Goal: Task Accomplishment & Management: Manage account settings

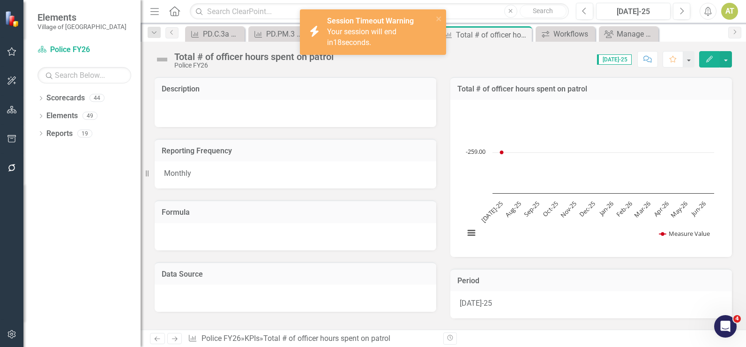
click at [253, 64] on div "Police FY26" at bounding box center [253, 65] width 159 height 7
click at [439, 20] on icon "close" at bounding box center [438, 18] width 5 height 5
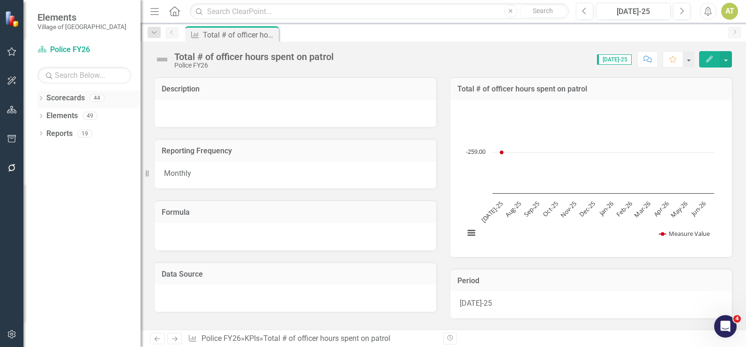
click at [40, 97] on icon "Dropdown" at bounding box center [40, 99] width 7 height 5
click at [44, 129] on div "Dropdown Village of Pinehurst FY26" at bounding box center [91, 133] width 98 height 15
click at [47, 131] on icon "Dropdown" at bounding box center [45, 133] width 7 height 6
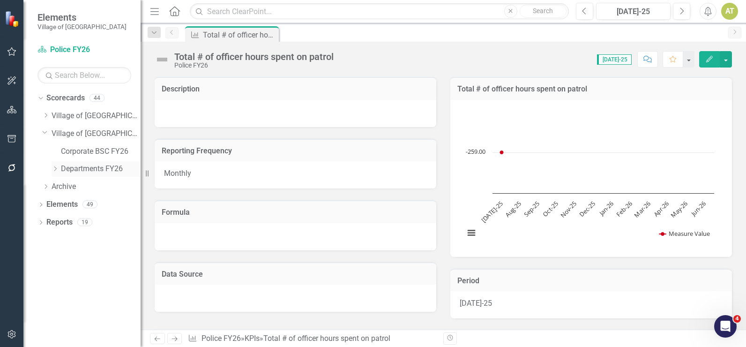
click at [60, 168] on div "Dropdown" at bounding box center [56, 169] width 9 height 8
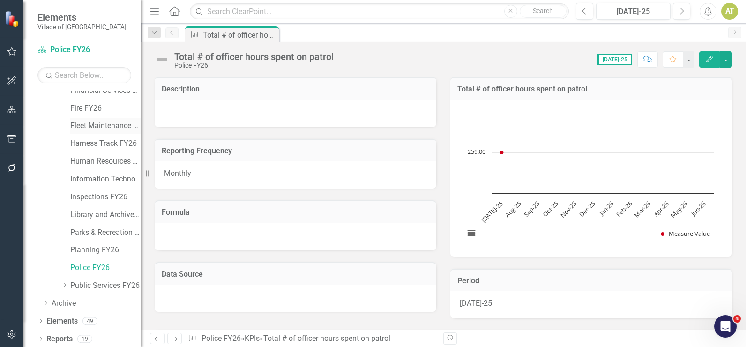
scroll to position [151, 0]
click at [88, 265] on link "Police FY26" at bounding box center [105, 266] width 70 height 11
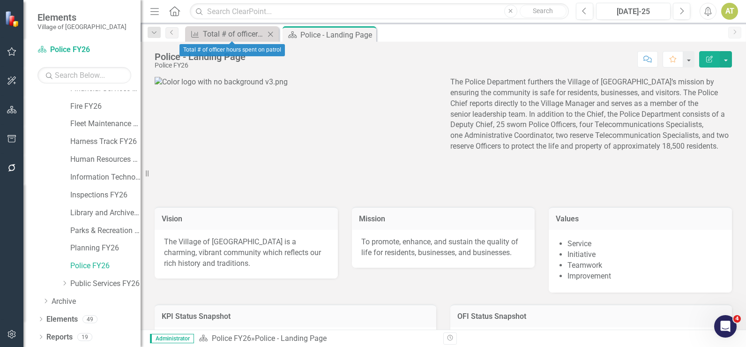
click at [270, 35] on icon at bounding box center [270, 33] width 5 height 5
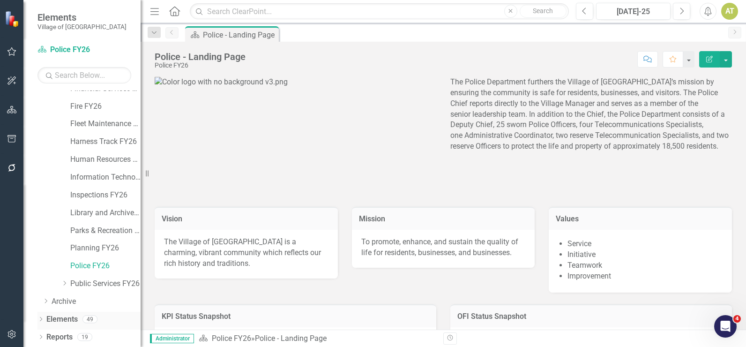
click at [38, 318] on icon "Dropdown" at bounding box center [40, 319] width 7 height 5
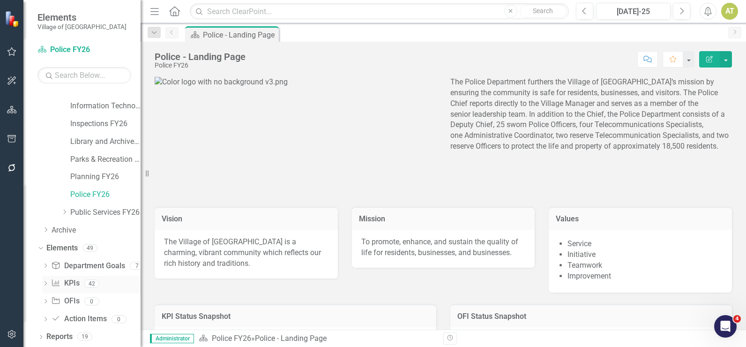
click at [67, 281] on link "KPI KPIs" at bounding box center [65, 283] width 28 height 11
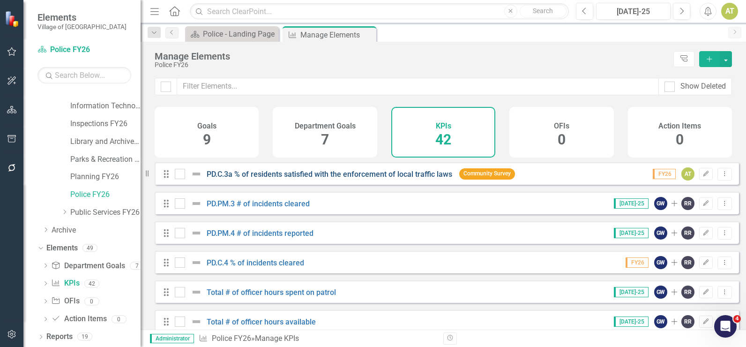
click at [321, 179] on link "PD.C.3a % of residents satisfied with the enforcement of local traffic laws" at bounding box center [330, 174] width 246 height 9
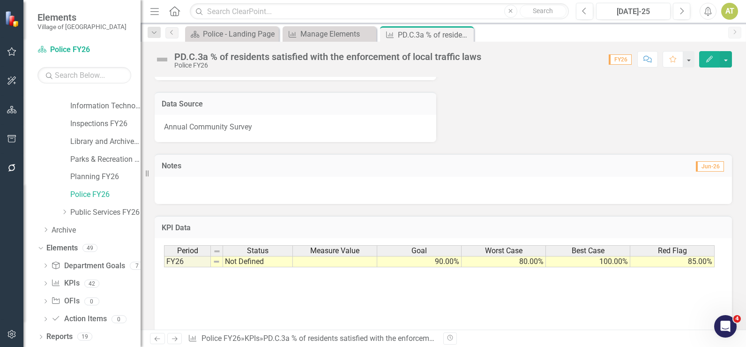
scroll to position [213, 0]
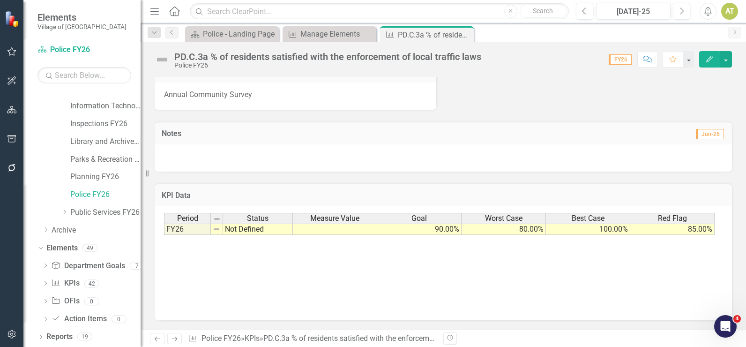
click at [176, 340] on icon at bounding box center [175, 338] width 6 height 5
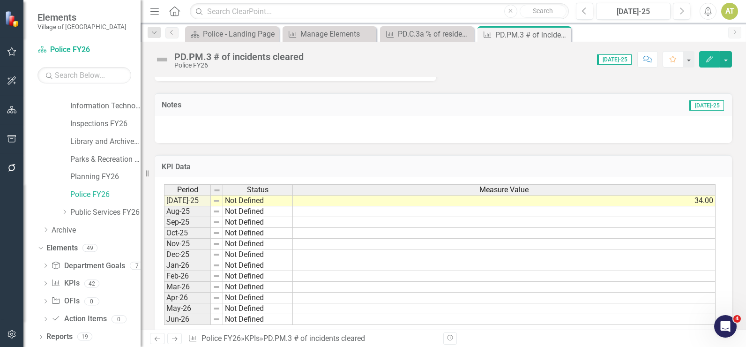
scroll to position [313, 0]
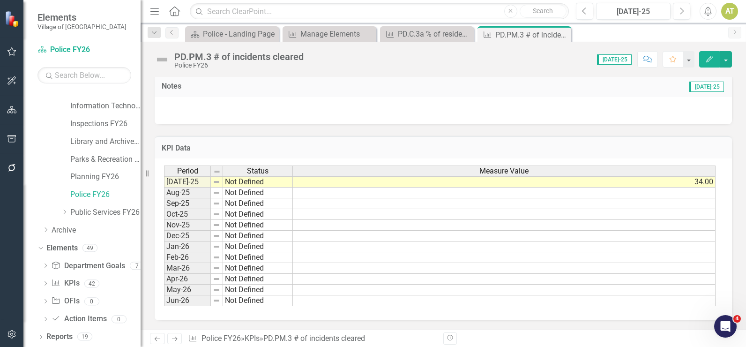
click at [173, 338] on icon "Next" at bounding box center [175, 338] width 8 height 6
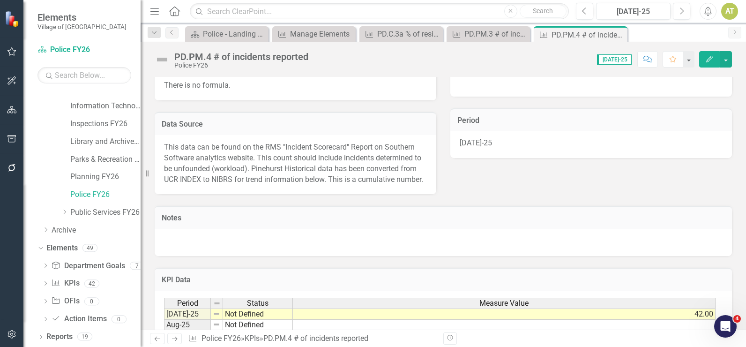
scroll to position [303, 0]
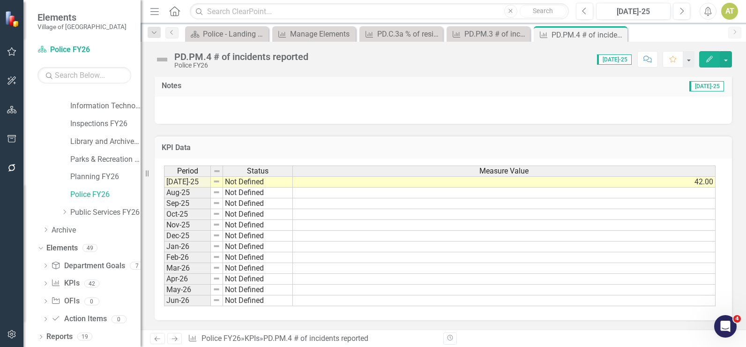
click at [172, 338] on icon "Next" at bounding box center [175, 338] width 8 height 6
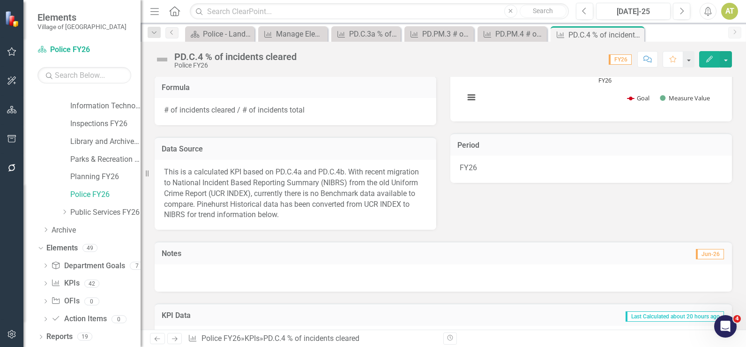
scroll to position [255, 0]
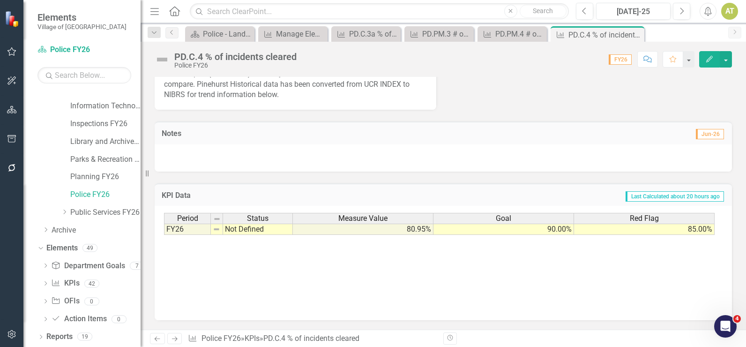
click at [172, 339] on icon at bounding box center [175, 338] width 6 height 5
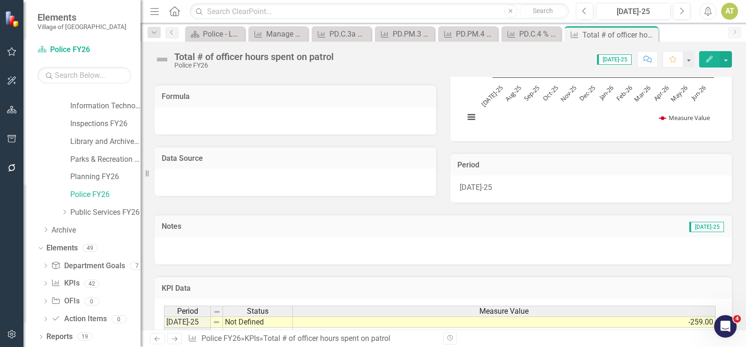
scroll to position [256, 0]
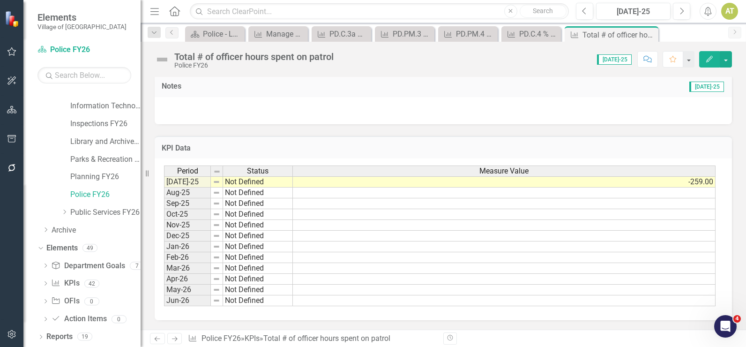
click at [180, 341] on link "Next" at bounding box center [174, 338] width 15 height 11
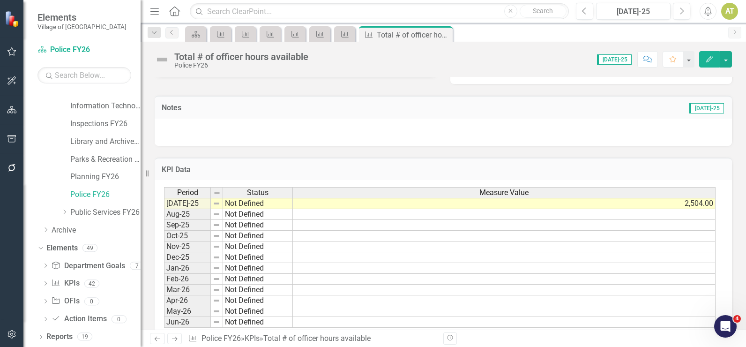
scroll to position [256, 0]
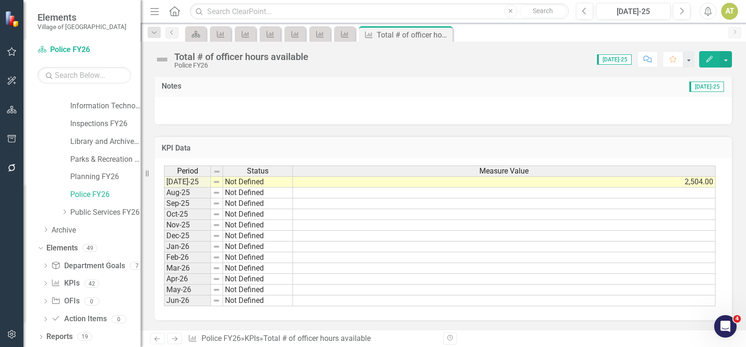
click at [178, 335] on link "Next" at bounding box center [174, 338] width 15 height 11
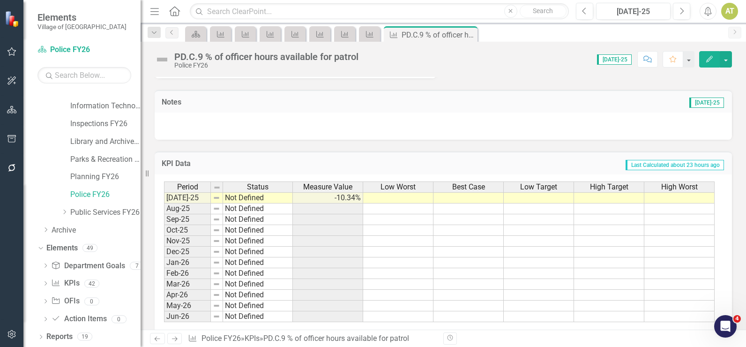
scroll to position [271, 0]
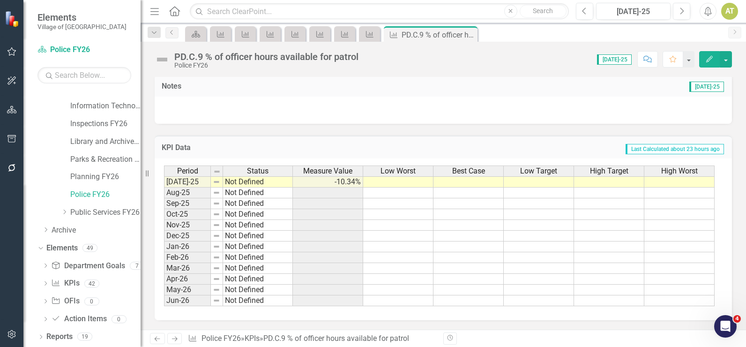
click at [717, 62] on button "Edit" at bounding box center [709, 59] width 21 height 16
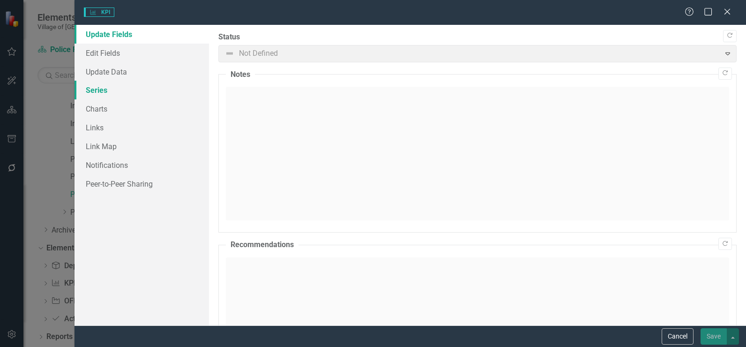
click at [125, 94] on link "Series" at bounding box center [141, 90] width 134 height 19
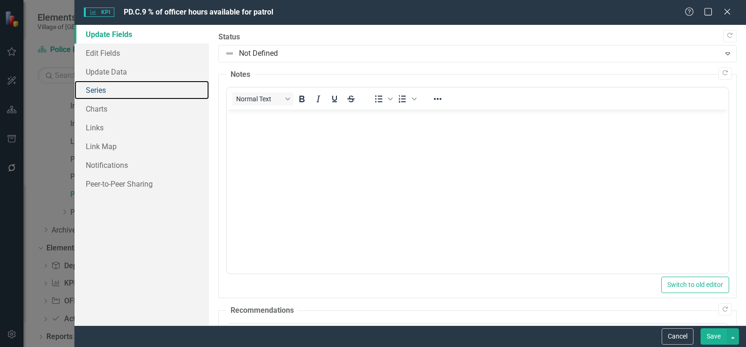
scroll to position [0, 0]
click at [95, 87] on link "Series" at bounding box center [141, 90] width 134 height 19
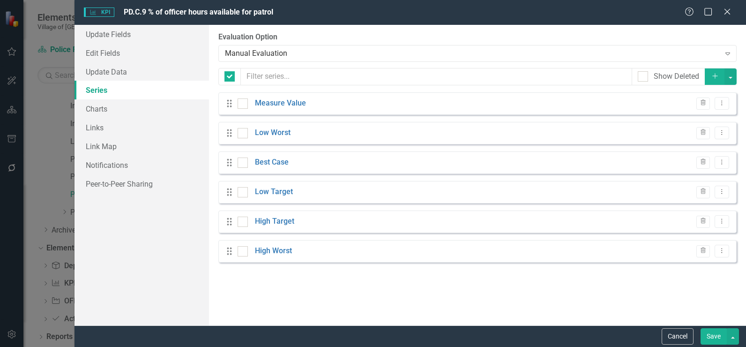
checkbox input "false"
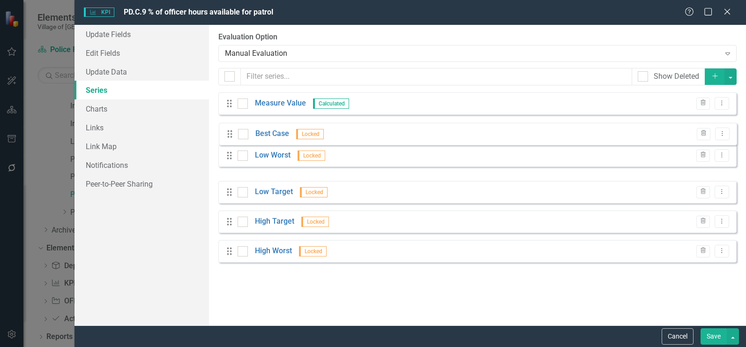
drag, startPoint x: 232, startPoint y: 162, endPoint x: 232, endPoint y: 134, distance: 28.6
click at [232, 134] on div "Drag Measure Value Calculated Trash Dropdown Menu Drag Low Worst Locked Trash D…" at bounding box center [477, 177] width 518 height 170
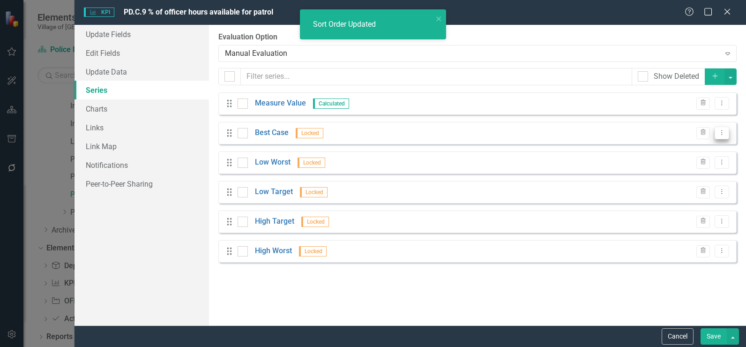
click at [723, 134] on icon "Dropdown Menu" at bounding box center [722, 132] width 8 height 6
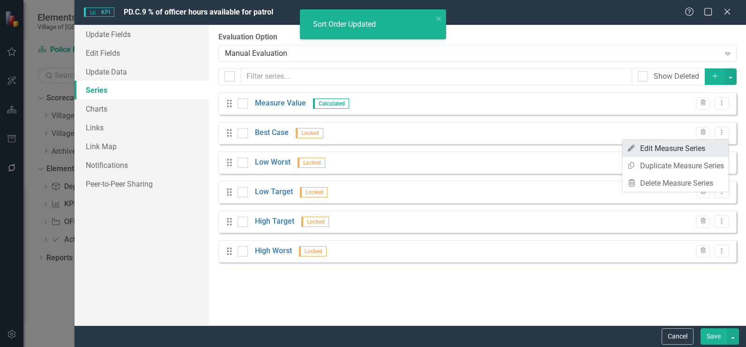
click at [718, 148] on link "Edit Edit Measure Series" at bounding box center [675, 148] width 106 height 17
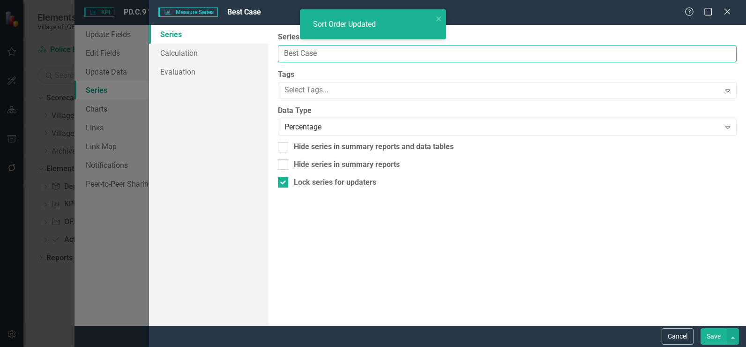
click at [330, 53] on input "Best Case" at bounding box center [507, 53] width 459 height 17
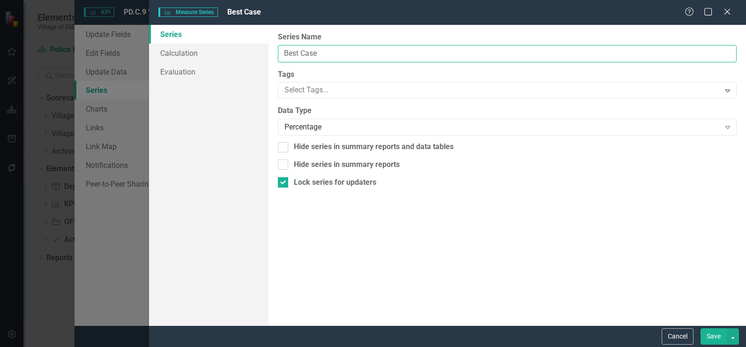
click at [330, 53] on input "Best Case" at bounding box center [507, 53] width 459 height 17
type input "Goal"
click at [713, 335] on button "Save" at bounding box center [713, 336] width 26 height 16
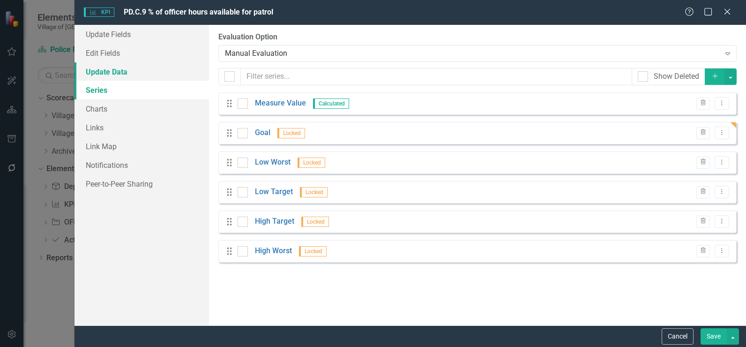
click at [108, 72] on link "Update Data" at bounding box center [141, 71] width 134 height 19
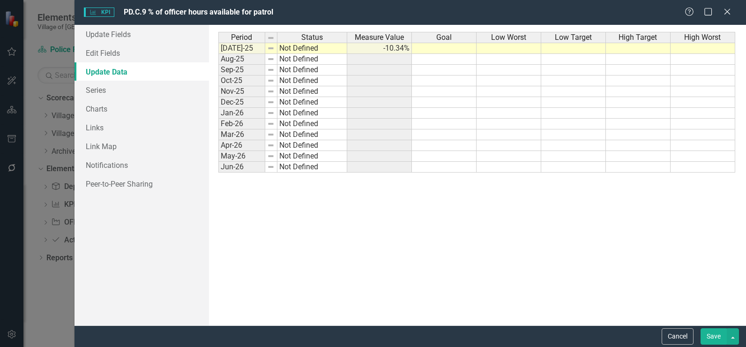
click at [463, 50] on td at bounding box center [444, 48] width 65 height 11
type textarea "55"
type textarea "0"
type textarea "40"
type textarea "65"
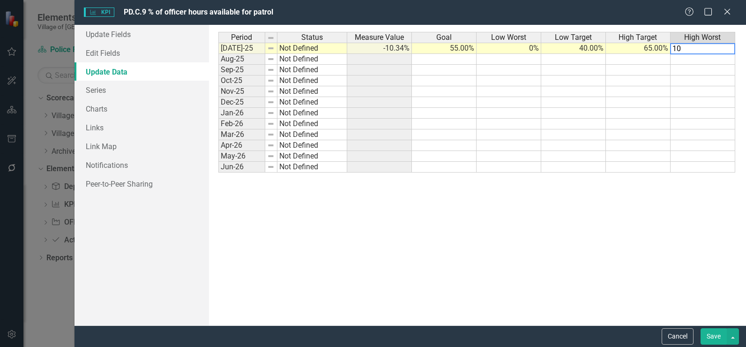
type textarea "100"
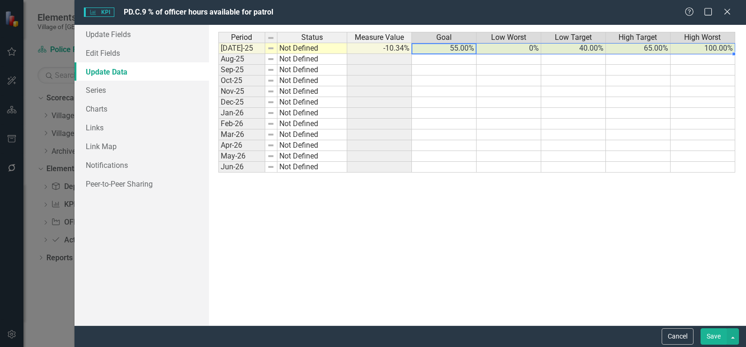
drag, startPoint x: 463, startPoint y: 50, endPoint x: 745, endPoint y: 60, distance: 282.7
click at [705, 52] on tr "Jul-25 Not Defined -10.34% 55.00% 0% 40.00% 65.00% 100.00%" at bounding box center [476, 48] width 517 height 11
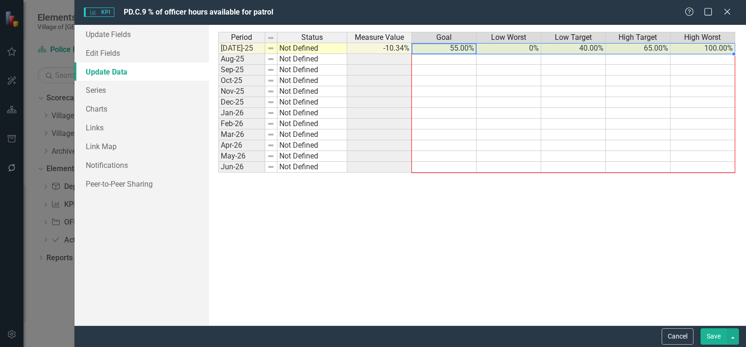
drag, startPoint x: 735, startPoint y: 53, endPoint x: 724, endPoint y: 164, distance: 111.1
click at [218, 164] on div "Period Status Measure Value Goal Low Worst Low Target High Target High Worst Ju…" at bounding box center [218, 102] width 0 height 141
type textarea "55"
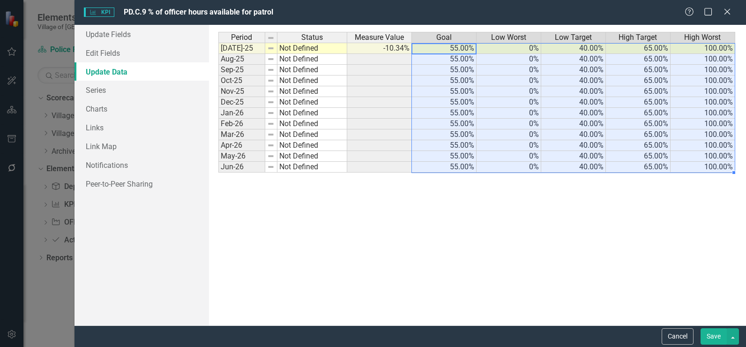
click at [710, 342] on button "Save" at bounding box center [713, 336] width 26 height 16
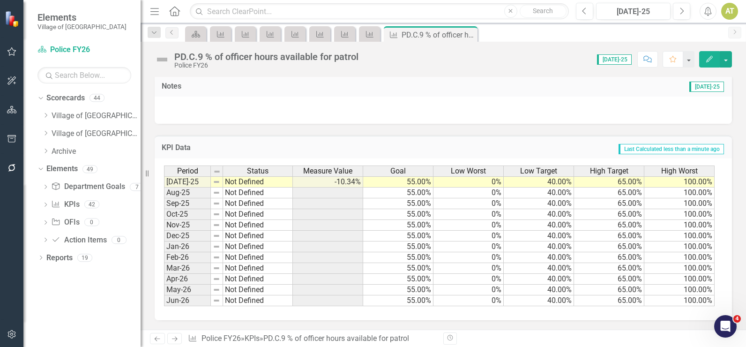
click at [174, 341] on icon "Next" at bounding box center [175, 338] width 8 height 6
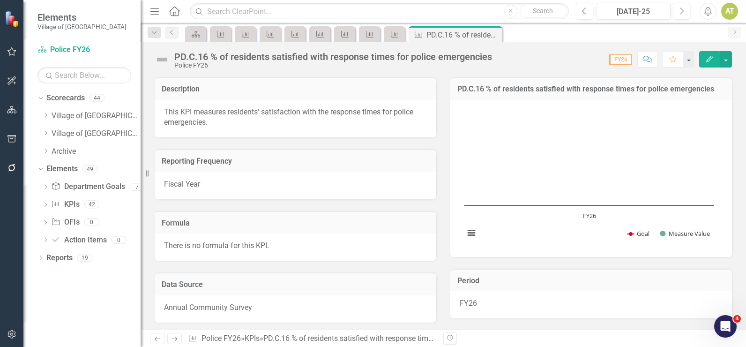
scroll to position [213, 0]
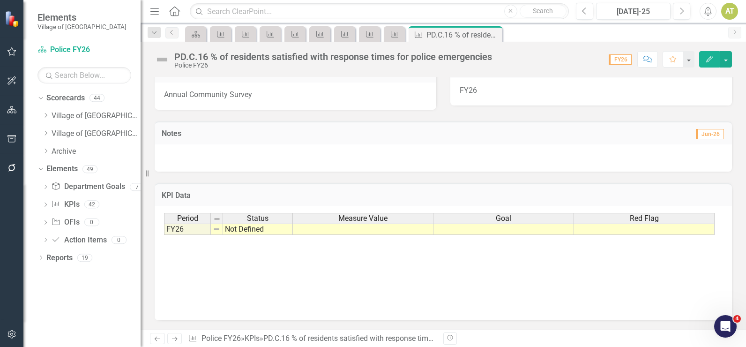
click at [517, 228] on td at bounding box center [503, 228] width 141 height 11
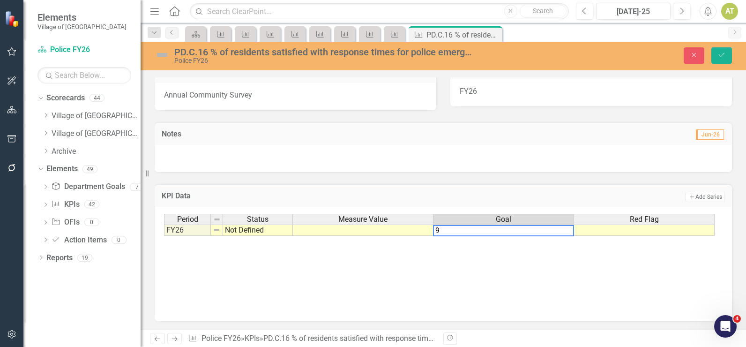
type textarea "95"
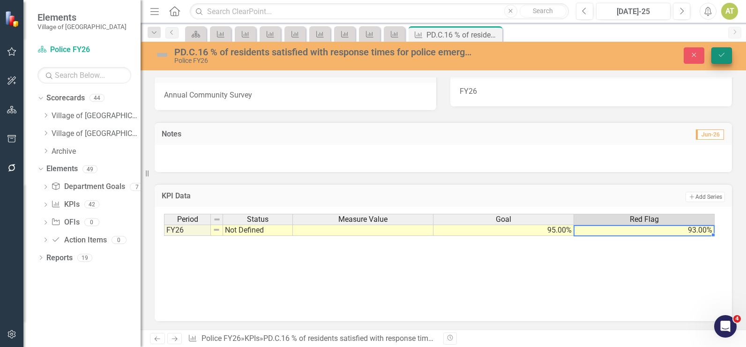
type textarea "93"
click at [726, 62] on button "Save" at bounding box center [721, 55] width 21 height 16
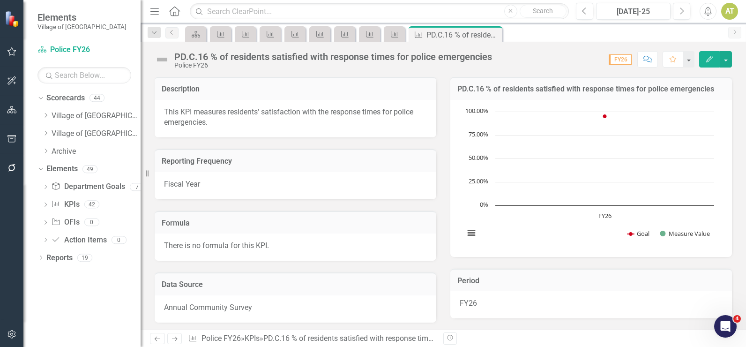
click at [179, 336] on icon "Next" at bounding box center [175, 338] width 8 height 6
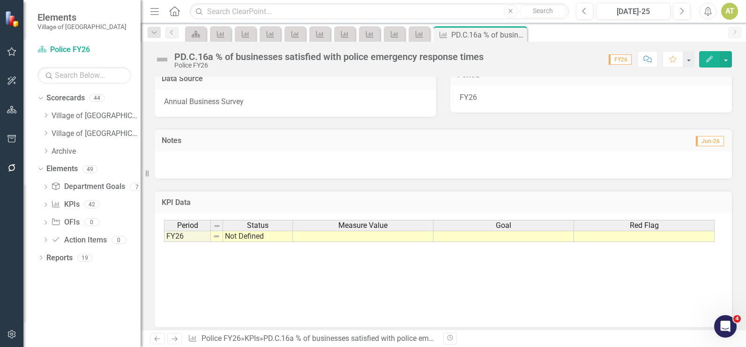
scroll to position [213, 0]
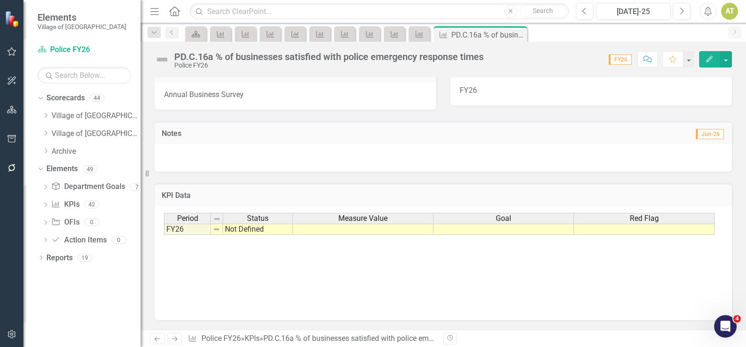
click at [514, 227] on td at bounding box center [503, 228] width 141 height 11
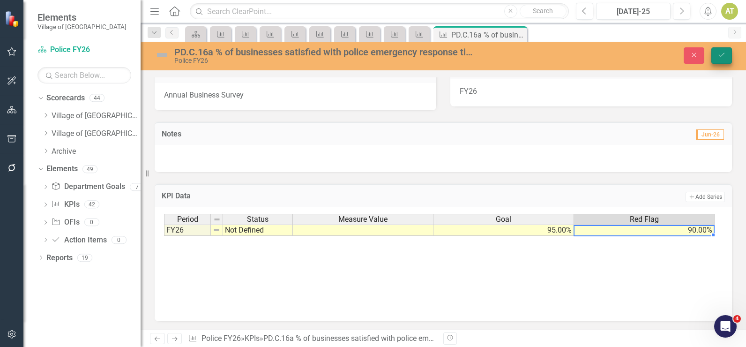
type textarea "90"
click at [724, 56] on icon "Save" at bounding box center [721, 55] width 8 height 7
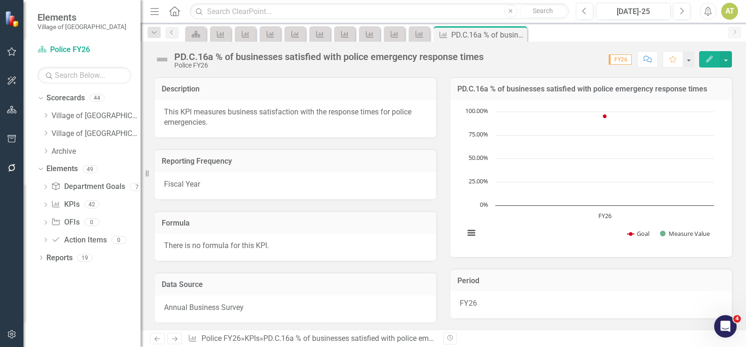
click at [174, 339] on icon at bounding box center [175, 338] width 6 height 5
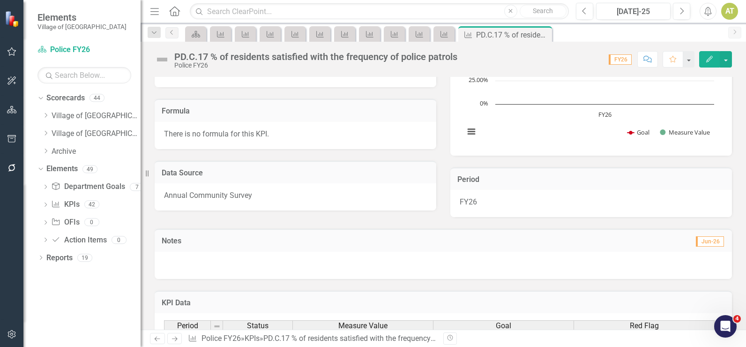
scroll to position [208, 0]
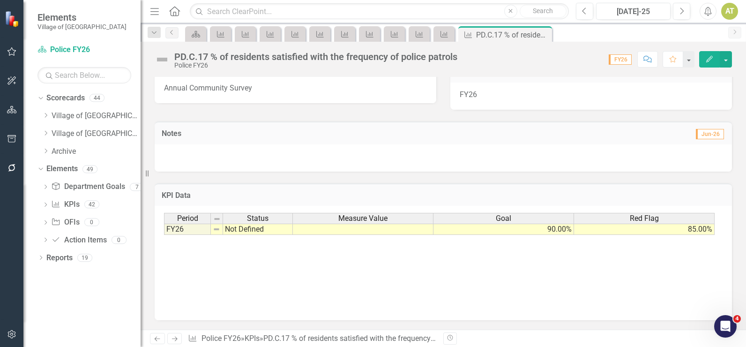
click at [173, 337] on icon "Next" at bounding box center [175, 338] width 8 height 6
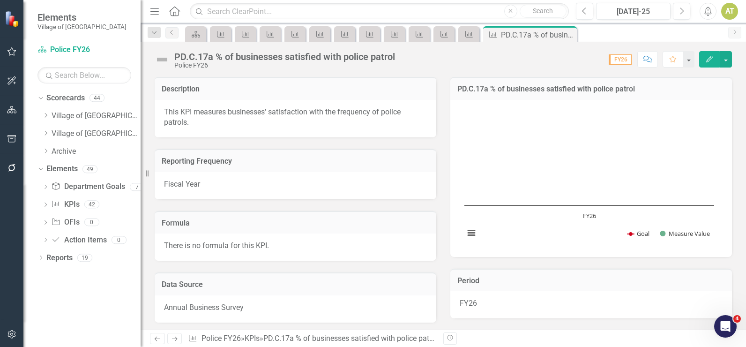
scroll to position [213, 0]
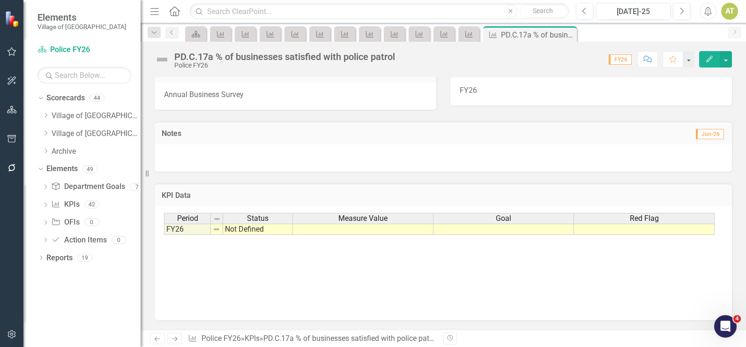
click at [479, 225] on div "Period Status Measure Value Goal Red Flag" at bounding box center [439, 219] width 551 height 13
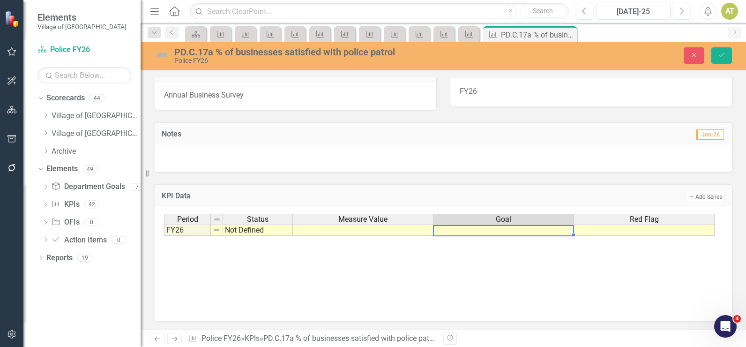
click at [490, 231] on td at bounding box center [503, 229] width 141 height 11
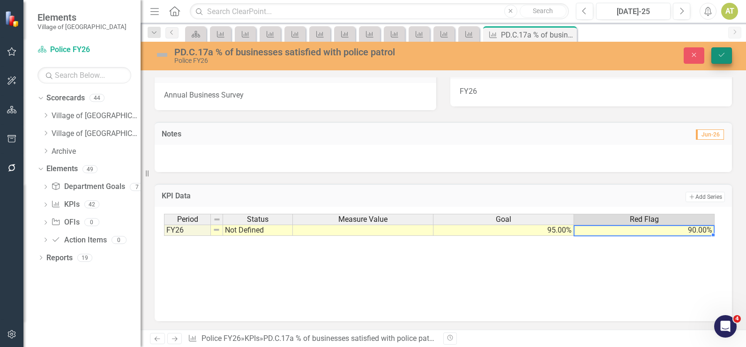
type textarea "90"
click at [720, 59] on button "Save" at bounding box center [721, 55] width 21 height 16
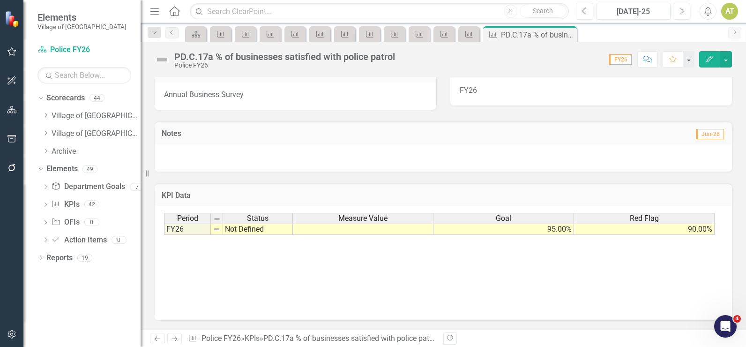
click at [175, 339] on icon at bounding box center [175, 338] width 6 height 5
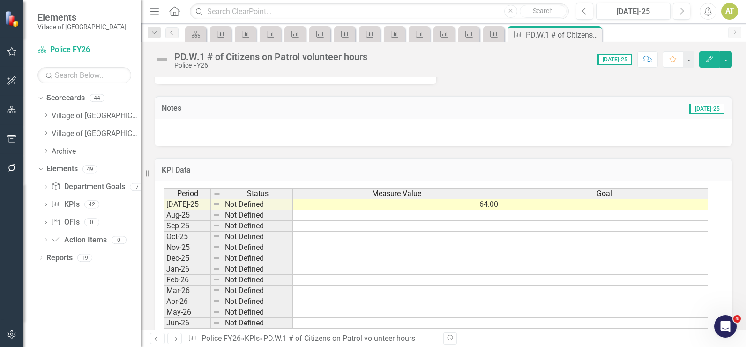
scroll to position [282, 0]
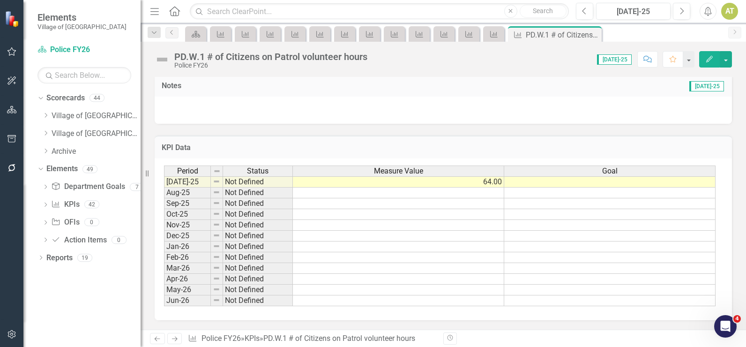
click at [714, 60] on button "Edit" at bounding box center [709, 59] width 21 height 16
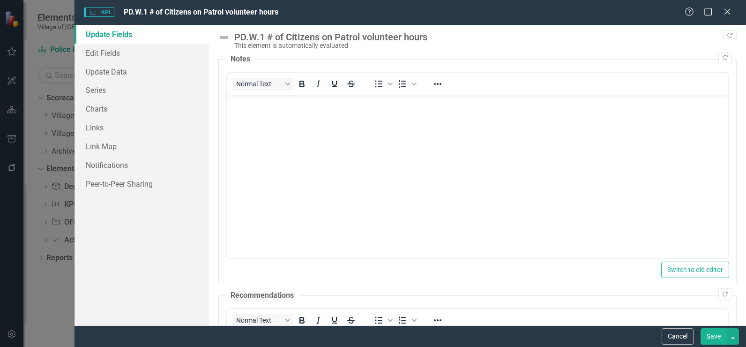
scroll to position [0, 0]
click at [119, 87] on link "Series" at bounding box center [141, 90] width 134 height 19
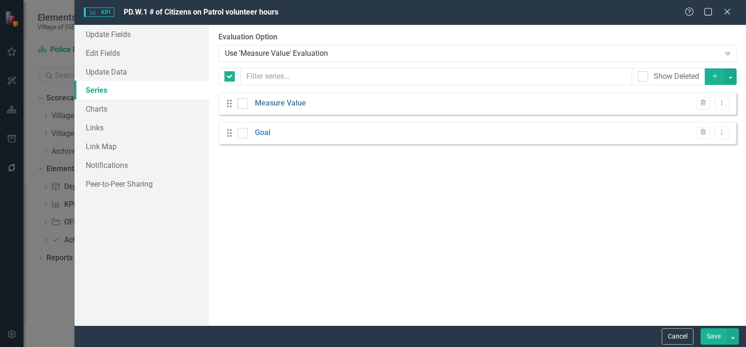
checkbox input "false"
click at [707, 135] on button "Trash" at bounding box center [703, 133] width 14 height 12
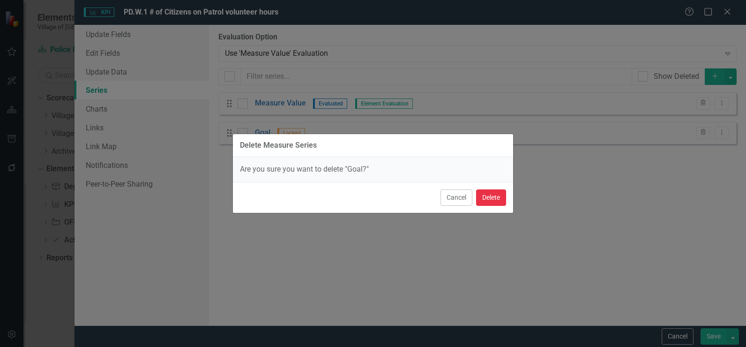
click at [505, 194] on button "Delete" at bounding box center [491, 197] width 30 height 16
click at [495, 196] on button "Delete" at bounding box center [491, 197] width 30 height 16
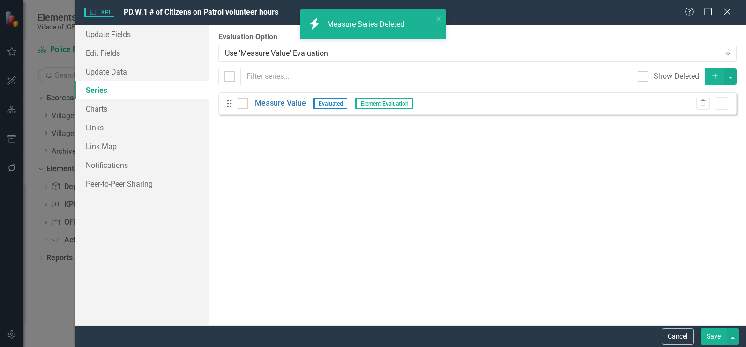
click at [713, 338] on button "Save" at bounding box center [713, 336] width 26 height 16
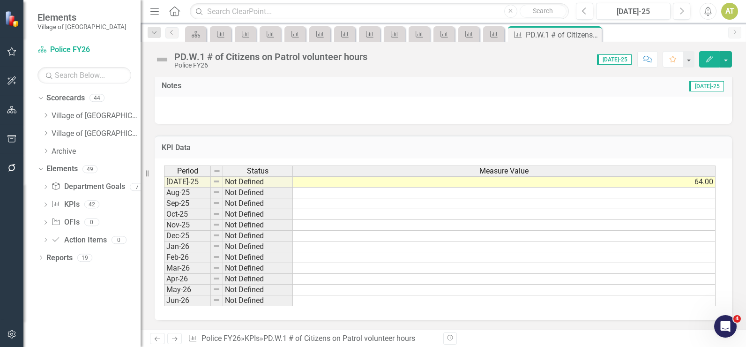
click at [178, 338] on icon "Next" at bounding box center [175, 338] width 8 height 6
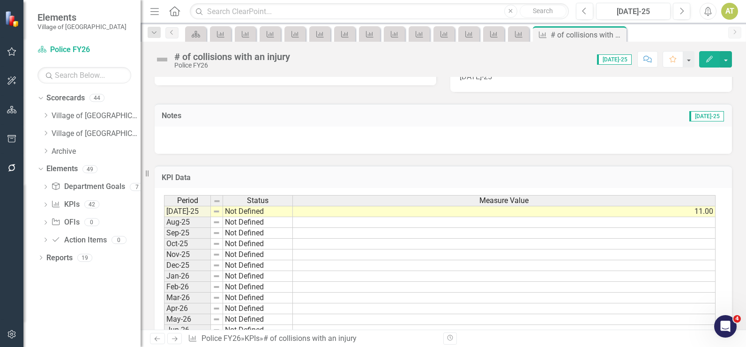
scroll to position [256, 0]
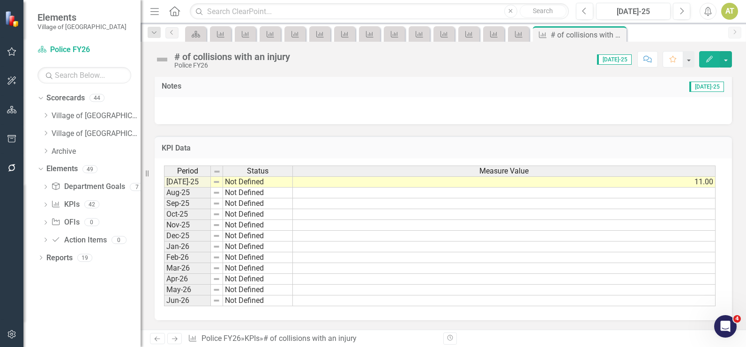
click at [177, 339] on icon at bounding box center [175, 338] width 6 height 5
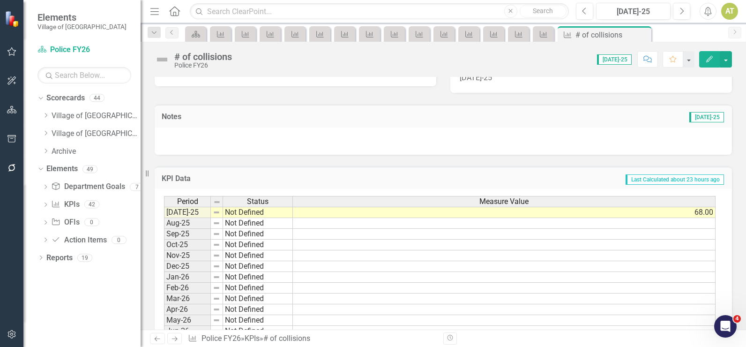
scroll to position [256, 0]
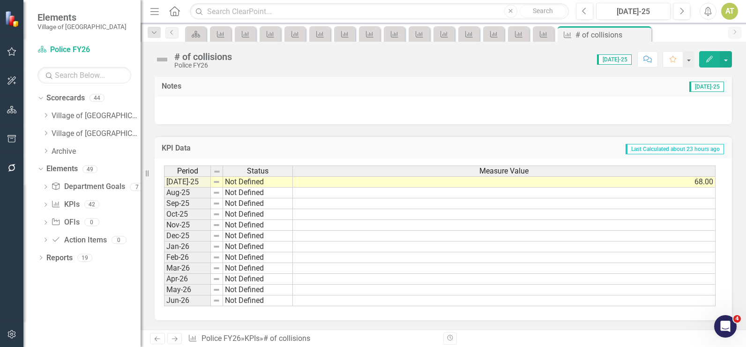
click at [171, 339] on icon "Next" at bounding box center [175, 338] width 8 height 6
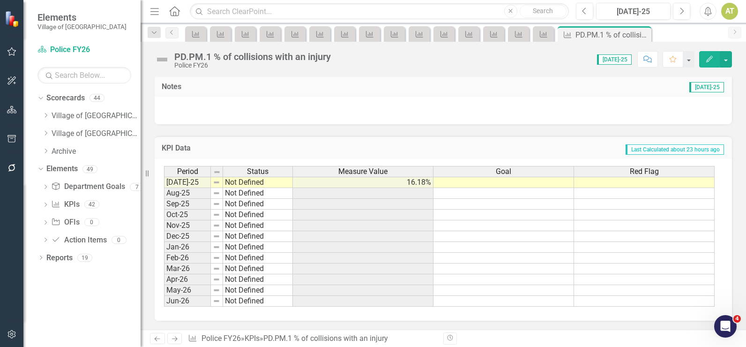
scroll to position [282, 0]
click at [518, 183] on td at bounding box center [503, 181] width 141 height 11
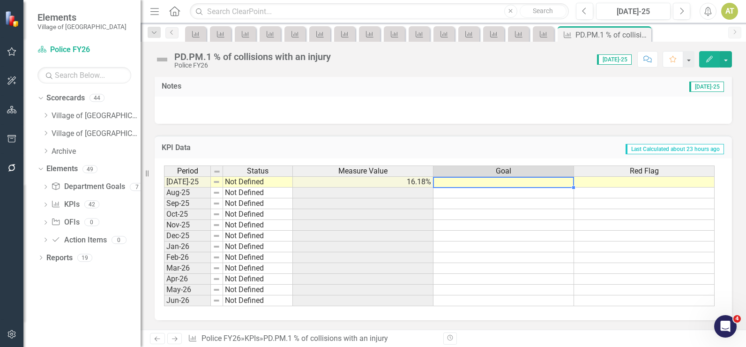
click at [518, 183] on td at bounding box center [503, 181] width 141 height 11
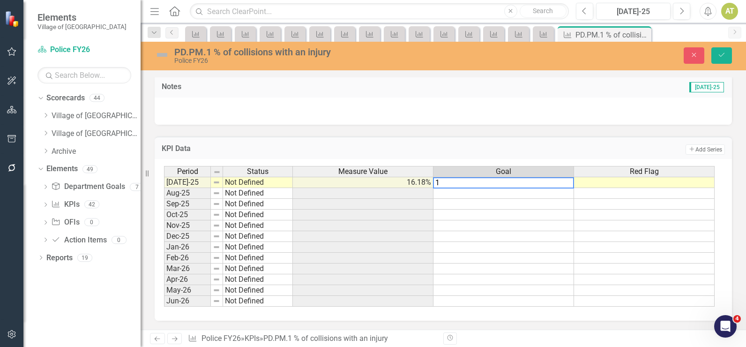
type textarea "10"
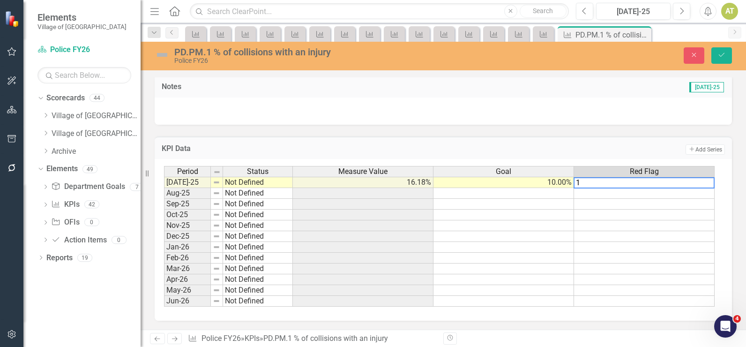
type textarea "14"
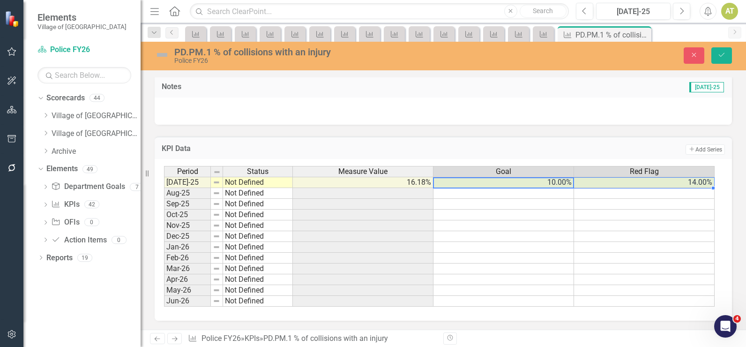
drag, startPoint x: 518, startPoint y: 183, endPoint x: 637, endPoint y: 181, distance: 119.0
click at [637, 181] on tr "Jul-25 Not Defined 16.18% 10.00% 14.00%" at bounding box center [439, 182] width 551 height 11
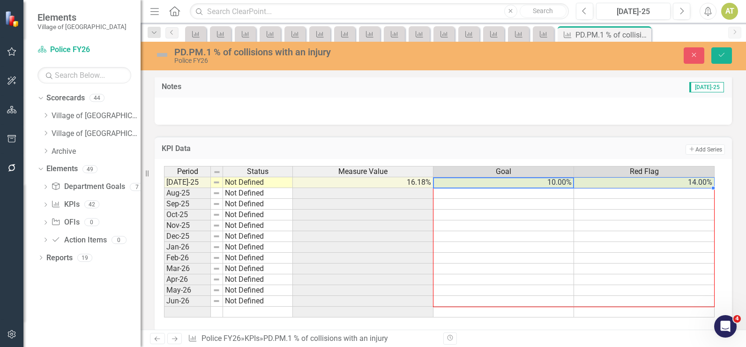
drag, startPoint x: 713, startPoint y: 187, endPoint x: 712, endPoint y: 300, distance: 112.4
click at [164, 300] on div "Period Status Measure Value Goal Red Flag Jul-25 Not Defined 16.18% 10.00% 14.0…" at bounding box center [164, 241] width 0 height 151
type textarea "10"
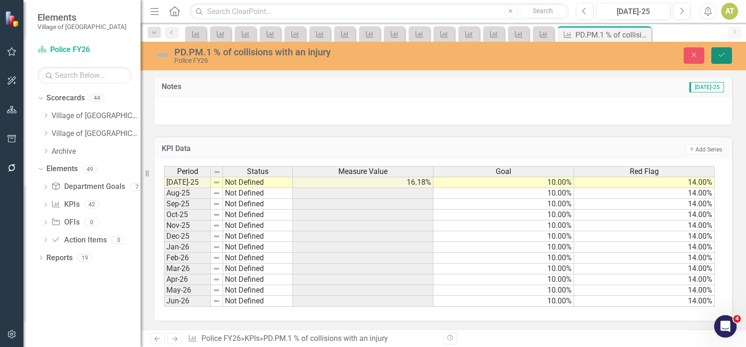
click at [721, 55] on icon "Save" at bounding box center [721, 55] width 8 height 7
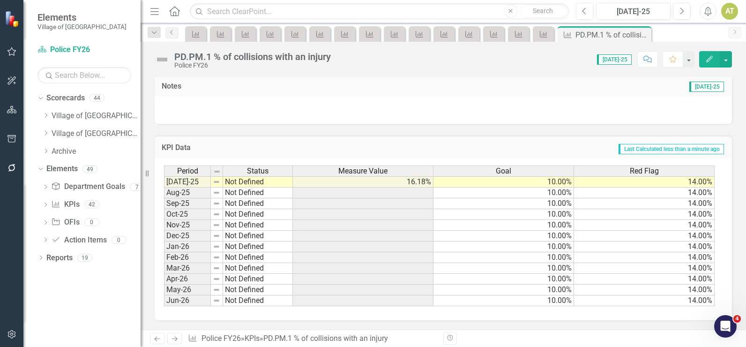
click at [173, 337] on icon "Next" at bounding box center [175, 338] width 8 height 6
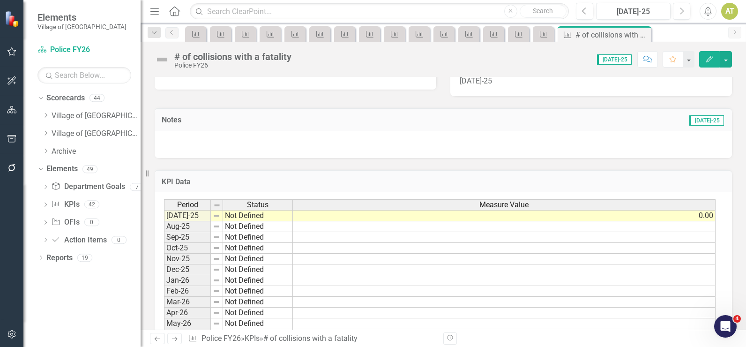
scroll to position [256, 0]
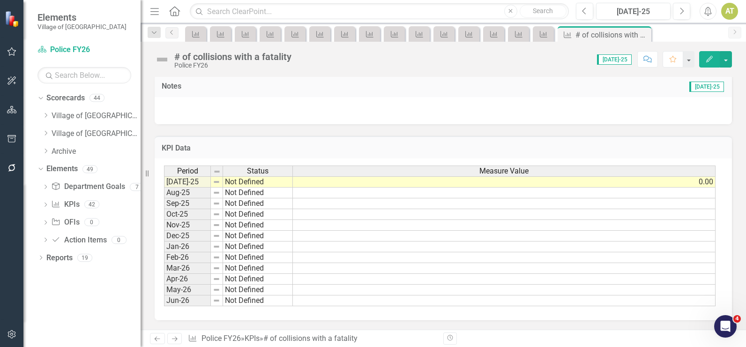
click at [172, 340] on icon "Next" at bounding box center [175, 338] width 8 height 6
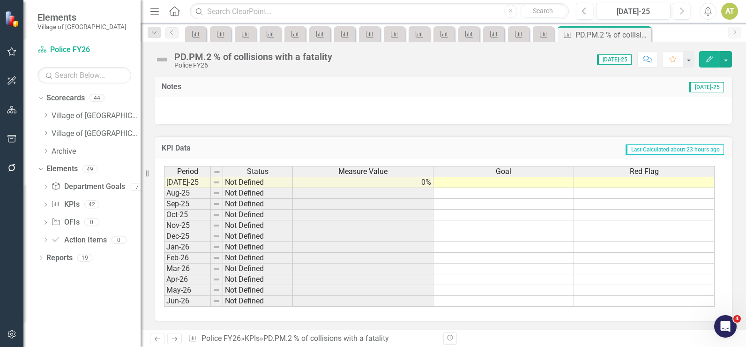
scroll to position [282, 0]
click at [540, 183] on td at bounding box center [503, 181] width 141 height 11
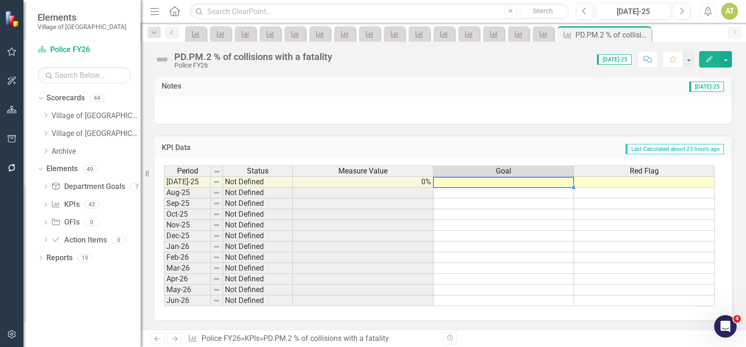
click at [540, 183] on td at bounding box center [503, 181] width 141 height 11
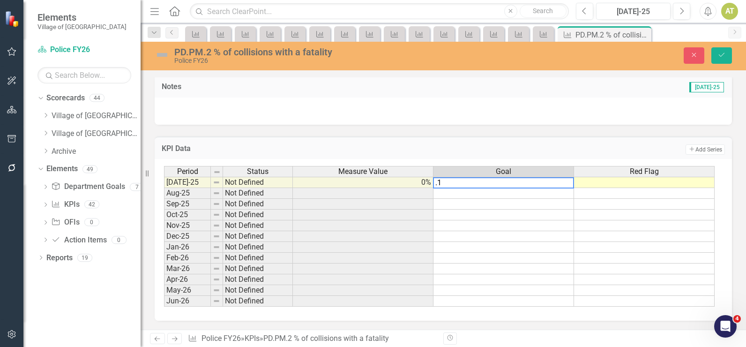
type textarea ".15"
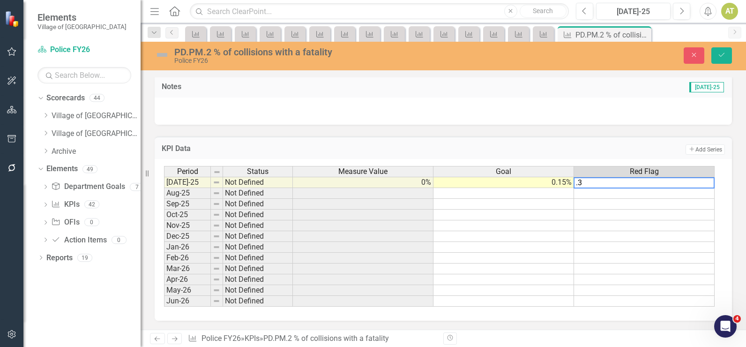
type textarea ".30"
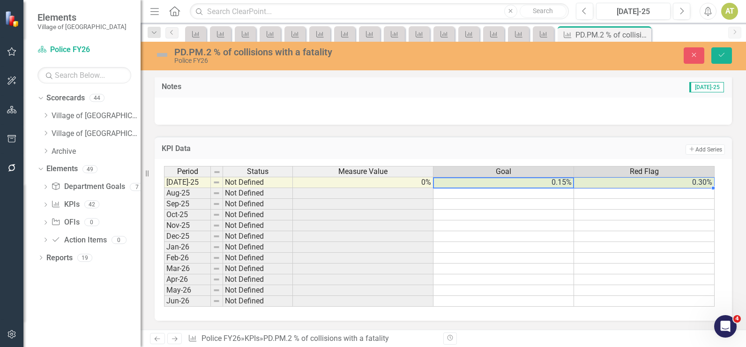
drag, startPoint x: 540, startPoint y: 183, endPoint x: 606, endPoint y: 186, distance: 66.2
click at [605, 186] on tr "Jul-25 Not Defined 0% 0.15% 0.30%" at bounding box center [439, 182] width 551 height 11
drag, startPoint x: 714, startPoint y: 190, endPoint x: 704, endPoint y: 259, distance: 69.6
click at [164, 302] on div "Period Status Measure Value Goal Red Flag Jul-25 Not Defined 0% 0.15% 0.30% Aug…" at bounding box center [164, 236] width 0 height 141
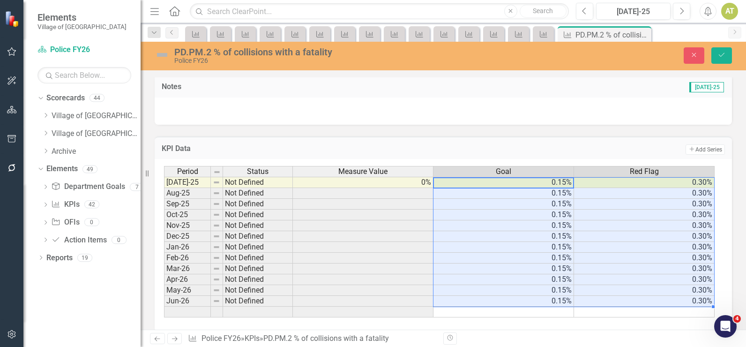
type textarea ".15"
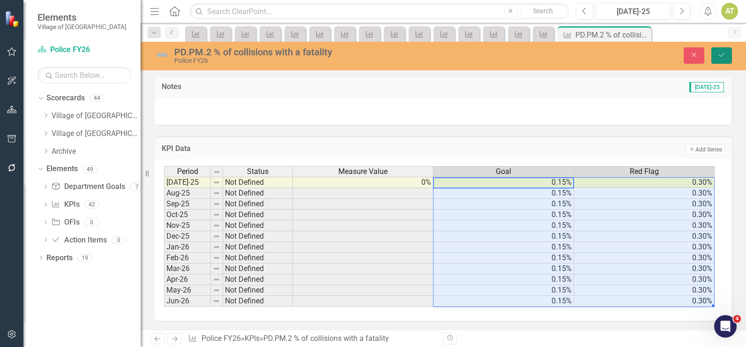
click at [722, 61] on button "Save" at bounding box center [721, 55] width 21 height 16
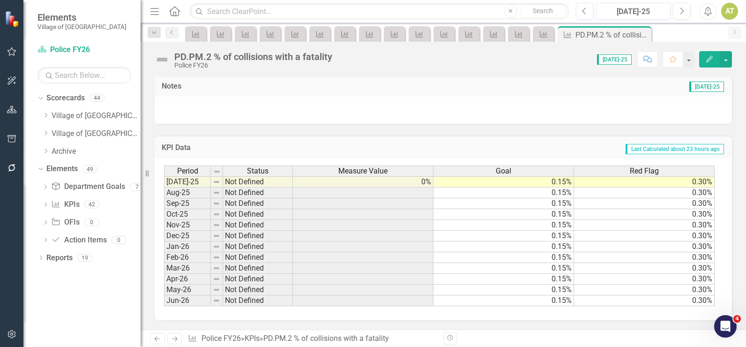
click at [179, 338] on icon "Next" at bounding box center [175, 338] width 8 height 6
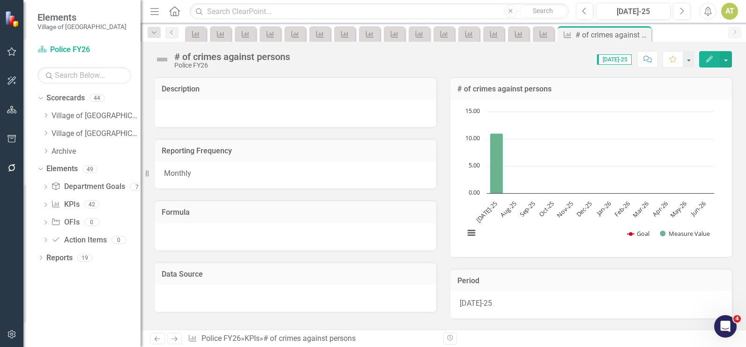
scroll to position [256, 0]
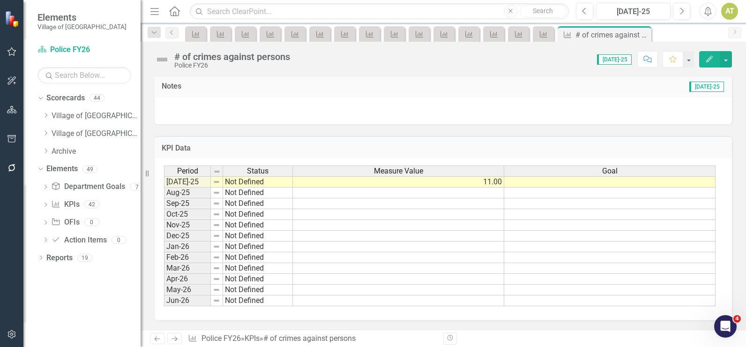
click at [710, 64] on button "Edit" at bounding box center [709, 59] width 21 height 16
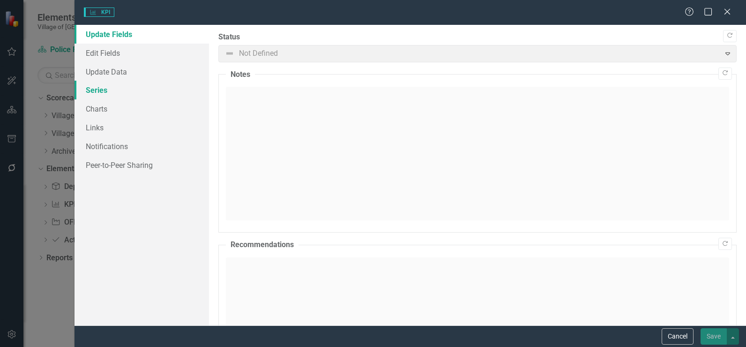
click at [132, 94] on link "Series" at bounding box center [141, 90] width 134 height 19
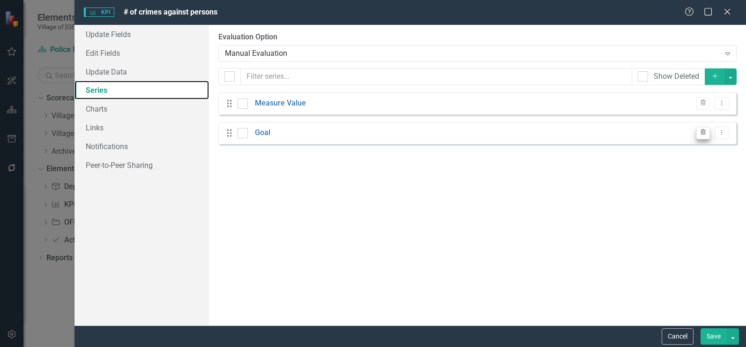
scroll to position [0, 0]
click at [701, 132] on icon "Trash" at bounding box center [703, 133] width 7 height 6
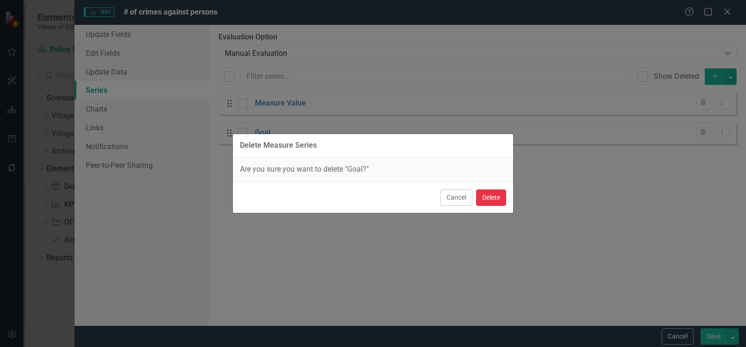
click at [495, 193] on button "Delete" at bounding box center [491, 197] width 30 height 16
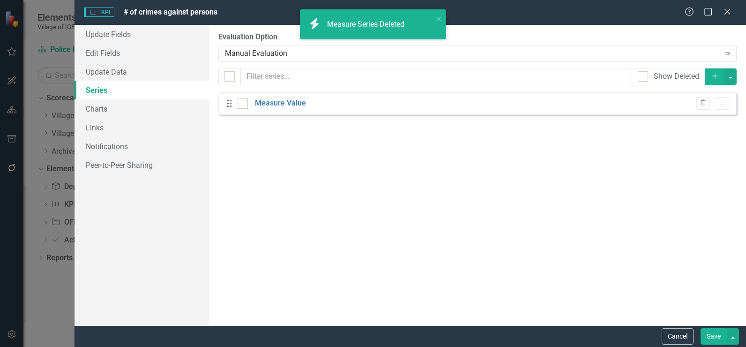
click at [712, 334] on button "Save" at bounding box center [713, 336] width 26 height 16
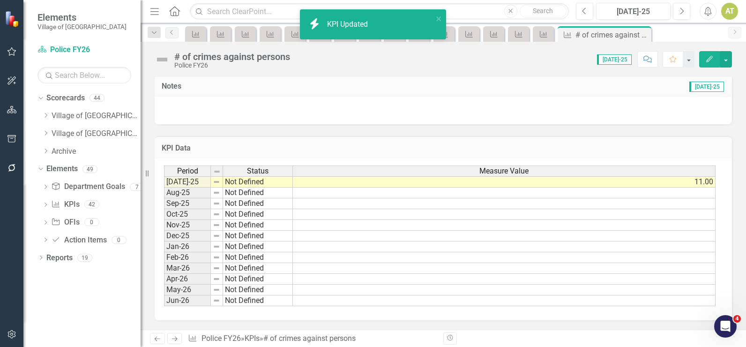
click at [180, 338] on link "Next" at bounding box center [174, 338] width 15 height 11
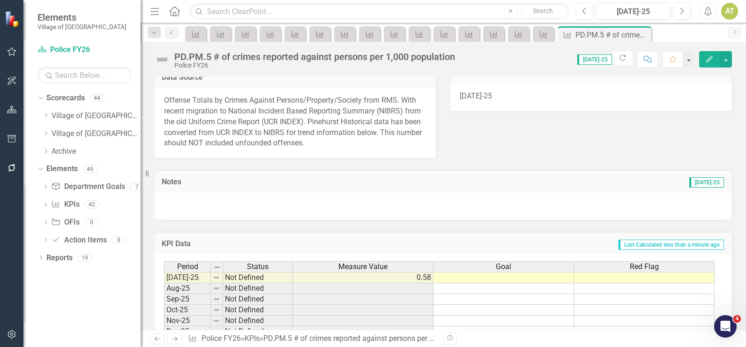
scroll to position [303, 0]
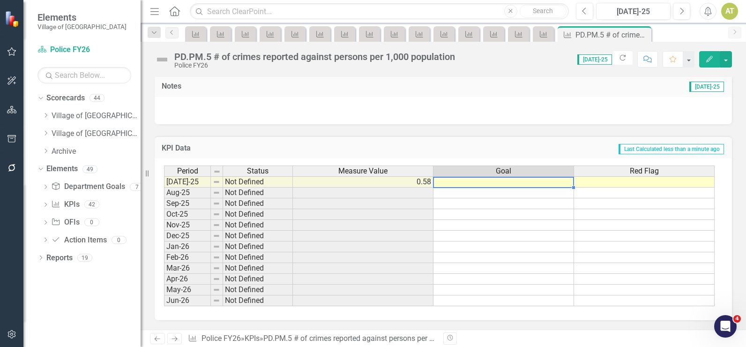
click at [499, 183] on td at bounding box center [503, 181] width 141 height 11
type textarea "5"
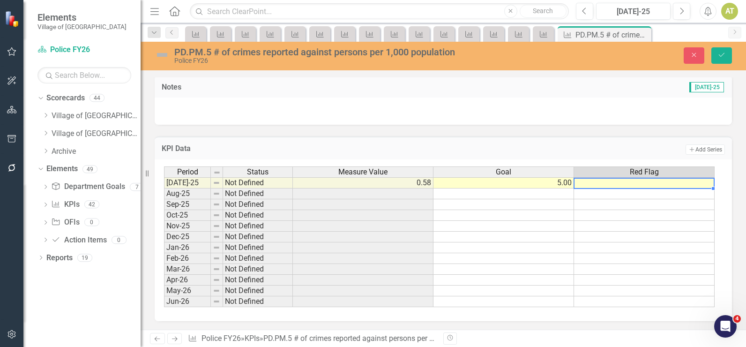
type textarea "6"
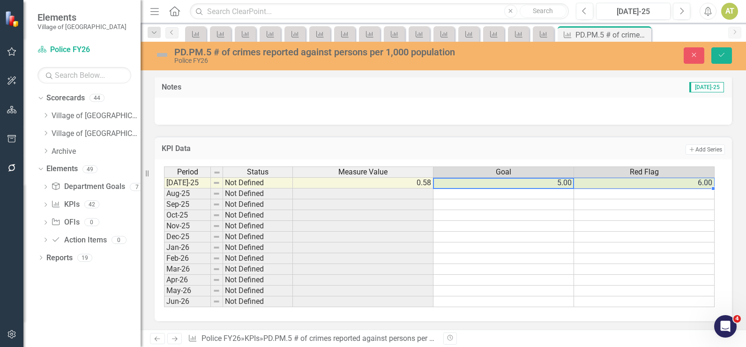
drag, startPoint x: 544, startPoint y: 186, endPoint x: 609, endPoint y: 182, distance: 65.2
click at [609, 182] on tr "Jul-25 Not Defined 0.58 5.00 6.00" at bounding box center [439, 182] width 551 height 11
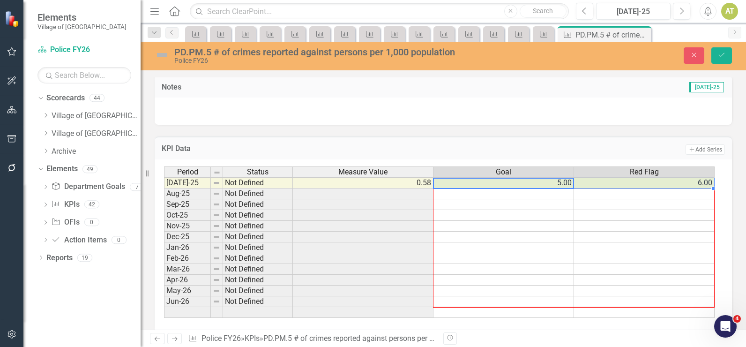
drag, startPoint x: 713, startPoint y: 189, endPoint x: 707, endPoint y: 304, distance: 115.4
click at [164, 304] on div "Period Status Measure Value Goal Red Flag Jul-25 Not Defined 0.58 5.00 6.00 Aug…" at bounding box center [164, 241] width 0 height 151
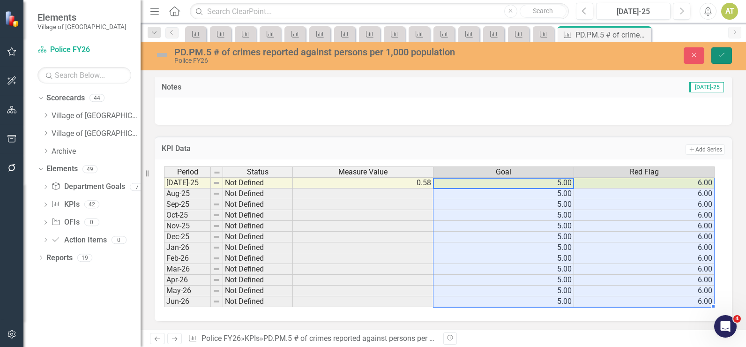
click at [717, 58] on icon "Save" at bounding box center [721, 55] width 8 height 7
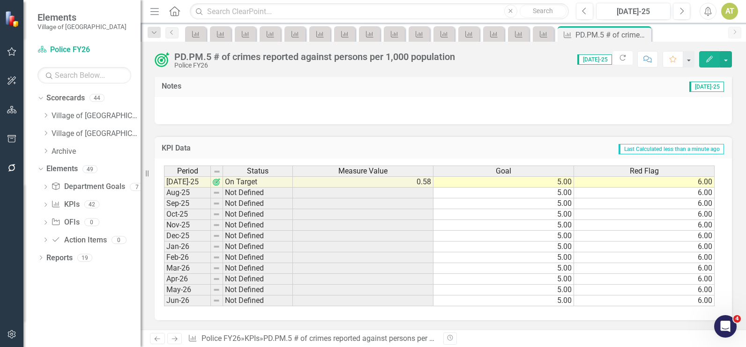
click at [711, 56] on icon "Edit" at bounding box center [709, 59] width 8 height 7
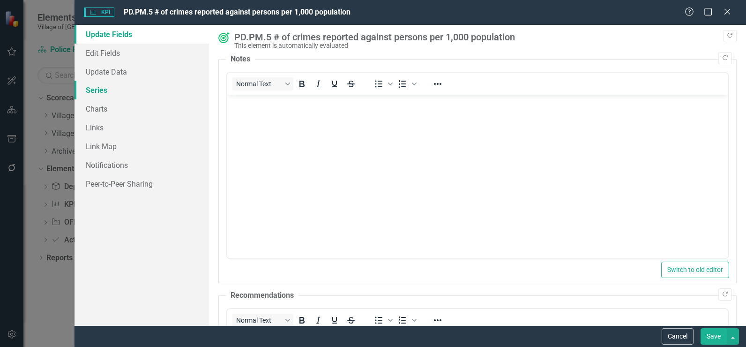
scroll to position [0, 0]
click at [130, 96] on link "Series" at bounding box center [141, 90] width 134 height 19
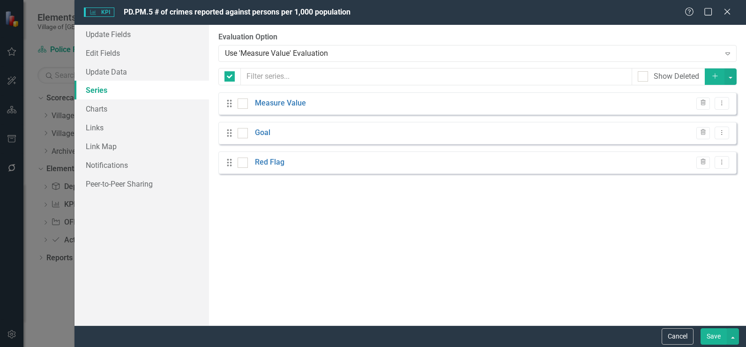
checkbox input "false"
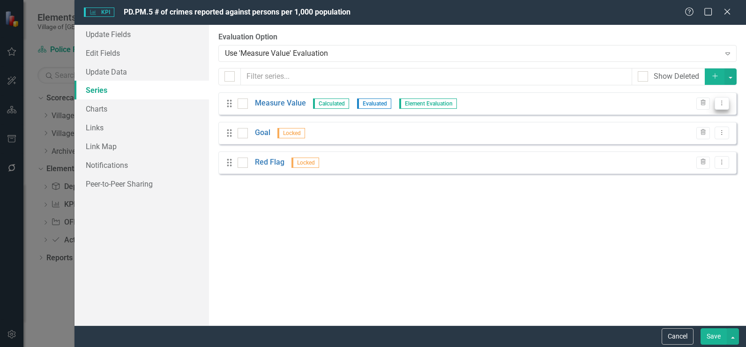
click at [717, 102] on button "Dropdown Menu" at bounding box center [722, 103] width 15 height 13
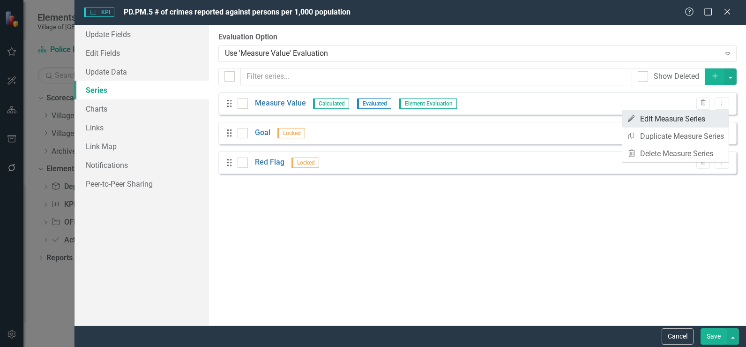
click at [699, 119] on link "Edit Edit Measure Series" at bounding box center [675, 118] width 106 height 17
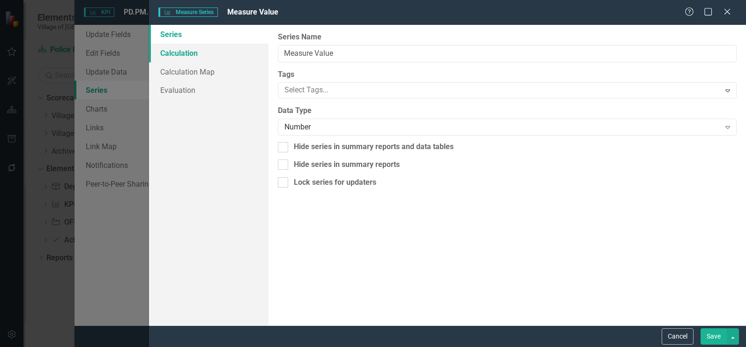
click at [186, 52] on link "Calculation" at bounding box center [208, 53] width 119 height 19
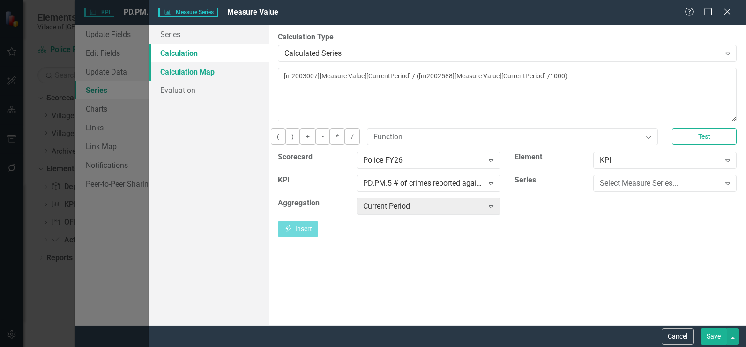
click at [230, 64] on link "Calculation Map" at bounding box center [208, 71] width 119 height 19
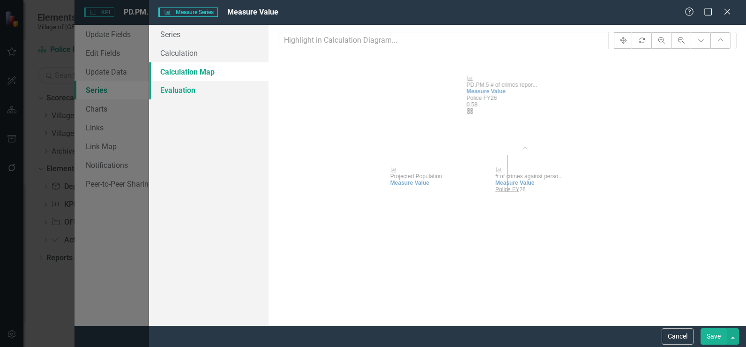
click at [224, 87] on link "Evaluation" at bounding box center [208, 90] width 119 height 19
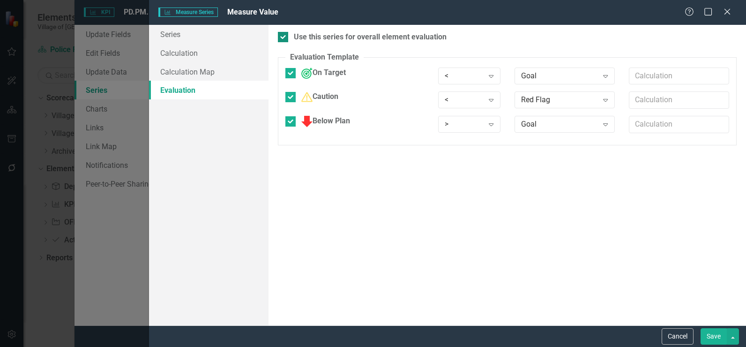
click at [337, 38] on div "Use this series for overall element evaluation" at bounding box center [370, 37] width 153 height 11
click at [284, 38] on input "Use this series for overall element evaluation" at bounding box center [281, 35] width 6 height 6
checkbox input "false"
click at [709, 331] on button "Save" at bounding box center [713, 336] width 26 height 16
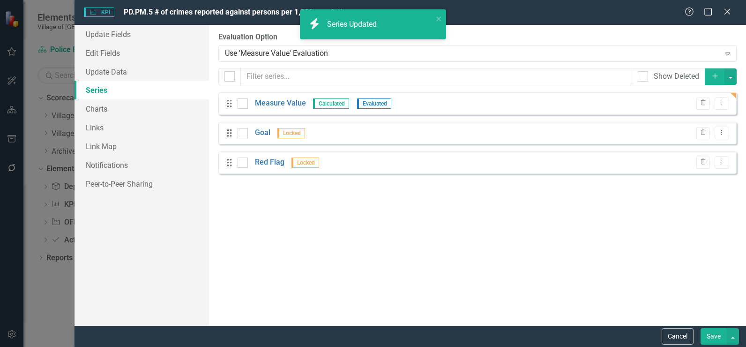
click at [715, 332] on button "Save" at bounding box center [713, 336] width 26 height 16
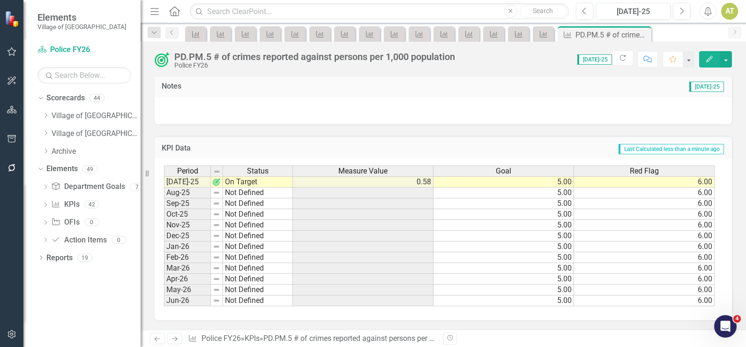
click at [261, 185] on td "On Target" at bounding box center [258, 181] width 70 height 11
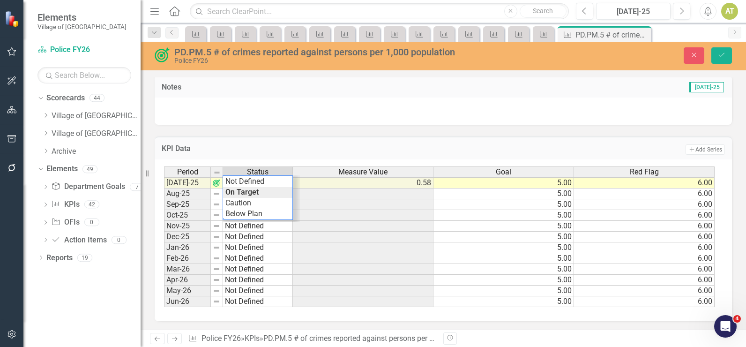
click at [261, 185] on div "Period Status Measure Value Goal Red Flag Jul-25 On Target 0.58 5.00 6.00 Aug-2…" at bounding box center [439, 236] width 551 height 141
click at [722, 53] on icon "Save" at bounding box center [721, 55] width 8 height 7
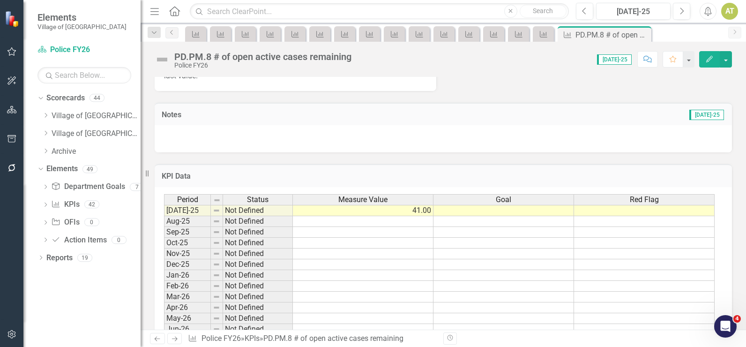
scroll to position [292, 0]
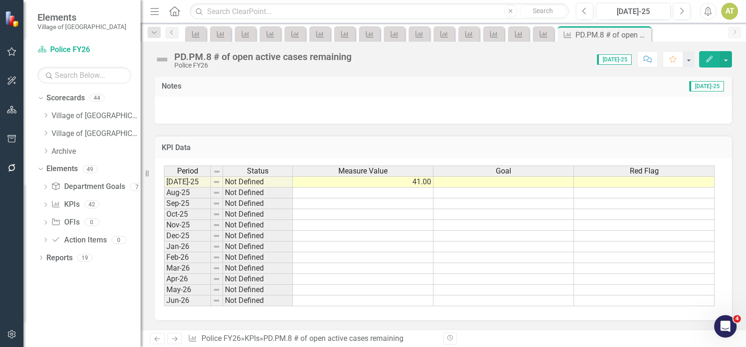
click at [490, 179] on td at bounding box center [503, 181] width 141 height 11
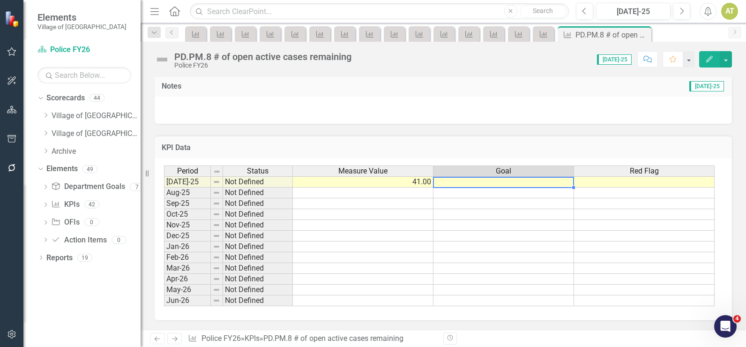
type textarea "60"
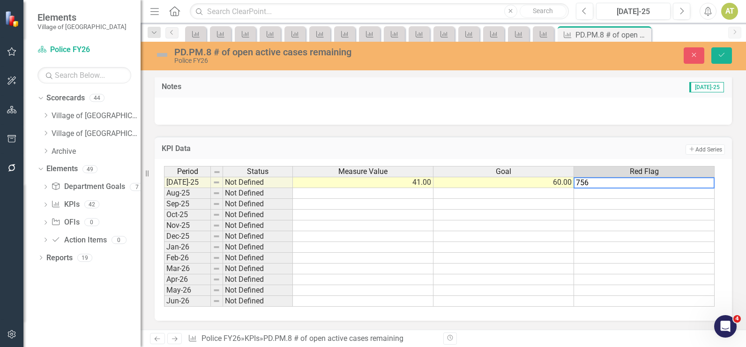
type textarea "75"
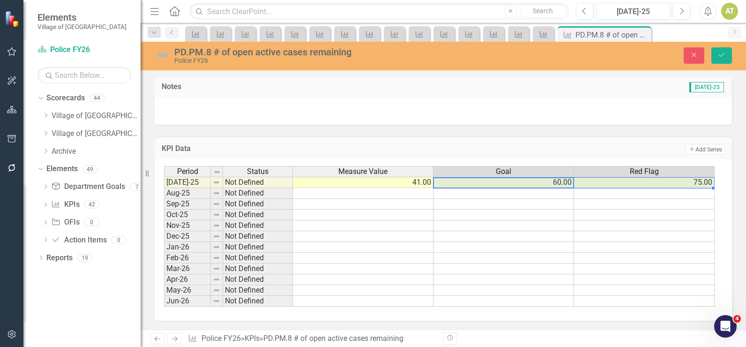
drag, startPoint x: 502, startPoint y: 182, endPoint x: 588, endPoint y: 188, distance: 86.4
click at [164, 188] on div "Period Status Measure Value Goal Red Flag [DATE]-25 Not Defined 41.00 60.00 75.…" at bounding box center [164, 236] width 0 height 141
drag, startPoint x: 714, startPoint y: 189, endPoint x: 709, endPoint y: 300, distance: 111.1
click at [164, 300] on div "Period Status Measure Value Goal Red Flag [DATE]-25 Not Defined 41.00 60.00 75.…" at bounding box center [164, 236] width 0 height 141
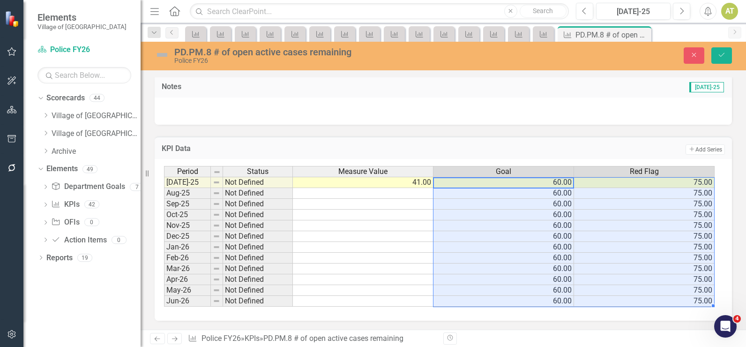
type textarea "60"
click at [729, 58] on button "Save" at bounding box center [721, 55] width 21 height 16
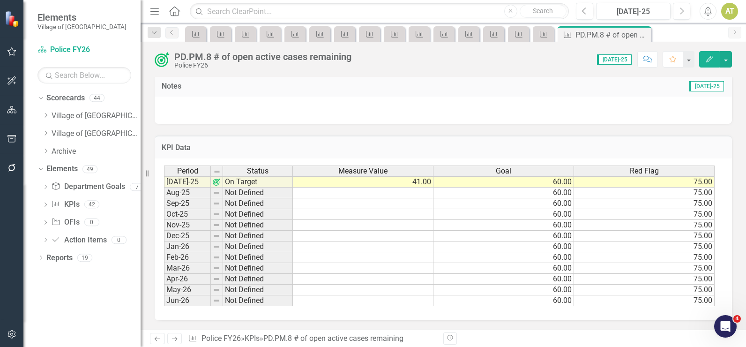
click at [170, 340] on link "Next" at bounding box center [174, 338] width 15 height 11
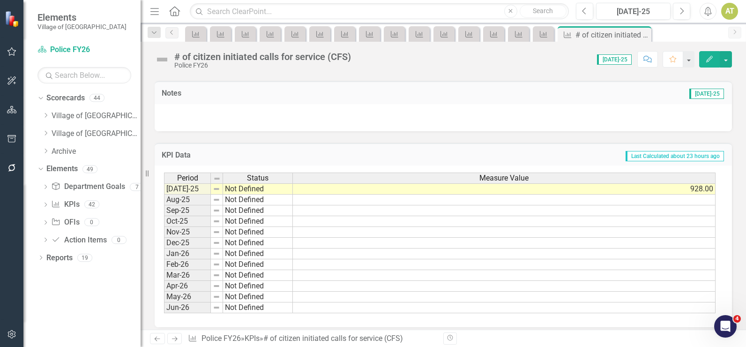
scroll to position [256, 0]
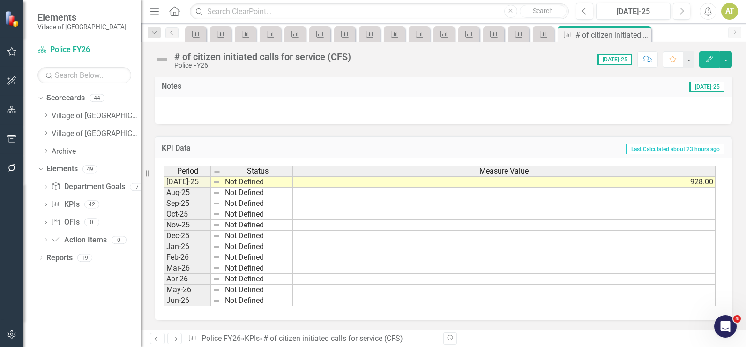
click at [175, 337] on icon "Next" at bounding box center [175, 338] width 8 height 6
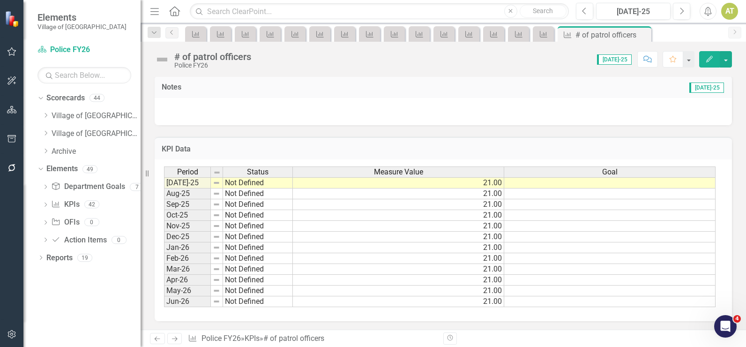
scroll to position [256, 0]
click at [708, 56] on icon "Edit" at bounding box center [709, 59] width 8 height 7
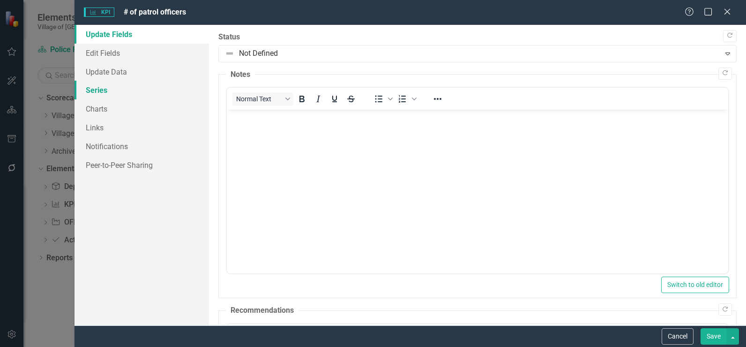
click at [100, 92] on link "Series" at bounding box center [141, 90] width 134 height 19
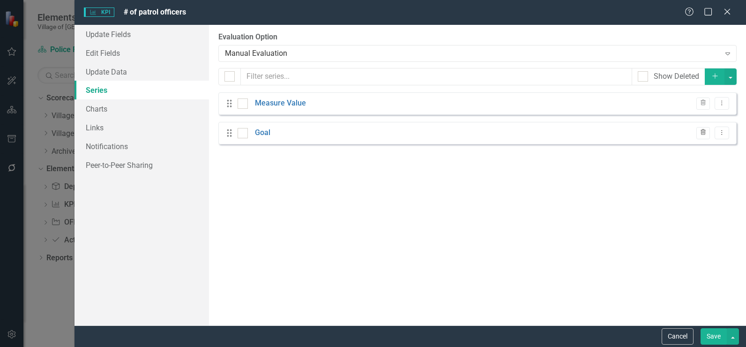
click at [707, 135] on icon "Trash" at bounding box center [703, 133] width 7 height 6
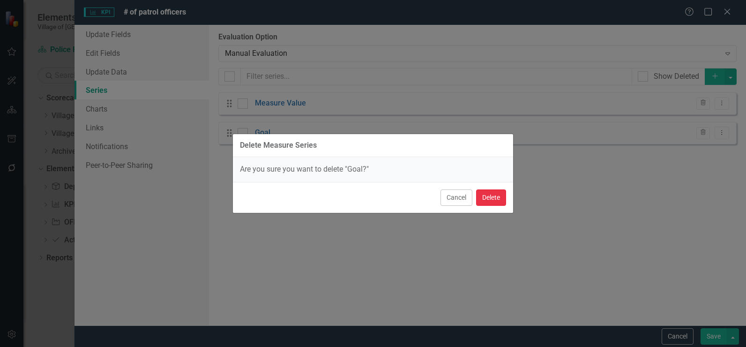
click at [498, 198] on button "Delete" at bounding box center [491, 197] width 30 height 16
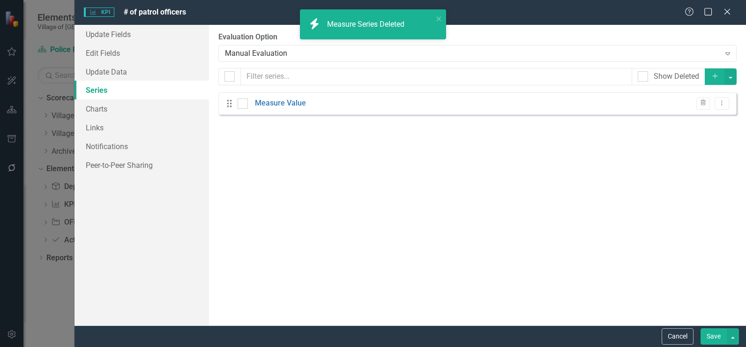
click at [714, 342] on button "Save" at bounding box center [713, 336] width 26 height 16
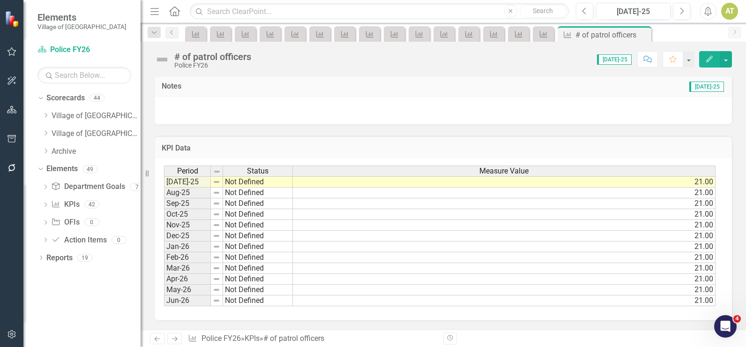
click at [176, 338] on icon "Next" at bounding box center [175, 338] width 8 height 6
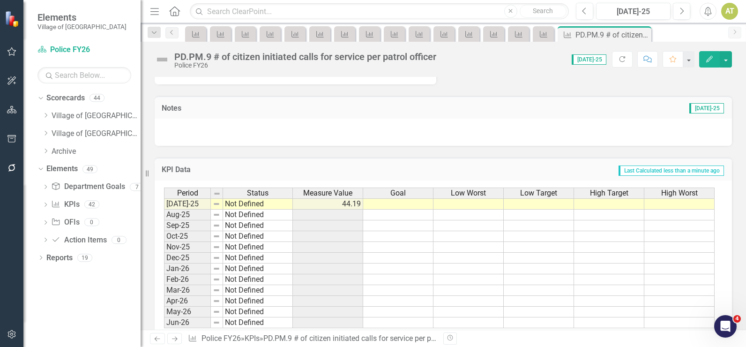
scroll to position [282, 0]
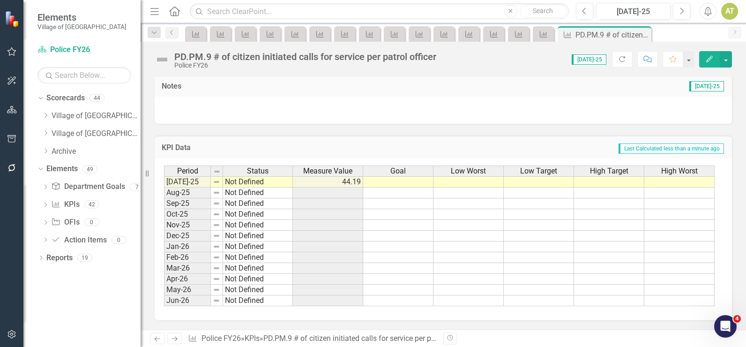
click at [417, 184] on td at bounding box center [398, 181] width 70 height 11
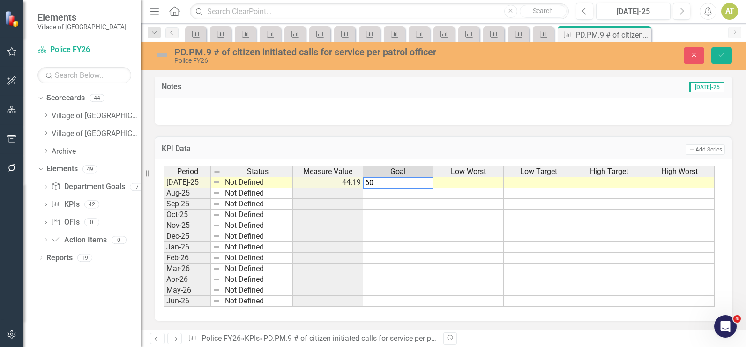
type textarea "600"
type textarea "0"
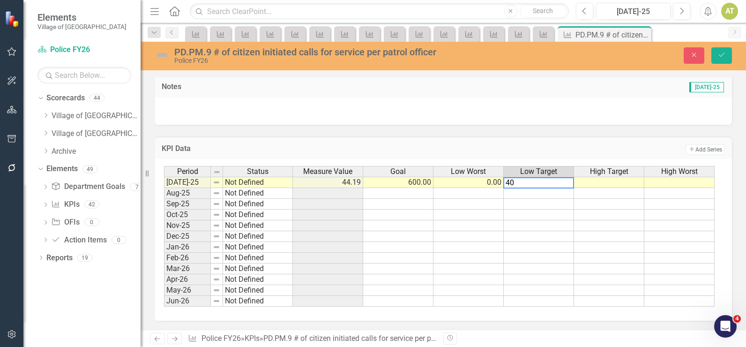
type textarea "400"
type textarea "800"
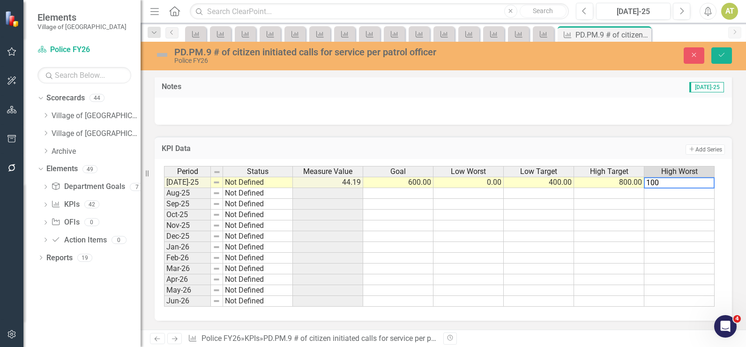
type textarea "1000"
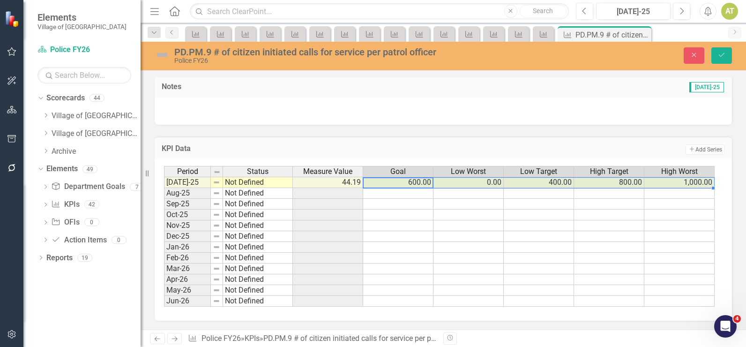
drag, startPoint x: 417, startPoint y: 184, endPoint x: 672, endPoint y: 179, distance: 255.4
click at [672, 179] on div "Period Status Measure Value Goal Low Worst Low Target High Target High Worst [D…" at bounding box center [439, 236] width 551 height 141
drag, startPoint x: 713, startPoint y: 186, endPoint x: 710, endPoint y: 300, distance: 113.9
click at [164, 300] on div "Period Status Measure Value Goal Low Worst Low Target High Target High Worst [D…" at bounding box center [164, 236] width 0 height 141
type textarea "600"
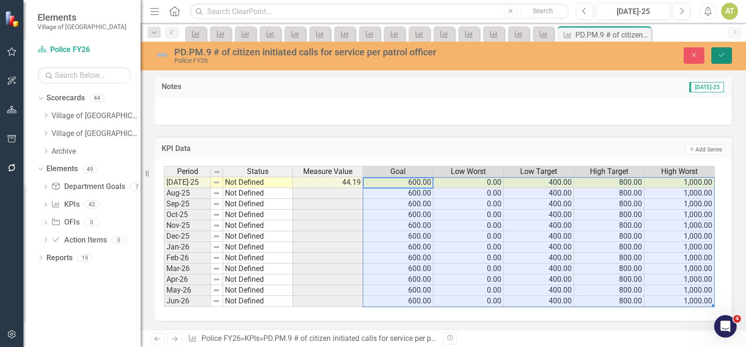
click at [714, 53] on button "Save" at bounding box center [721, 55] width 21 height 16
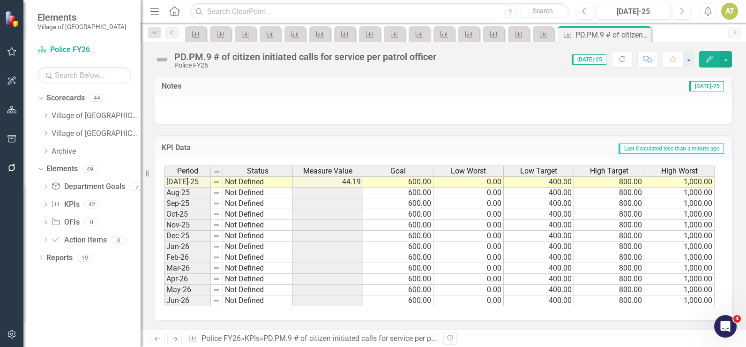
click at [179, 338] on link "Next" at bounding box center [174, 338] width 15 height 11
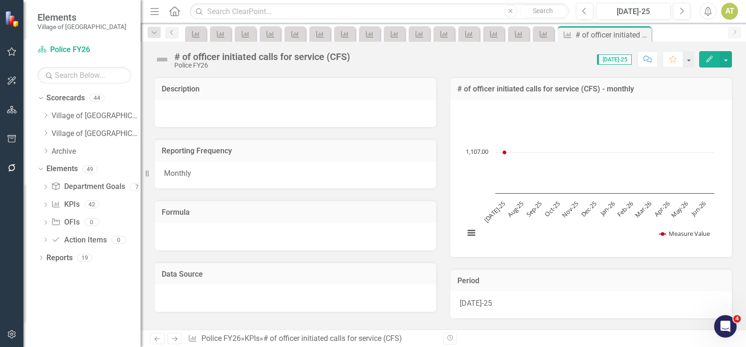
scroll to position [256, 0]
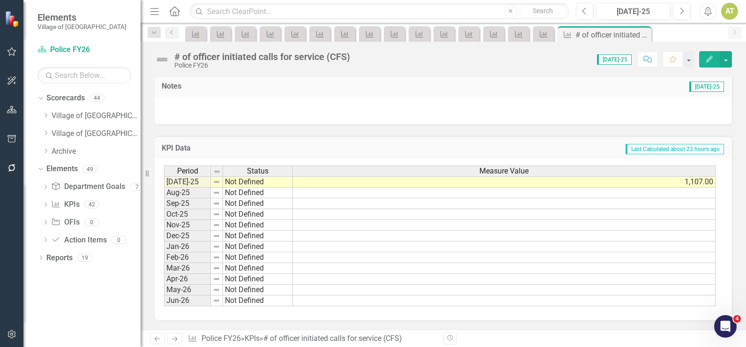
click at [174, 339] on icon "Next" at bounding box center [175, 338] width 8 height 6
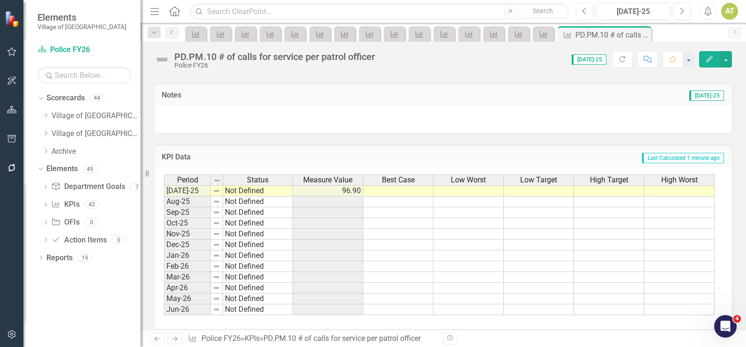
scroll to position [271, 0]
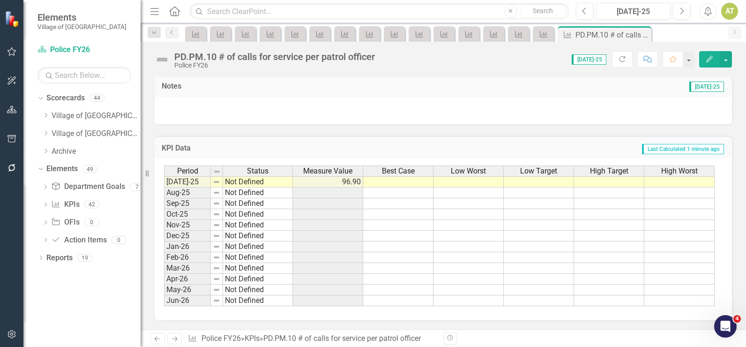
click at [706, 60] on icon "Edit" at bounding box center [709, 59] width 8 height 7
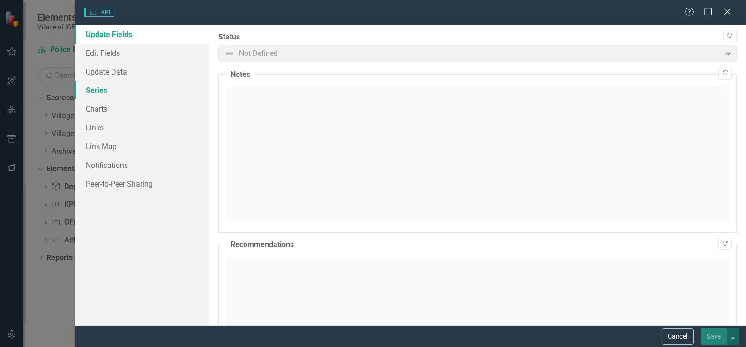
click at [134, 85] on link "Series" at bounding box center [141, 90] width 134 height 19
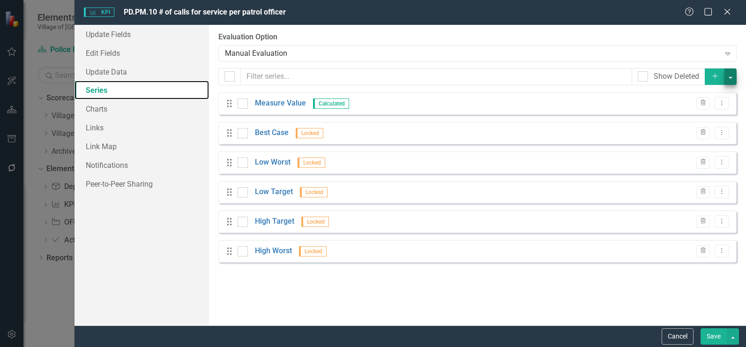
checkbox input "false"
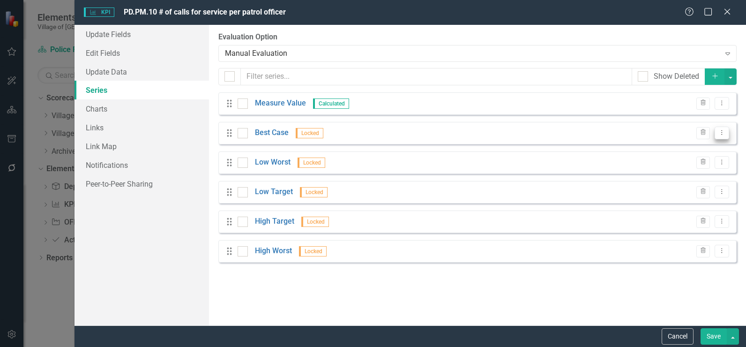
click at [727, 128] on button "Dropdown Menu" at bounding box center [722, 133] width 15 height 13
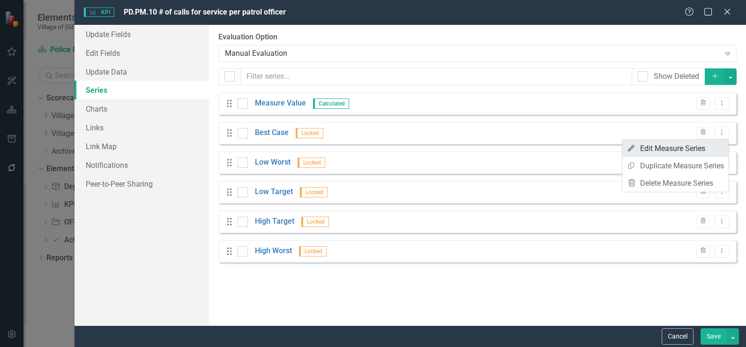
click at [697, 149] on link "Edit Edit Measure Series" at bounding box center [675, 148] width 106 height 17
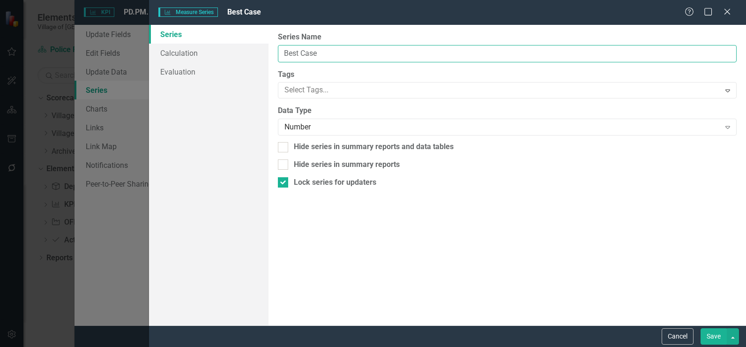
click at [307, 49] on input "Best Case" at bounding box center [507, 53] width 459 height 17
type input "Goal"
click at [716, 335] on button "Save" at bounding box center [713, 336] width 26 height 16
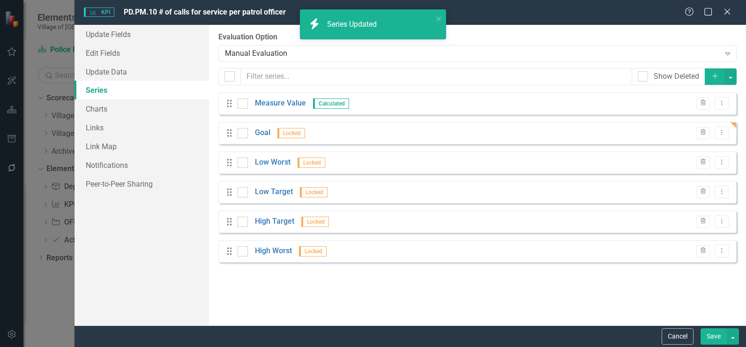
click at [710, 332] on button "Save" at bounding box center [713, 336] width 26 height 16
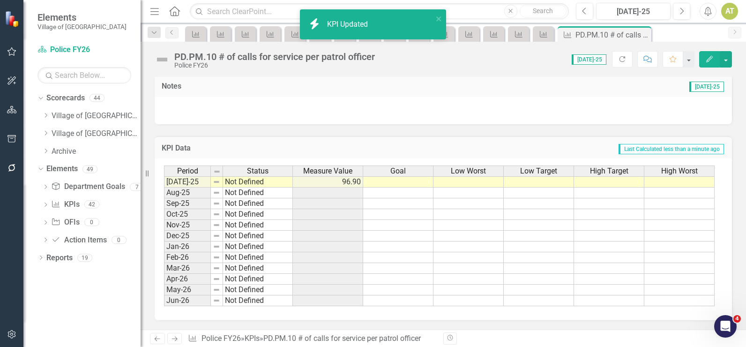
click at [409, 183] on td at bounding box center [398, 181] width 70 height 11
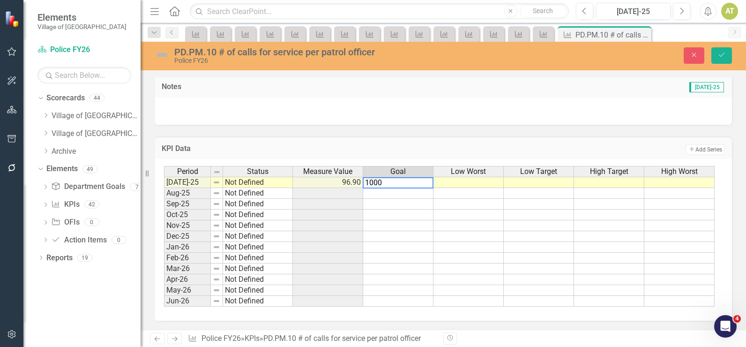
type textarea "10000"
click at [409, 183] on td "10,000.00" at bounding box center [398, 182] width 70 height 11
type textarea "1000"
type textarea "0"
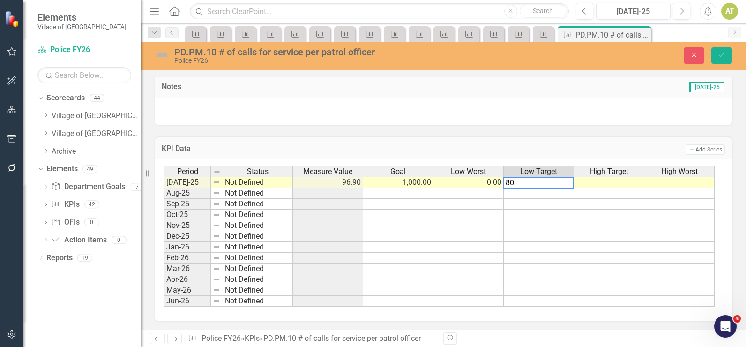
type textarea "800"
type textarea "1200"
click at [402, 185] on td "1,000.00" at bounding box center [398, 182] width 70 height 11
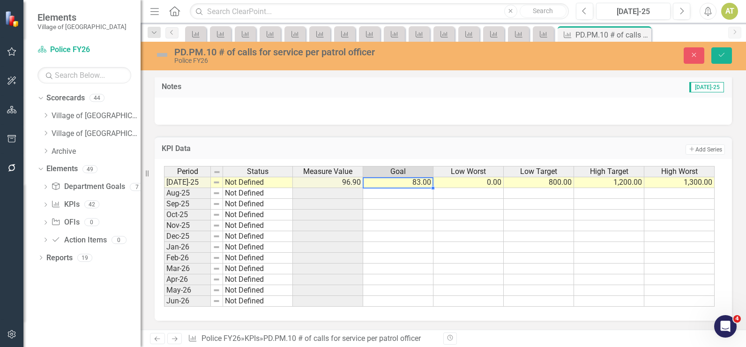
click at [419, 179] on td "83.00" at bounding box center [398, 182] width 70 height 11
type textarea "8"
type textarea "80"
click at [568, 179] on td "800.00" at bounding box center [539, 182] width 70 height 11
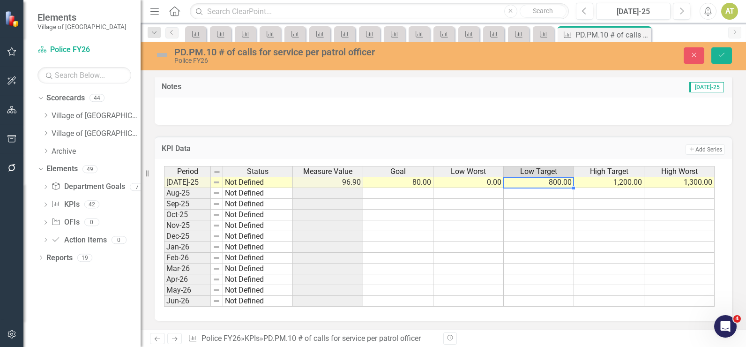
click at [568, 179] on td "800.00" at bounding box center [539, 182] width 70 height 11
type textarea "8"
type textarea "70"
click at [638, 180] on td "1,200.00" at bounding box center [609, 182] width 70 height 11
type textarea "100"
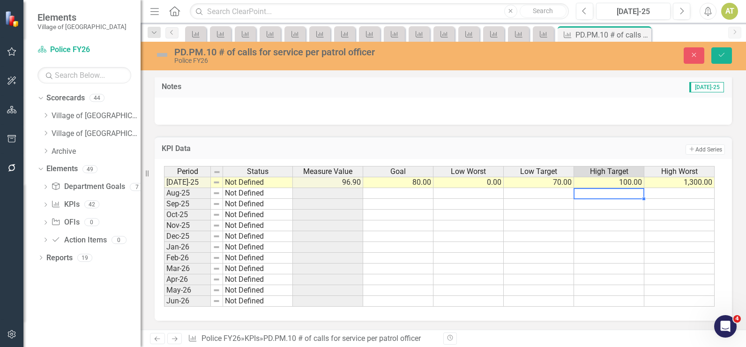
click at [684, 183] on td "1,300.00" at bounding box center [679, 182] width 70 height 11
type textarea "110"
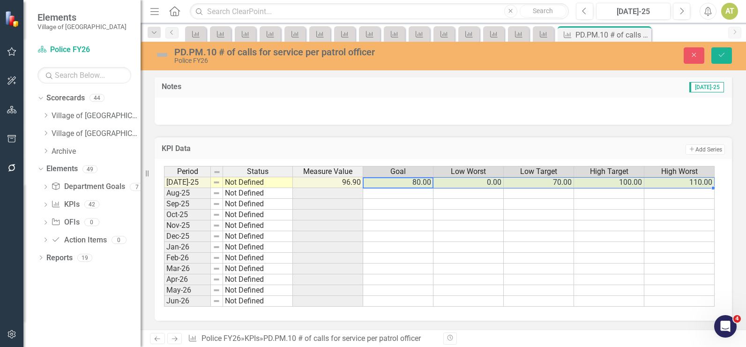
drag, startPoint x: 416, startPoint y: 179, endPoint x: 648, endPoint y: 178, distance: 231.9
click at [651, 177] on div "Period Status Measure Value Goal Low Worst Low Target High Target High Worst [D…" at bounding box center [439, 236] width 551 height 141
drag, startPoint x: 714, startPoint y: 188, endPoint x: 713, endPoint y: 305, distance: 116.7
click at [164, 305] on div "Period Status Measure Value Goal Low Worst Low Target High Target High Worst [D…" at bounding box center [164, 236] width 0 height 141
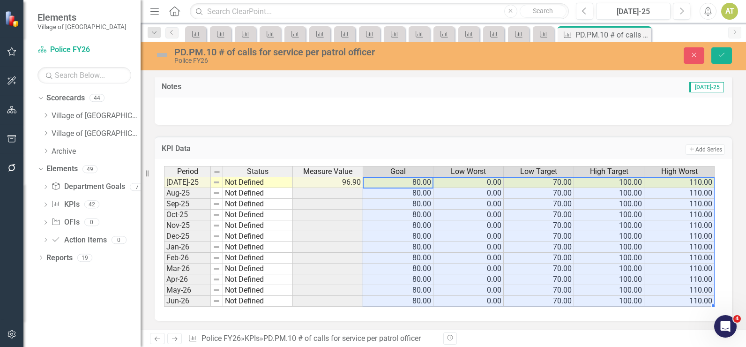
click at [687, 186] on td "110.00" at bounding box center [679, 182] width 70 height 11
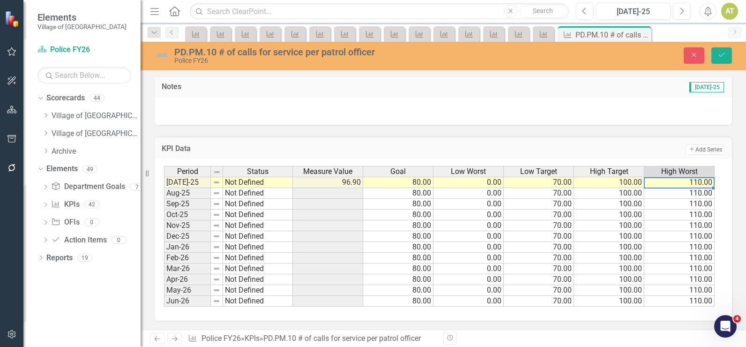
click at [687, 186] on td "110.00" at bounding box center [679, 182] width 70 height 11
drag, startPoint x: 650, startPoint y: 179, endPoint x: 584, endPoint y: 180, distance: 66.1
click at [584, 180] on div "Period Status Measure Value Goal Low Worst Low Target High Target High Worst [D…" at bounding box center [439, 236] width 551 height 141
click at [685, 185] on td "120.00" at bounding box center [679, 182] width 70 height 11
drag, startPoint x: 713, startPoint y: 186, endPoint x: 711, endPoint y: 290, distance: 103.1
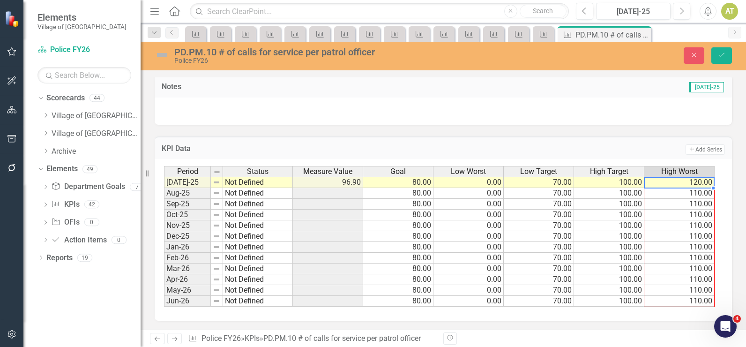
click at [164, 306] on div "Period Status Measure Value Goal Low Worst Low Target High Target High Worst [D…" at bounding box center [164, 236] width 0 height 141
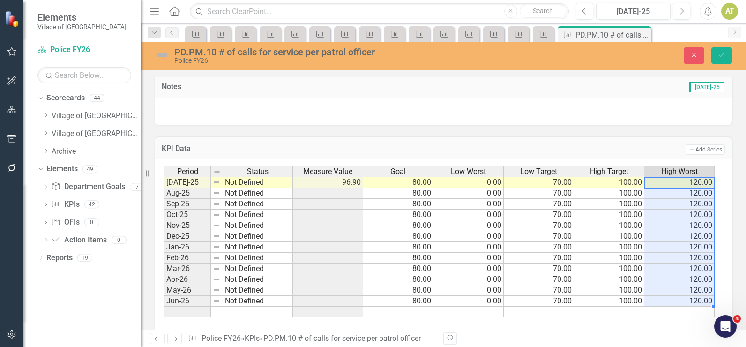
type textarea "120"
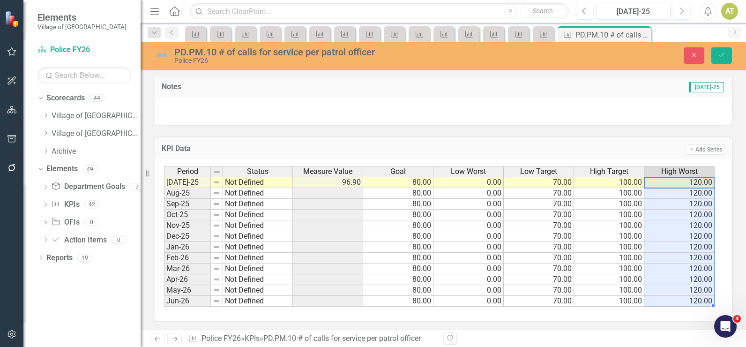
click at [724, 66] on div "PD.PM.10 # of calls for service per patrol officer Police FY26 Close Save" at bounding box center [443, 56] width 605 height 29
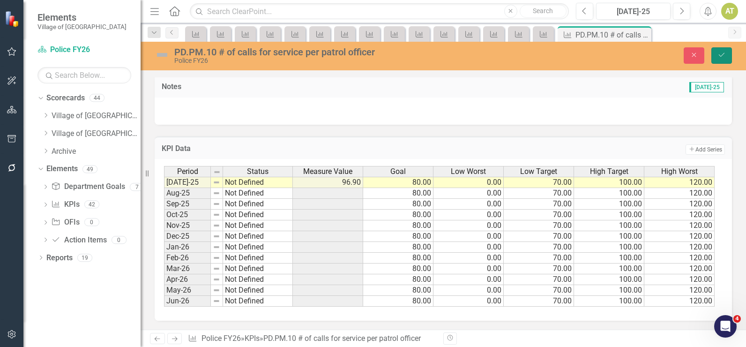
click at [721, 53] on icon "Save" at bounding box center [721, 55] width 8 height 7
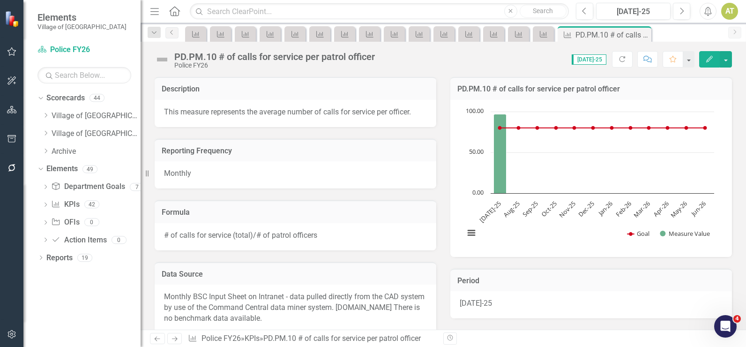
scroll to position [271, 0]
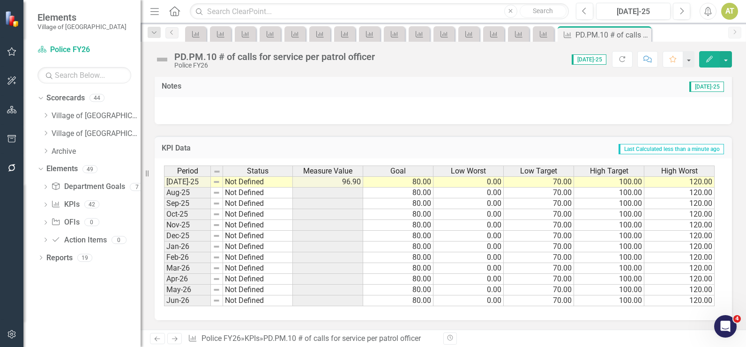
click at [175, 339] on icon "Next" at bounding box center [175, 338] width 8 height 6
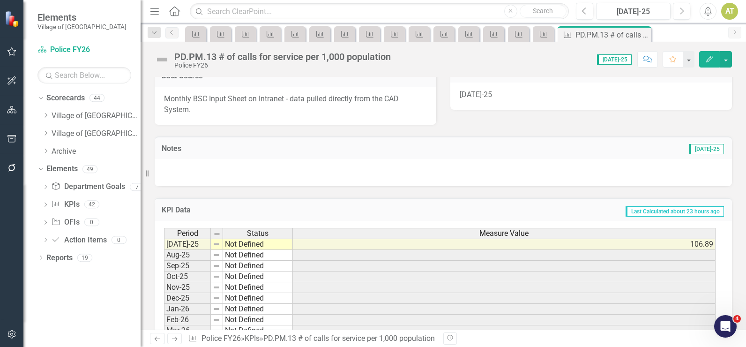
scroll to position [271, 0]
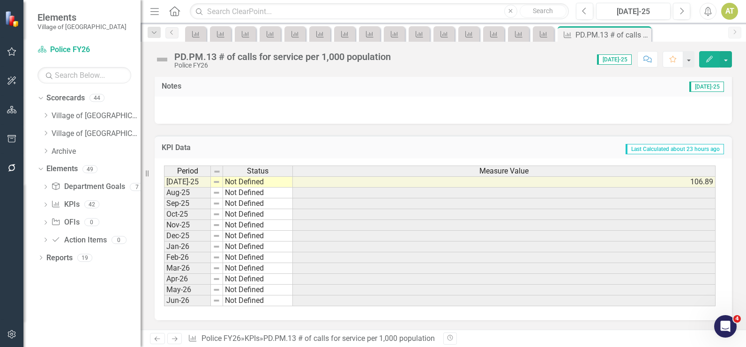
click at [173, 335] on link "Next" at bounding box center [174, 338] width 15 height 11
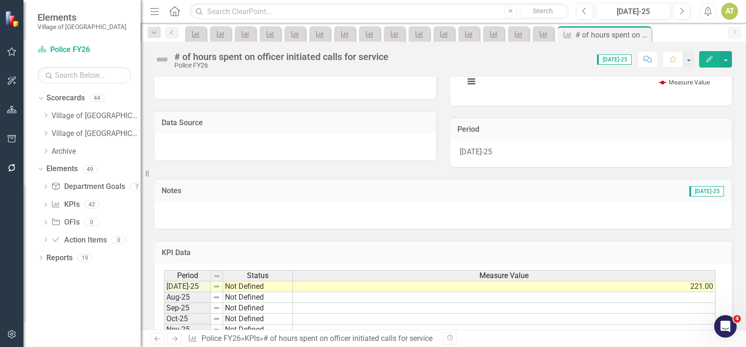
scroll to position [256, 0]
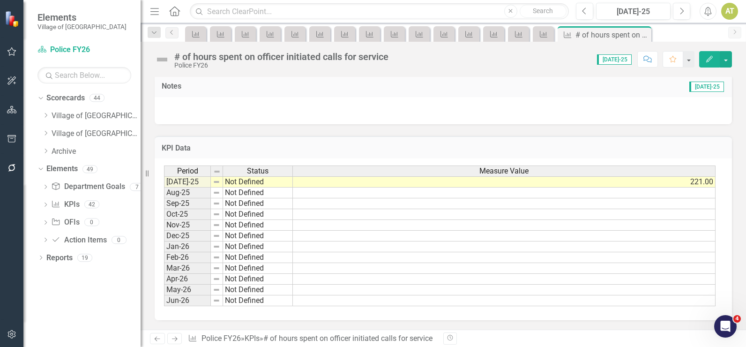
click at [172, 336] on icon "Next" at bounding box center [175, 338] width 8 height 6
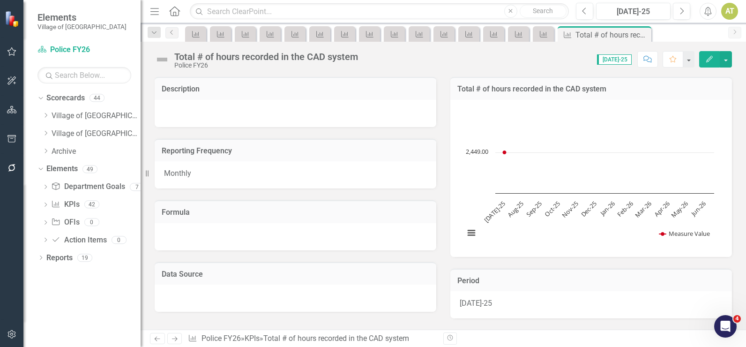
scroll to position [256, 0]
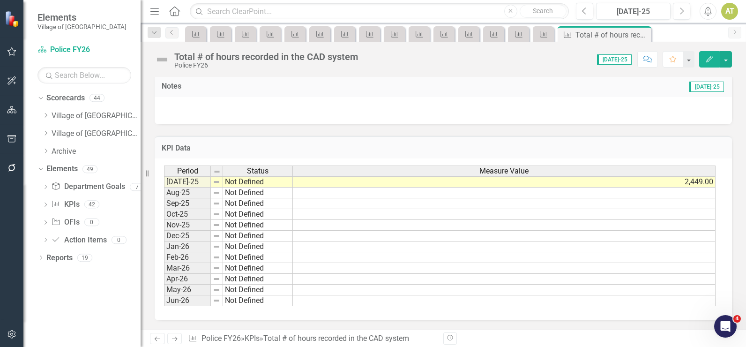
click at [171, 339] on icon "Next" at bounding box center [175, 338] width 8 height 6
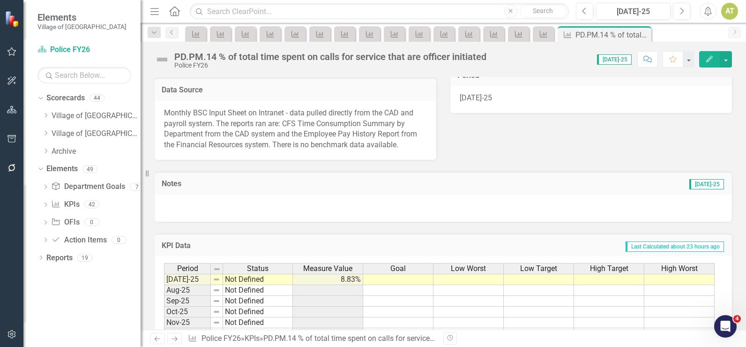
scroll to position [303, 0]
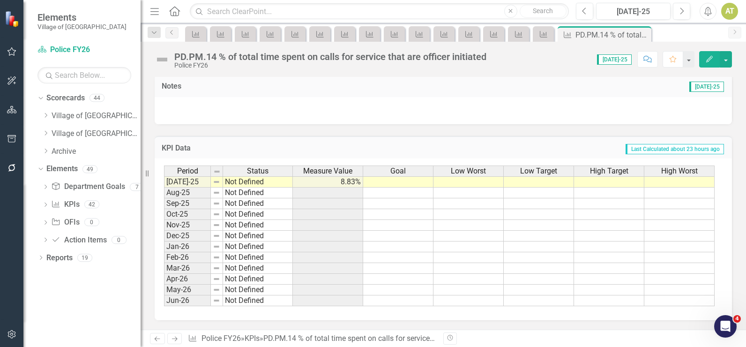
click at [421, 186] on td at bounding box center [398, 181] width 70 height 11
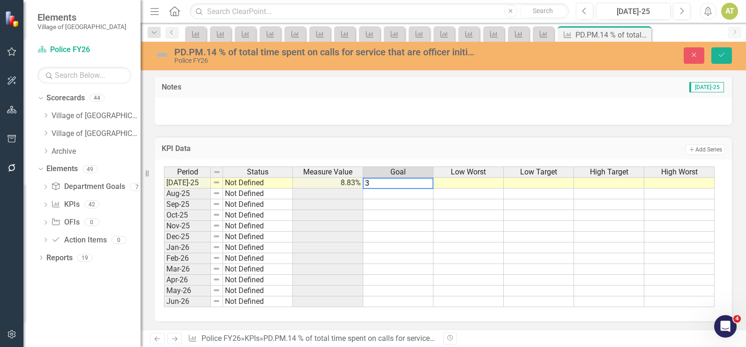
type textarea "30"
type textarea "20"
click at [459, 185] on td "20.00%" at bounding box center [468, 182] width 70 height 11
type textarea "0"
type textarea "20"
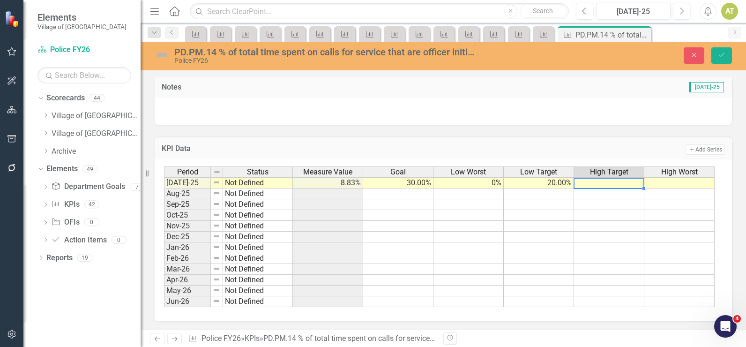
type textarea "40"
type textarea "100"
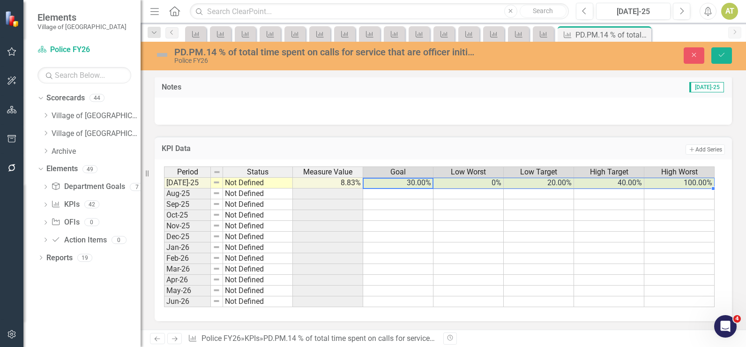
drag, startPoint x: 427, startPoint y: 186, endPoint x: 663, endPoint y: 187, distance: 235.7
click at [663, 187] on tr "[DATE]-25 Not Defined 8.83% 30.00% 0% 20.00% 40.00% 100.00%" at bounding box center [439, 182] width 551 height 11
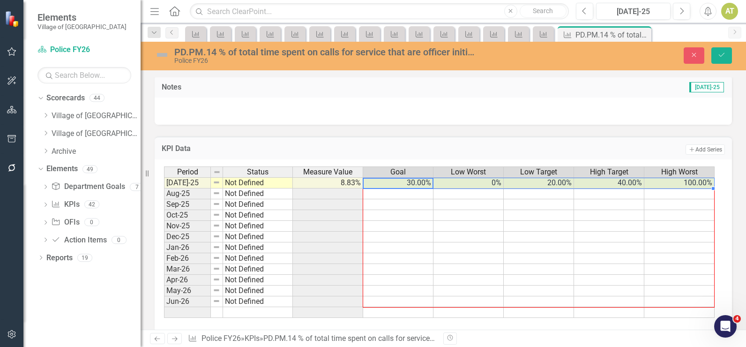
drag, startPoint x: 712, startPoint y: 189, endPoint x: 706, endPoint y: 243, distance: 53.8
click at [164, 302] on div "Period Status Measure Value Goal Low Worst Low Target High Target High Worst [D…" at bounding box center [164, 241] width 0 height 151
type textarea "30"
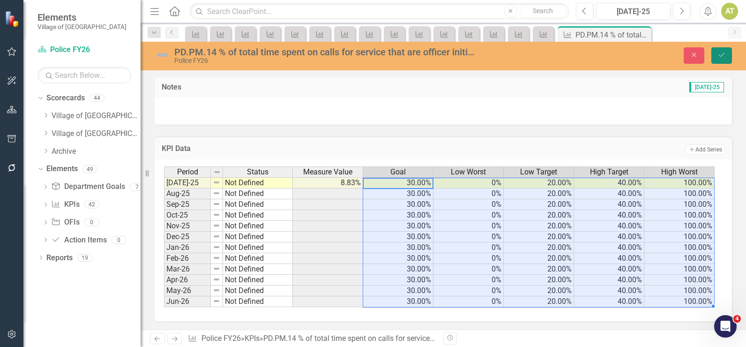
click at [720, 53] on icon "Save" at bounding box center [721, 55] width 8 height 7
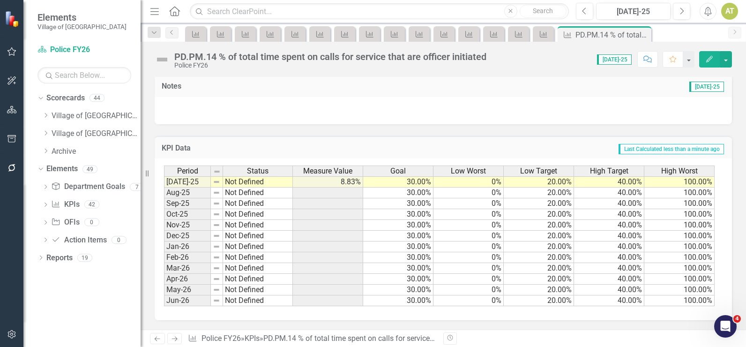
click at [179, 337] on icon "Next" at bounding box center [175, 338] width 8 height 6
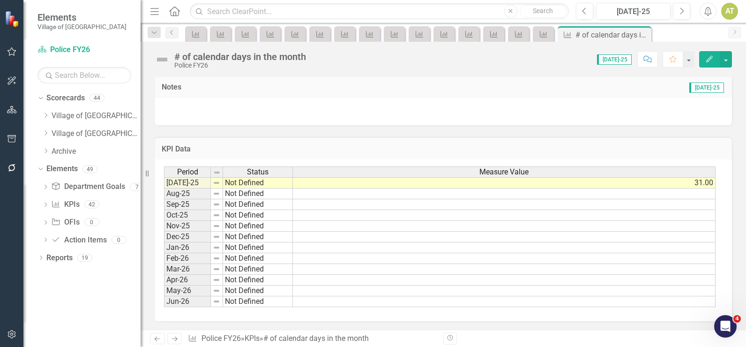
scroll to position [256, 0]
click at [177, 339] on icon "Next" at bounding box center [175, 338] width 8 height 6
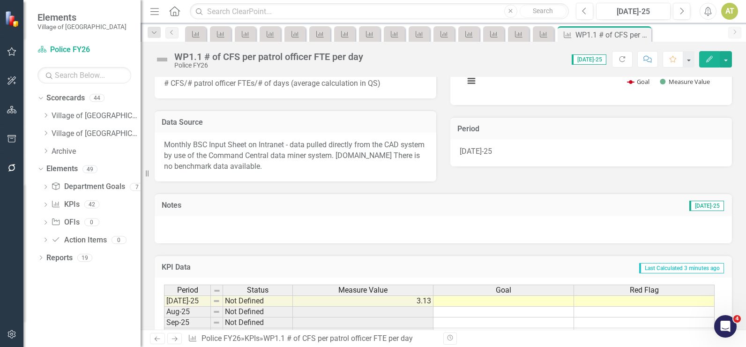
scroll to position [271, 0]
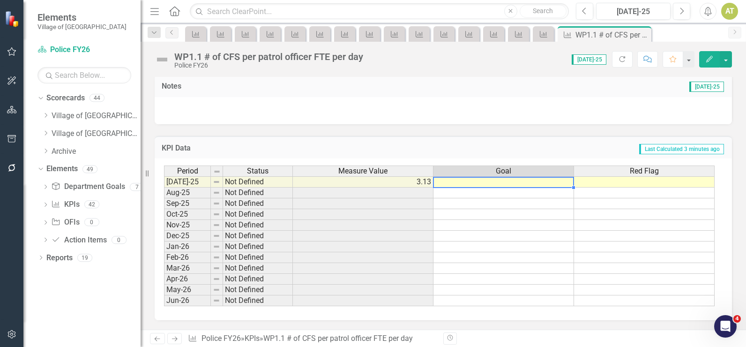
click at [526, 180] on td at bounding box center [503, 181] width 141 height 11
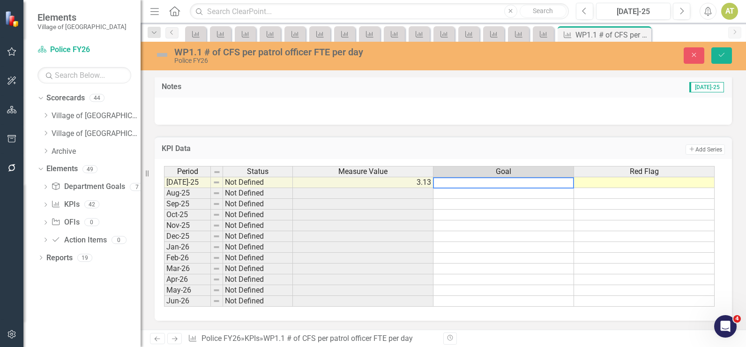
type textarea "3"
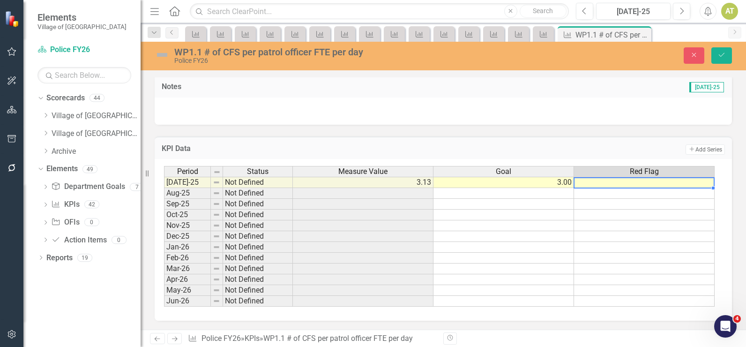
type textarea "4"
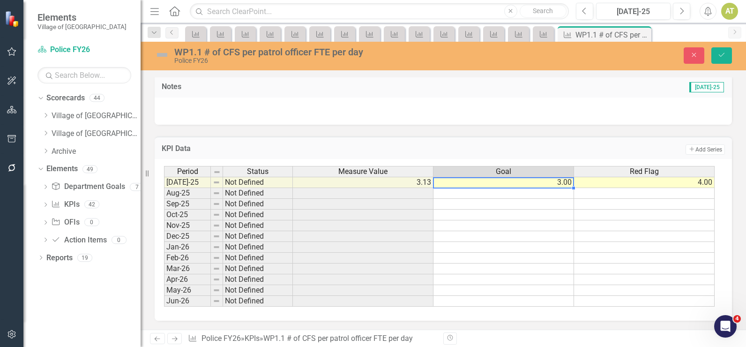
drag, startPoint x: 526, startPoint y: 180, endPoint x: 563, endPoint y: 181, distance: 37.0
click at [581, 181] on tr "[DATE]-25 Not Defined 3.13 3.00 4.00" at bounding box center [439, 182] width 551 height 11
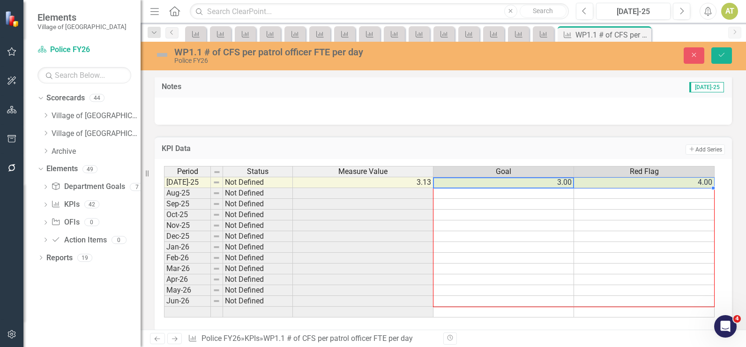
drag, startPoint x: 714, startPoint y: 188, endPoint x: 713, endPoint y: 305, distance: 116.7
click at [164, 305] on div "Period Status Measure Value Goal Red Flag [DATE]-25 Not Defined 3.13 3.00 4.00 …" at bounding box center [164, 241] width 0 height 151
type textarea "3"
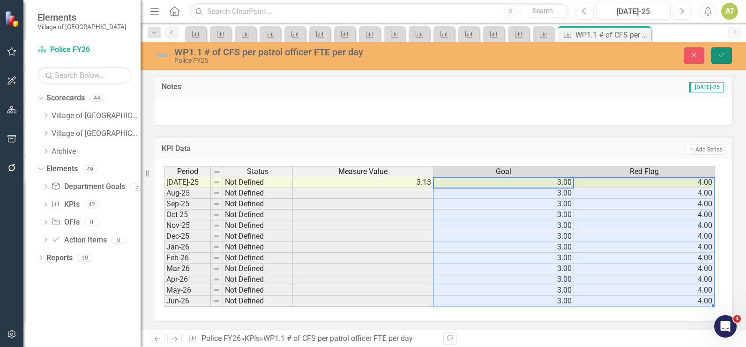
click at [725, 57] on icon "Save" at bounding box center [721, 55] width 8 height 7
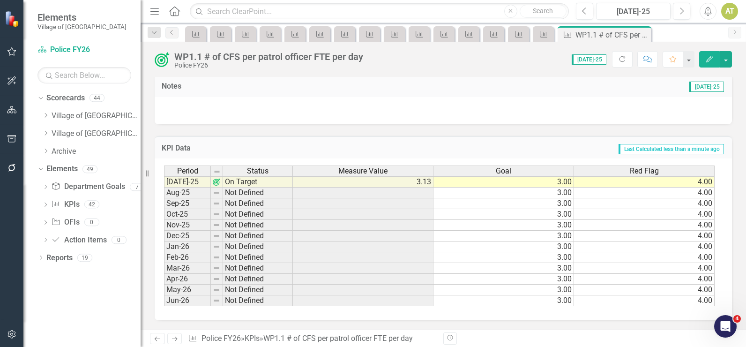
click at [171, 338] on icon "Next" at bounding box center [175, 338] width 8 height 6
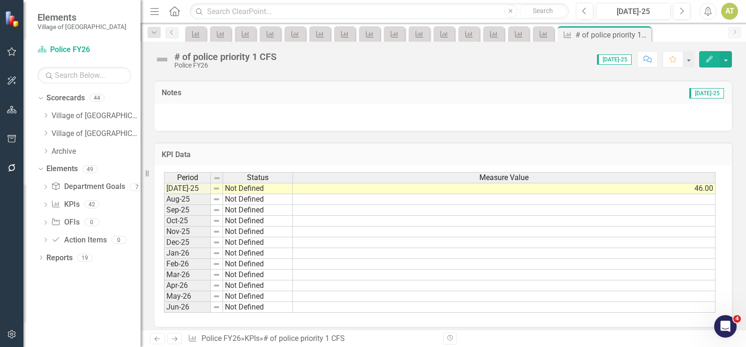
scroll to position [256, 0]
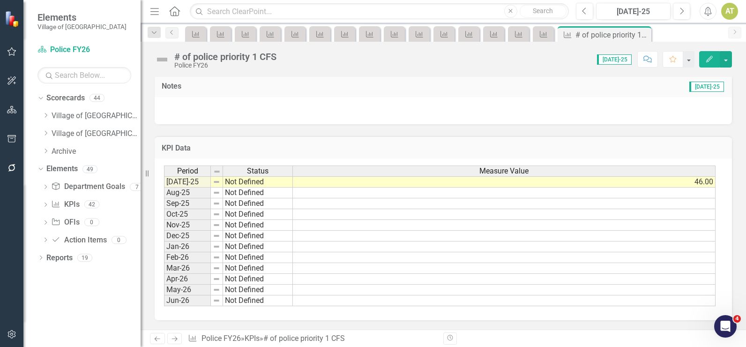
click at [176, 342] on link "Next" at bounding box center [174, 338] width 15 height 11
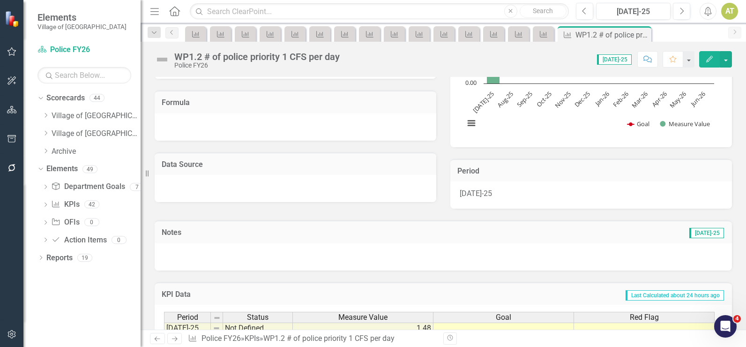
scroll to position [256, 0]
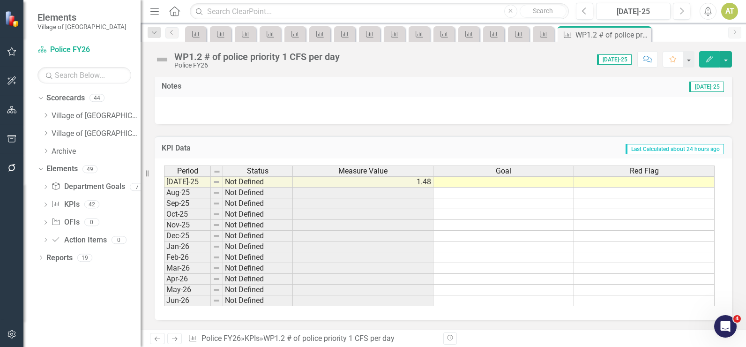
click at [493, 179] on td at bounding box center [503, 181] width 141 height 11
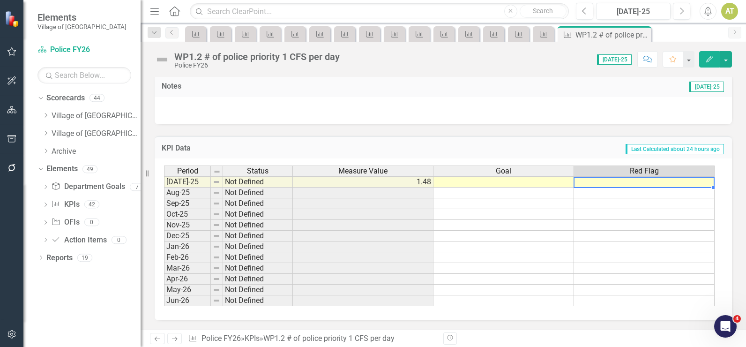
click at [641, 184] on td at bounding box center [644, 181] width 141 height 11
type textarea "1"
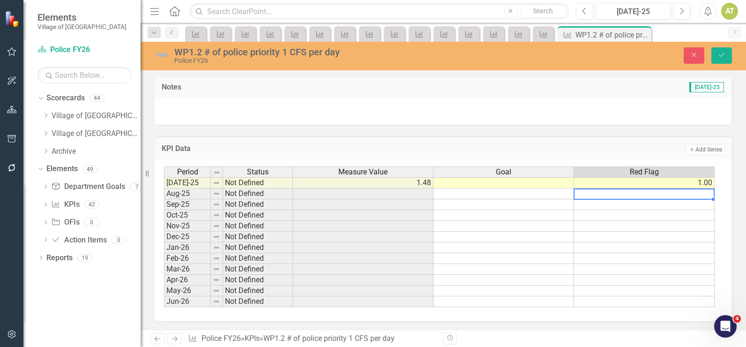
click at [489, 181] on td at bounding box center [503, 182] width 141 height 11
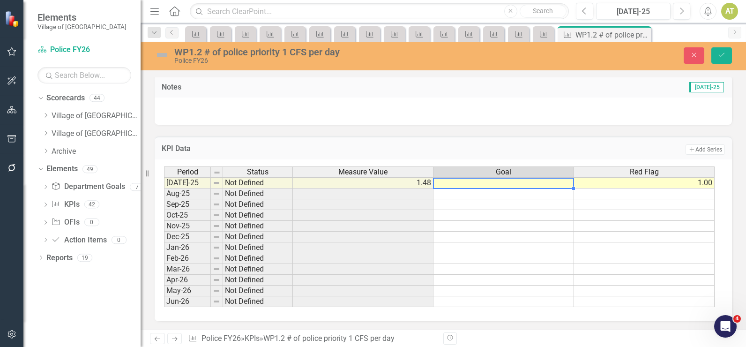
click at [489, 181] on td at bounding box center [503, 182] width 141 height 11
type textarea "1"
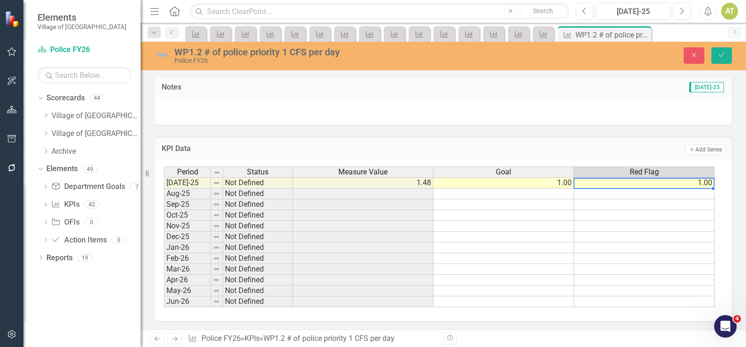
click at [645, 183] on td "1.00" at bounding box center [644, 182] width 141 height 11
type textarea "1"
type textarea "2.5"
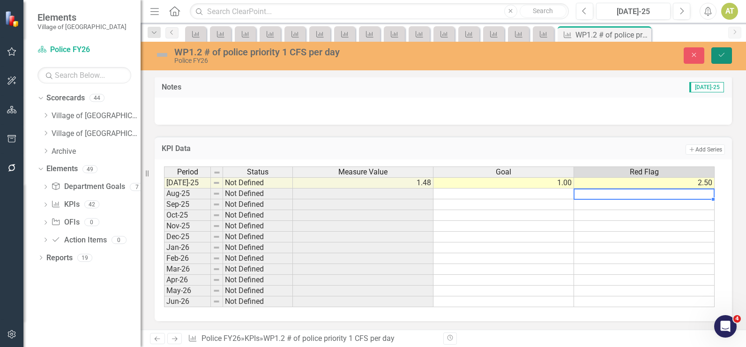
click at [724, 56] on icon "Save" at bounding box center [721, 55] width 8 height 7
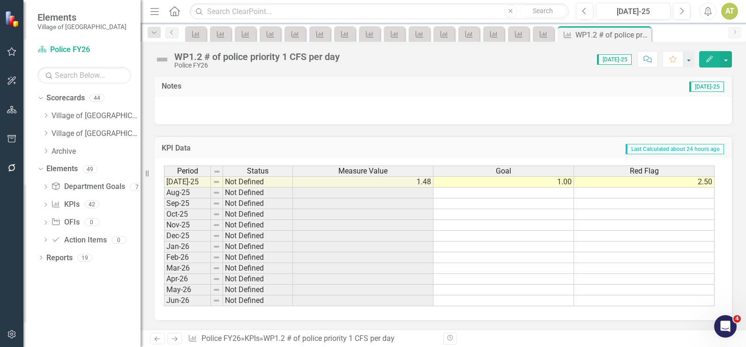
click at [670, 179] on td "2.50" at bounding box center [644, 181] width 141 height 11
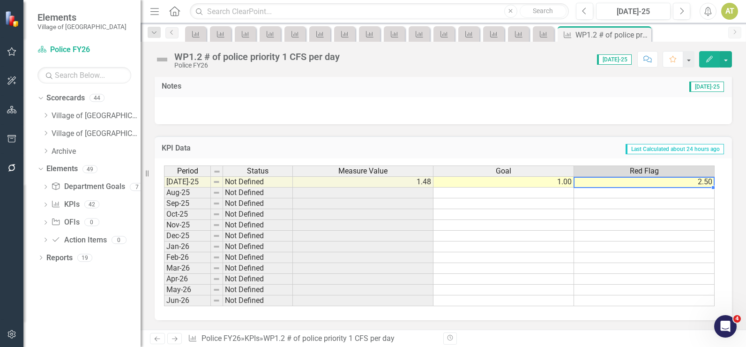
click at [670, 179] on td "2.50" at bounding box center [644, 181] width 141 height 11
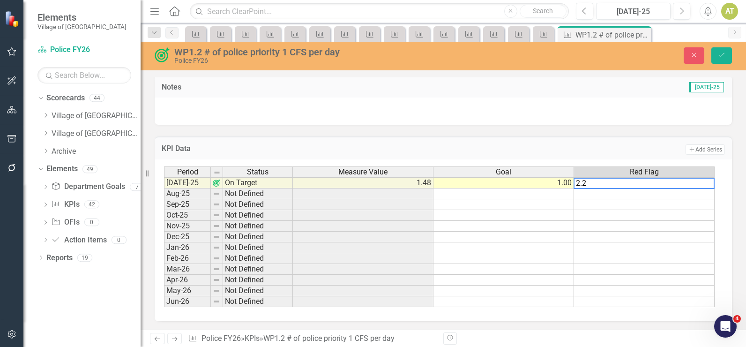
type textarea "2.25"
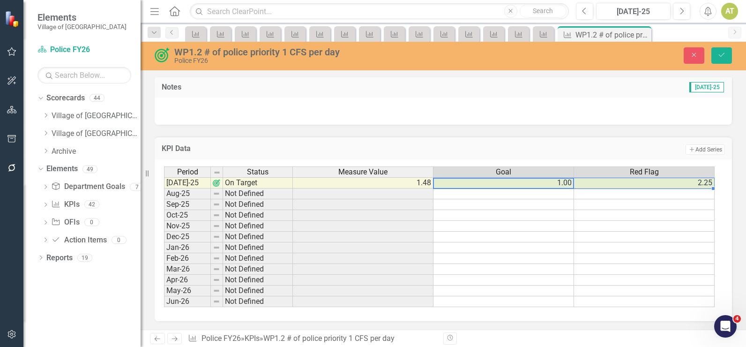
drag, startPoint x: 560, startPoint y: 187, endPoint x: 595, endPoint y: 187, distance: 35.1
click at [595, 187] on tr "[DATE]-25 On Target 1.48 1.00 2.25" at bounding box center [439, 182] width 551 height 11
drag, startPoint x: 714, startPoint y: 189, endPoint x: 708, endPoint y: 297, distance: 108.4
click at [164, 300] on div "Period Status Measure Value Goal Red Flag [DATE]-25 On Target 1.48 1.00 2.25 Au…" at bounding box center [164, 236] width 0 height 141
type textarea "1"
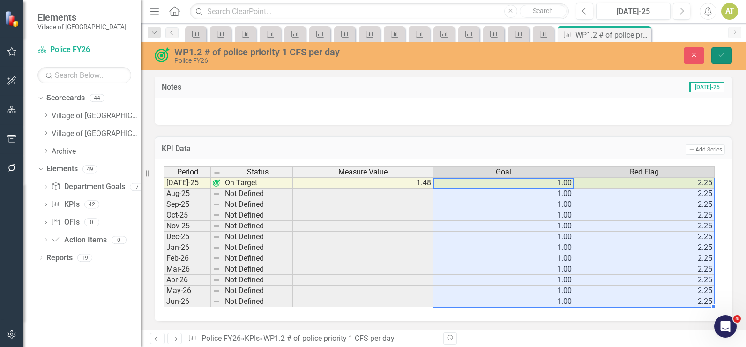
click at [711, 60] on button "Save" at bounding box center [721, 55] width 21 height 16
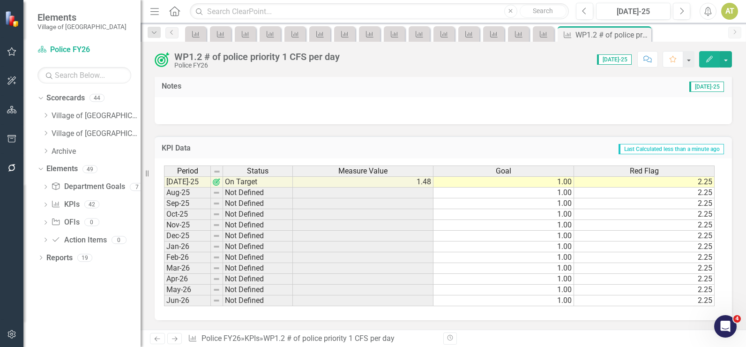
click at [178, 338] on icon "Next" at bounding box center [175, 338] width 8 height 6
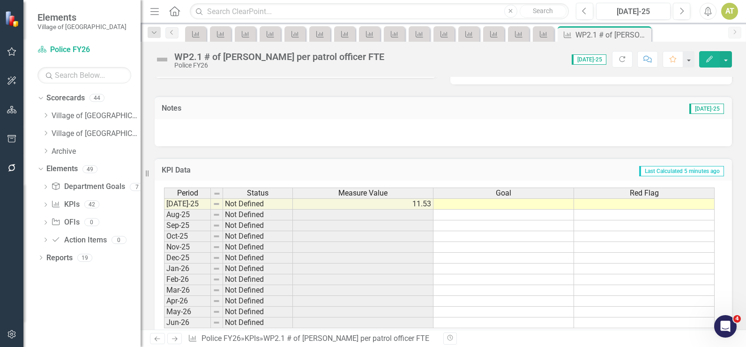
scroll to position [256, 0]
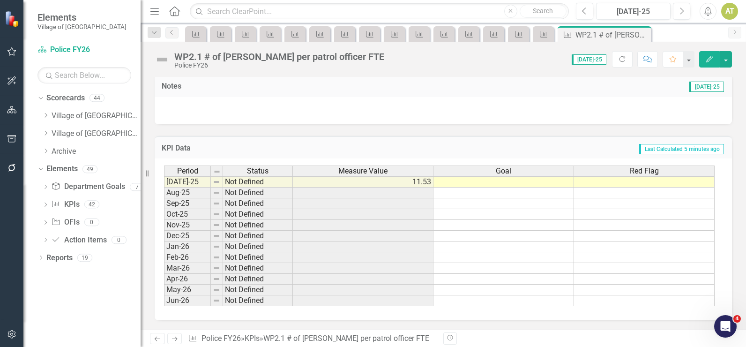
click at [521, 182] on td at bounding box center [503, 181] width 141 height 11
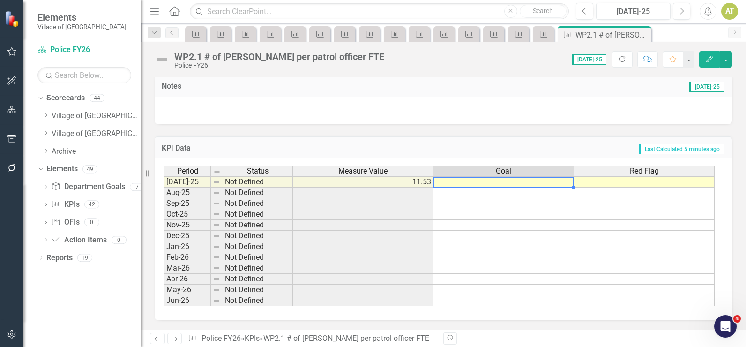
click at [504, 183] on td at bounding box center [503, 181] width 141 height 11
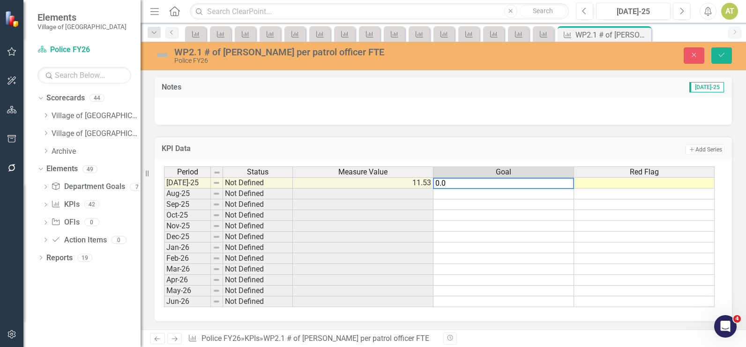
type textarea "0.08"
click at [561, 183] on td "0.08" at bounding box center [503, 182] width 141 height 11
drag, startPoint x: 561, startPoint y: 183, endPoint x: 281, endPoint y: 185, distance: 280.7
click at [281, 185] on div "Period Status Measure Value Goal Red Flag [DATE]-25 Not Defined 11.53 0.08 Aug-…" at bounding box center [439, 236] width 551 height 141
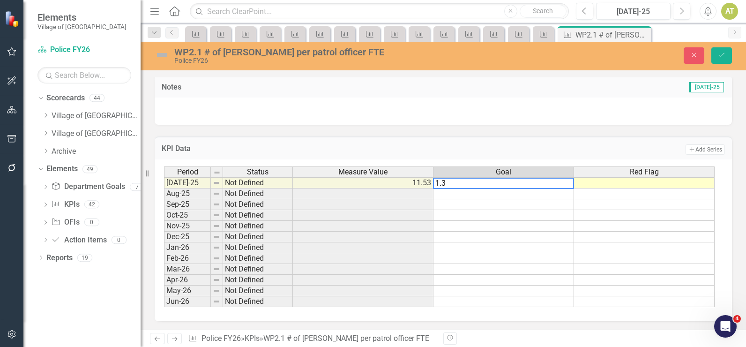
type textarea "1.37"
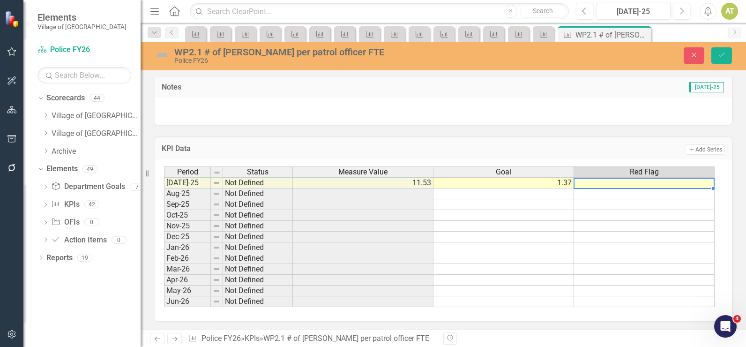
type textarea "3"
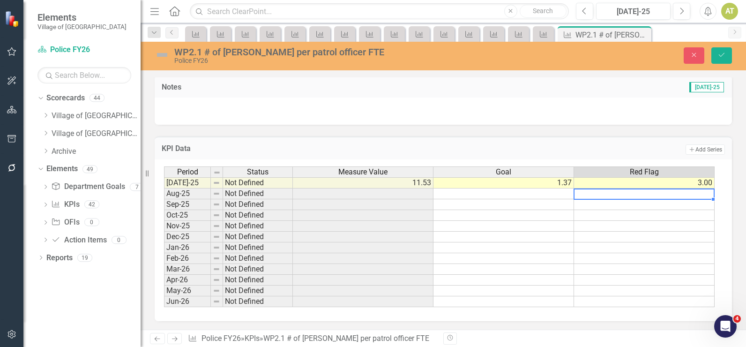
click at [528, 186] on td "1.37" at bounding box center [503, 182] width 141 height 11
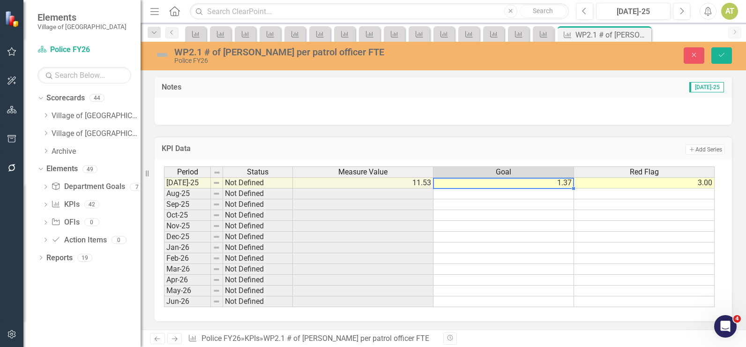
click at [532, 183] on td "1.37" at bounding box center [503, 182] width 141 height 11
click at [532, 183] on textarea "1.37" at bounding box center [503, 183] width 141 height 11
drag, startPoint x: 532, startPoint y: 183, endPoint x: 336, endPoint y: 175, distance: 196.5
click at [337, 175] on div "Period Status Measure Value Goal Red Flag [DATE]-25 Not Defined 11.53 1.37 3.00…" at bounding box center [439, 236] width 551 height 141
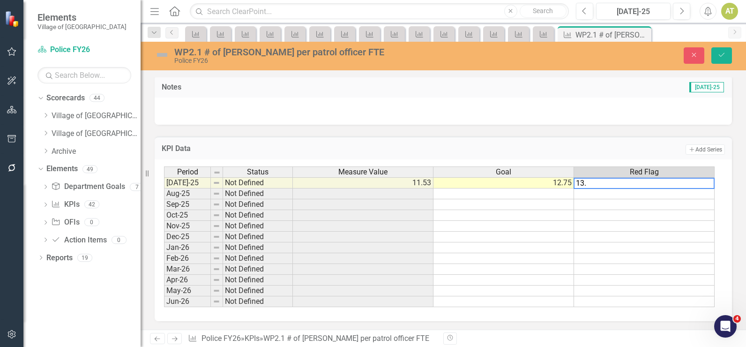
type textarea "13.5"
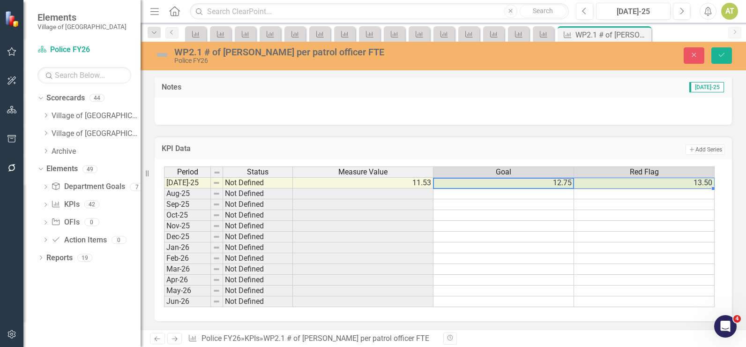
drag, startPoint x: 523, startPoint y: 183, endPoint x: 722, endPoint y: 190, distance: 199.2
click at [595, 186] on tr "[DATE]-25 Not Defined 11.53 12.75 13.50" at bounding box center [439, 182] width 551 height 11
drag, startPoint x: 713, startPoint y: 188, endPoint x: 703, endPoint y: 243, distance: 56.2
click at [164, 305] on div "Period Status Measure Value Goal Red Flag [DATE]-25 Not Defined 11.53 12.75 13.…" at bounding box center [164, 236] width 0 height 141
type textarea "12.75"
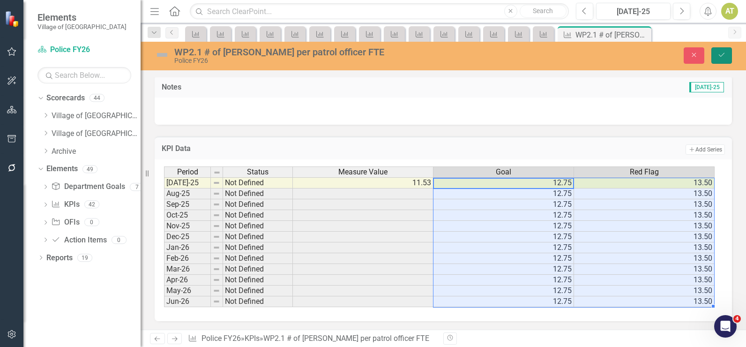
click at [722, 53] on icon "Save" at bounding box center [721, 55] width 8 height 7
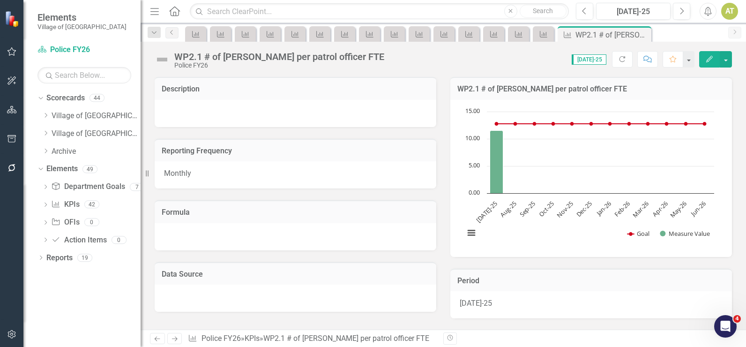
click at [176, 337] on icon at bounding box center [175, 338] width 6 height 5
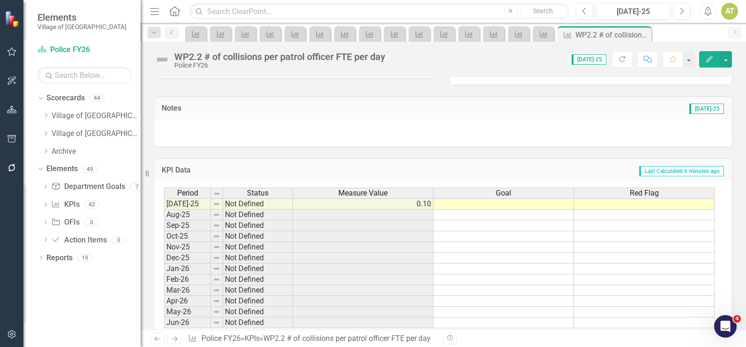
scroll to position [256, 0]
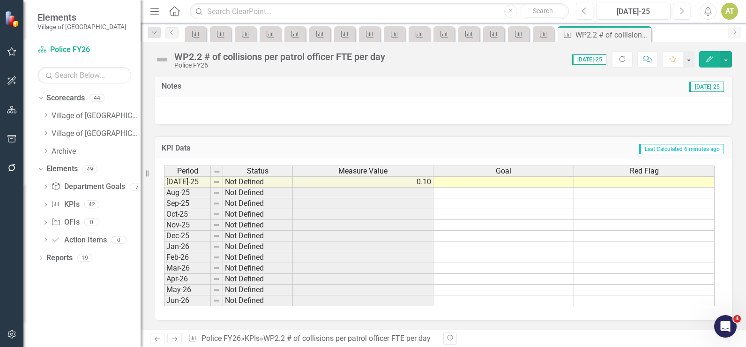
click at [527, 183] on td at bounding box center [503, 181] width 141 height 11
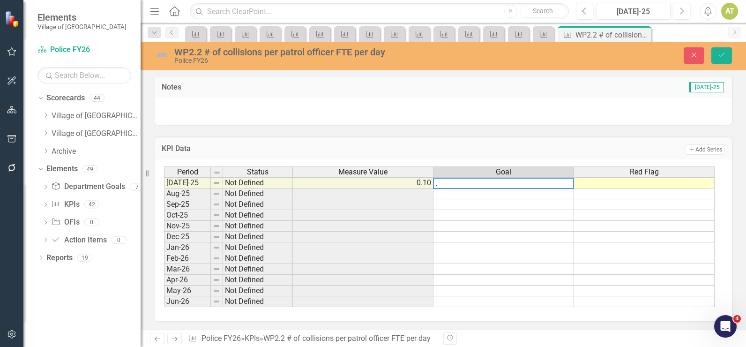
type textarea ".0"
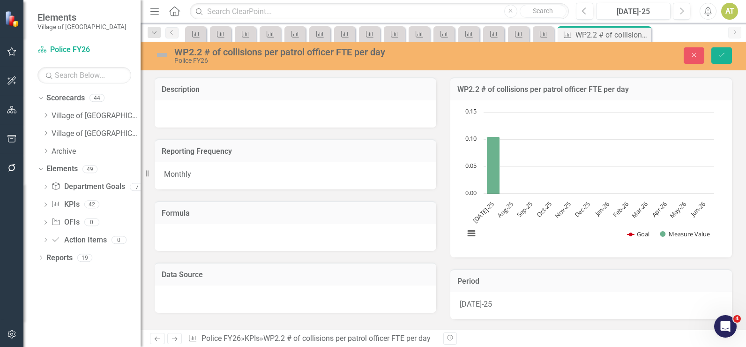
scroll to position [256, 0]
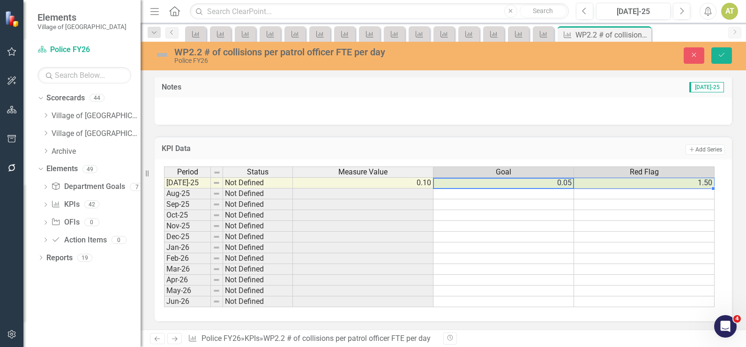
drag, startPoint x: 539, startPoint y: 185, endPoint x: 598, endPoint y: 186, distance: 59.5
click at [598, 186] on tr "[DATE]-25 Not Defined 0.10 0.05 1.50" at bounding box center [439, 182] width 551 height 11
drag, startPoint x: 713, startPoint y: 189, endPoint x: 718, endPoint y: 238, distance: 49.5
click at [164, 307] on div at bounding box center [164, 307] width 0 height 0
type textarea ".05"
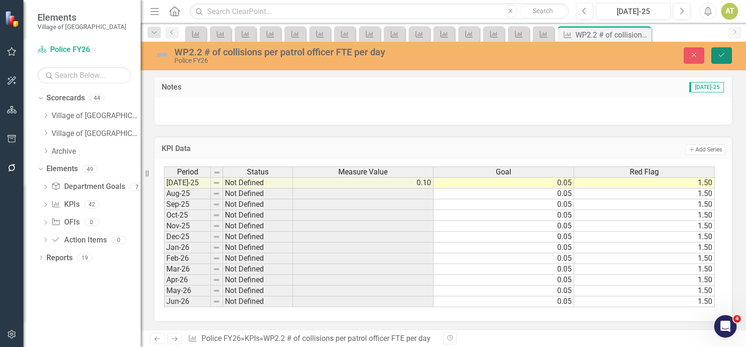
click at [727, 57] on button "Save" at bounding box center [721, 55] width 21 height 16
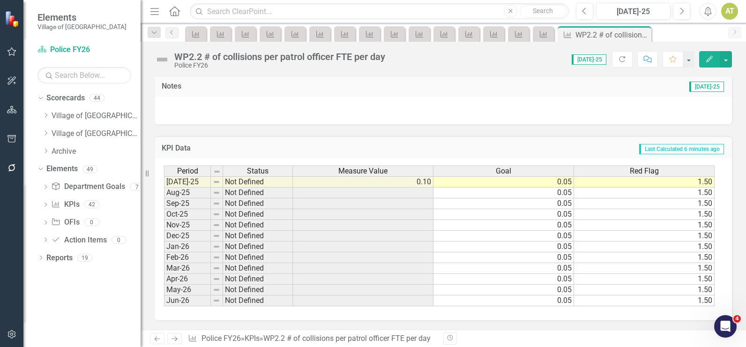
click at [175, 341] on icon at bounding box center [175, 338] width 6 height 5
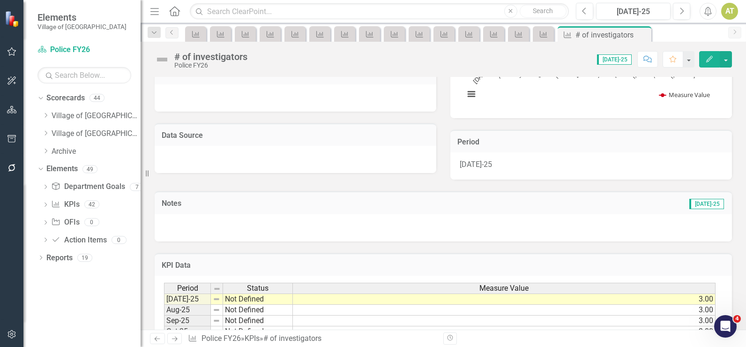
scroll to position [256, 0]
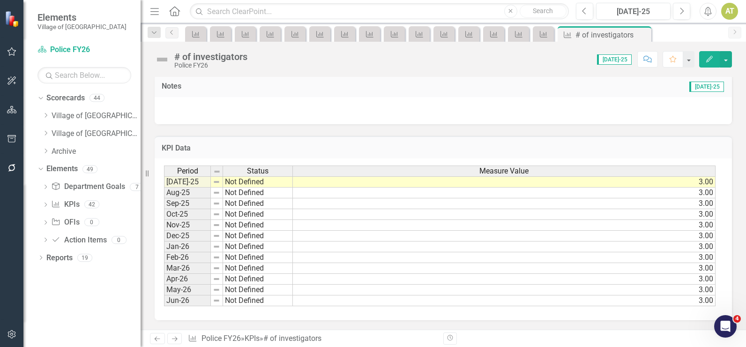
click at [173, 341] on icon "Next" at bounding box center [175, 338] width 8 height 6
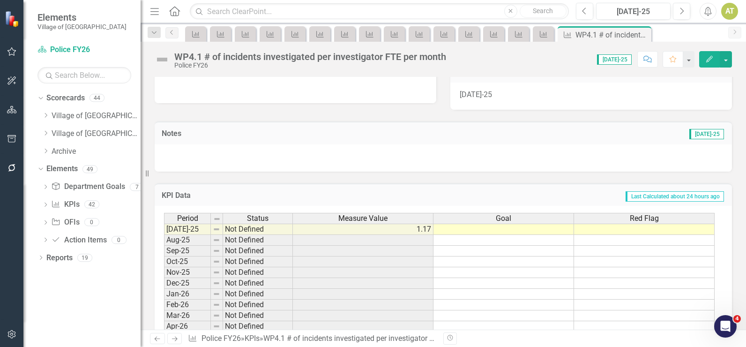
scroll to position [256, 0]
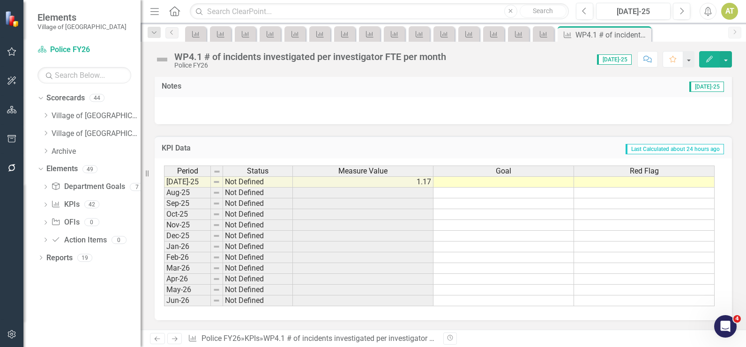
click at [612, 176] on div "Red Flag" at bounding box center [644, 171] width 140 height 10
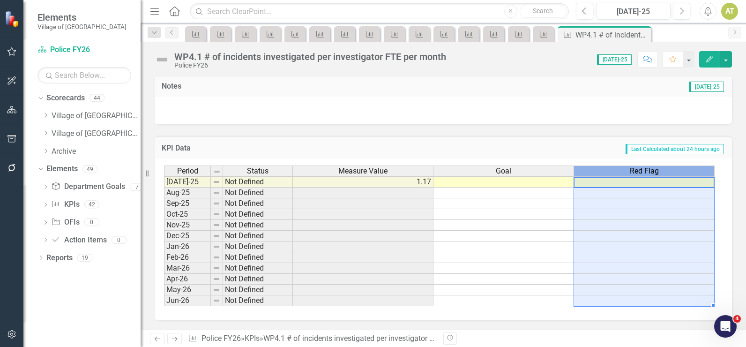
click at [615, 183] on td at bounding box center [644, 181] width 141 height 11
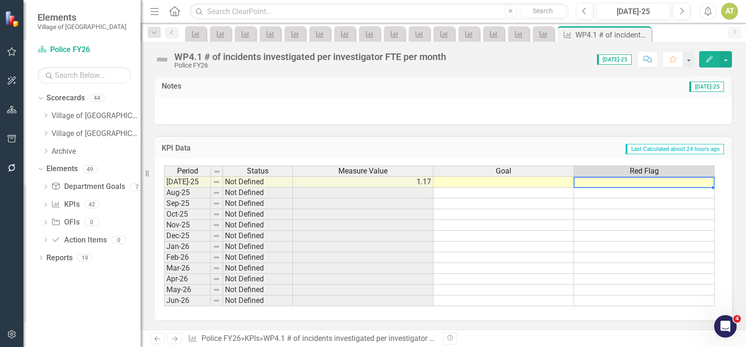
type textarea "12"
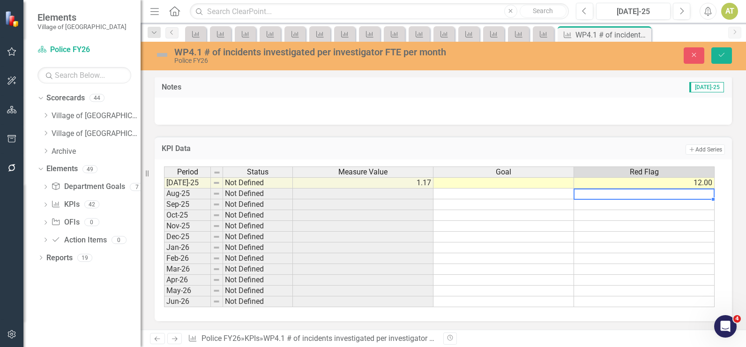
click at [614, 185] on td "12.00" at bounding box center [644, 182] width 141 height 11
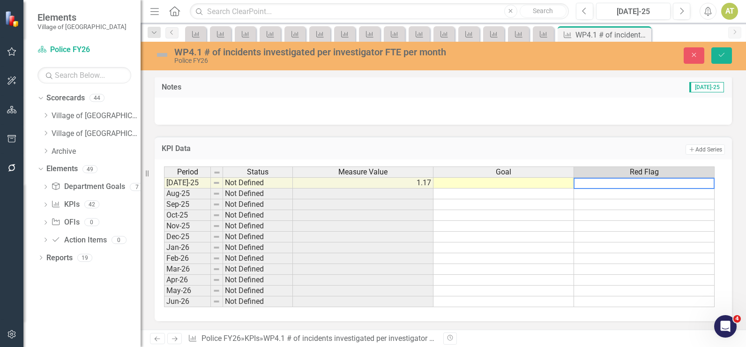
type textarea "2"
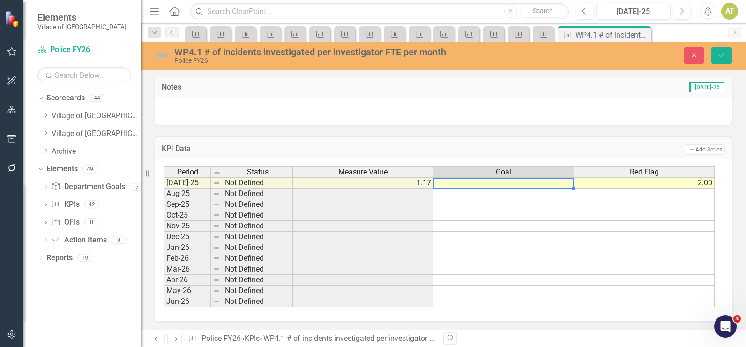
click at [542, 182] on td at bounding box center [503, 182] width 141 height 11
type textarea "1.25"
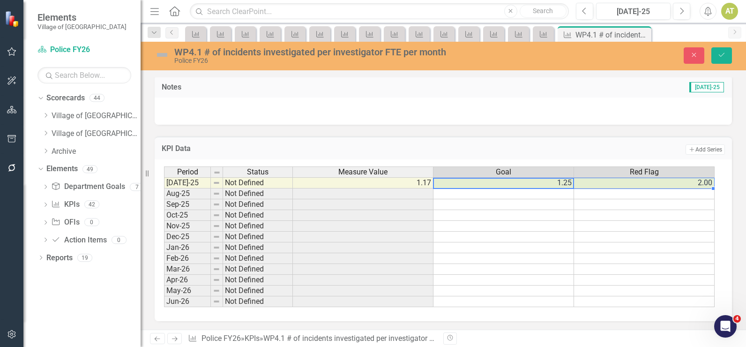
drag, startPoint x: 537, startPoint y: 186, endPoint x: 619, endPoint y: 183, distance: 81.6
click at [619, 183] on tr "Jul-25 Not Defined 1.17 1.25 2.00" at bounding box center [439, 182] width 551 height 11
drag, startPoint x: 712, startPoint y: 189, endPoint x: 682, endPoint y: 292, distance: 106.8
click at [164, 292] on div "Period Status Measure Value Goal Red Flag Jul-25 Not Defined 1.17 1.25 2.00 Aug…" at bounding box center [164, 236] width 0 height 141
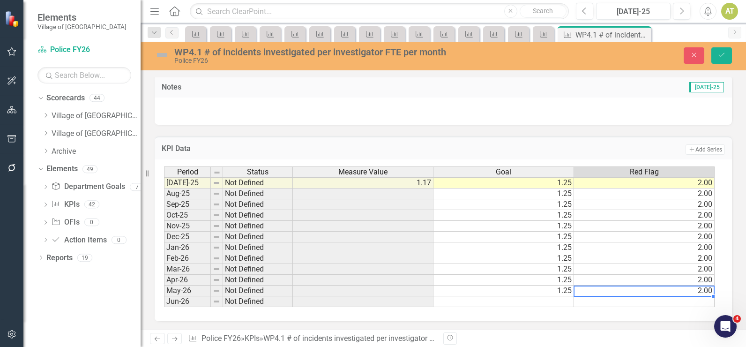
drag, startPoint x: 682, startPoint y: 292, endPoint x: 664, endPoint y: 281, distance: 20.8
click at [664, 281] on tbody "Jul-25 Not Defined 1.17 1.25 2.00 Aug-25 Not Defined 1.25 2.00 Sep-25 Not Defin…" at bounding box center [439, 242] width 551 height 130
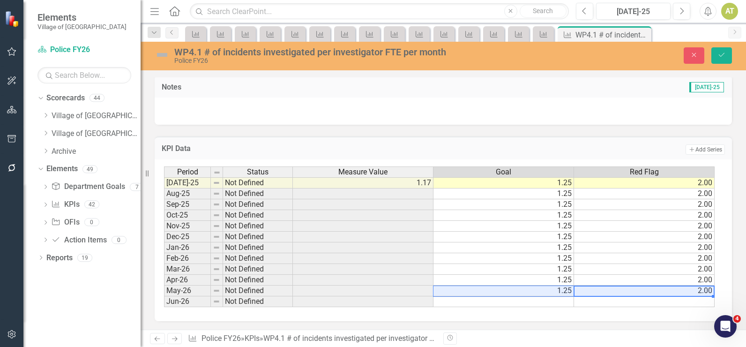
click at [164, 294] on div "Period Status Measure Value Goal Red Flag Jul-25 Not Defined 1.17 1.25 2.00 Aug…" at bounding box center [164, 236] width 0 height 141
click at [164, 291] on div "Period Status Measure Value Goal Red Flag Jul-25 Not Defined 1.17 1.25 2.00 Aug…" at bounding box center [164, 236] width 0 height 141
drag, startPoint x: 560, startPoint y: 293, endPoint x: 610, endPoint y: 293, distance: 50.6
click at [618, 290] on tr "May-26 Not Defined 1.25 2.00" at bounding box center [439, 290] width 551 height 11
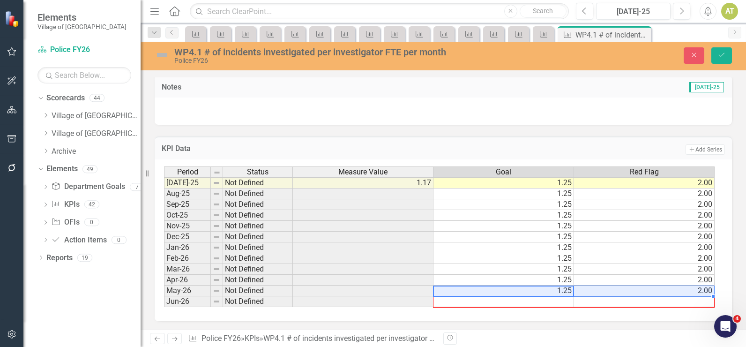
drag, startPoint x: 712, startPoint y: 295, endPoint x: 712, endPoint y: 307, distance: 11.7
click at [164, 307] on div at bounding box center [164, 307] width 0 height 0
type textarea "1.25"
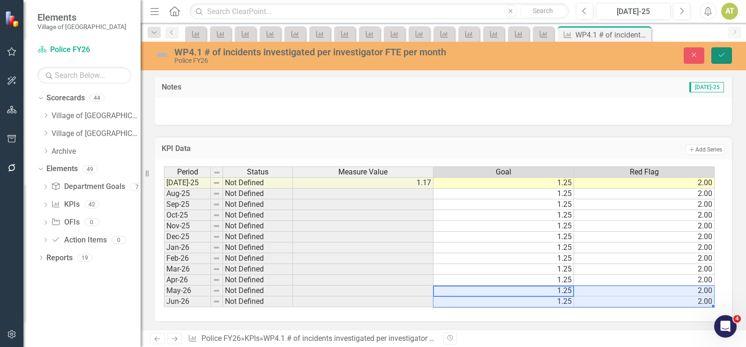
click at [717, 54] on icon "Save" at bounding box center [721, 55] width 8 height 7
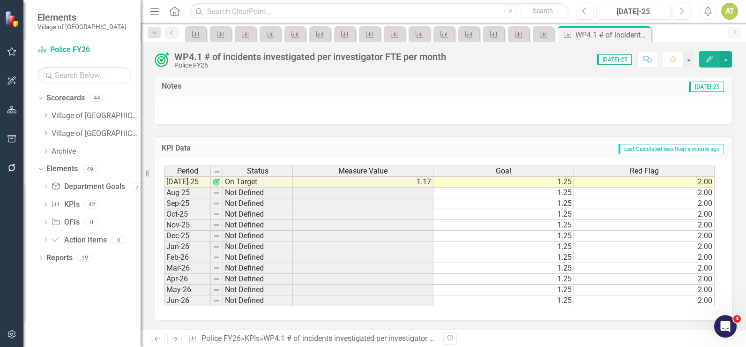
click at [707, 62] on icon "button" at bounding box center [709, 59] width 7 height 7
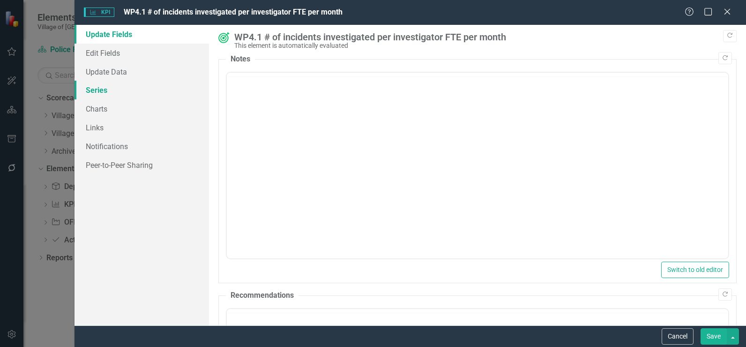
click at [137, 91] on link "Series" at bounding box center [141, 90] width 134 height 19
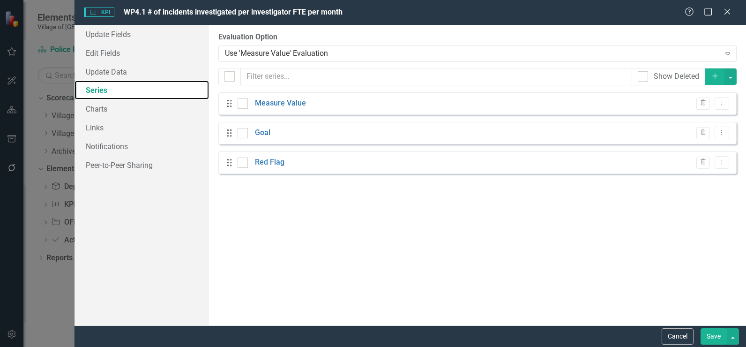
checkbox input "false"
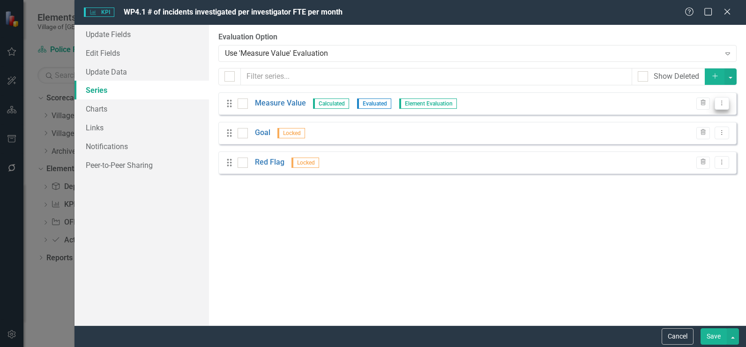
scroll to position [0, 0]
click at [727, 101] on button "Dropdown Menu" at bounding box center [722, 103] width 15 height 13
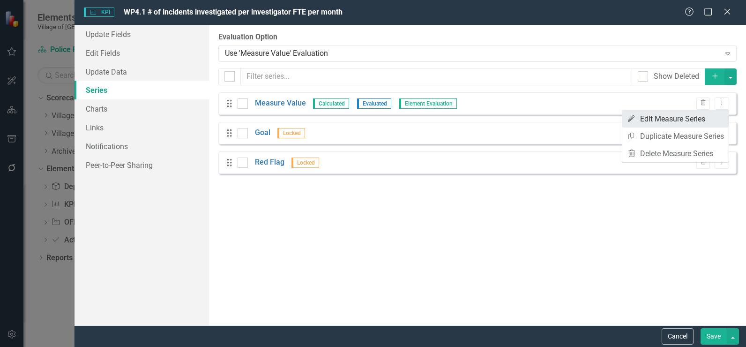
click at [700, 121] on link "Edit Edit Measure Series" at bounding box center [675, 118] width 106 height 17
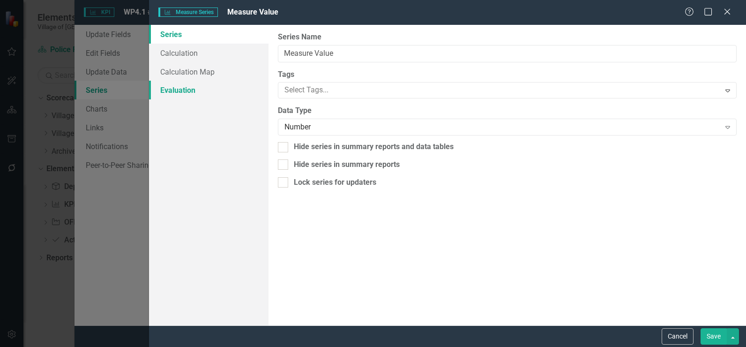
click at [183, 87] on link "Evaluation" at bounding box center [208, 90] width 119 height 19
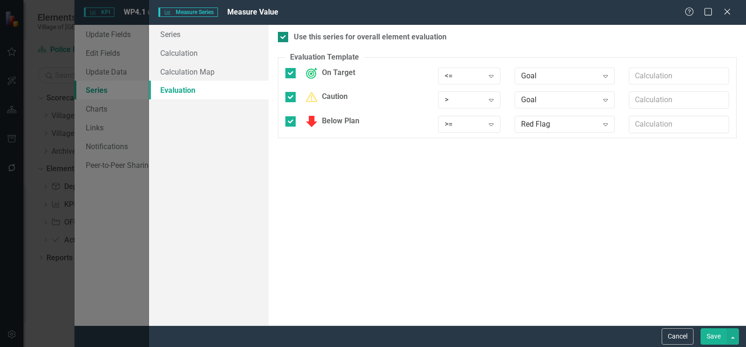
click at [331, 40] on div "Use this series for overall element evaluation" at bounding box center [370, 37] width 153 height 11
click at [284, 38] on input "Use this series for overall element evaluation" at bounding box center [281, 35] width 6 height 6
checkbox input "false"
click at [709, 337] on button "Save" at bounding box center [713, 336] width 26 height 16
